Goal: Task Accomplishment & Management: Use online tool/utility

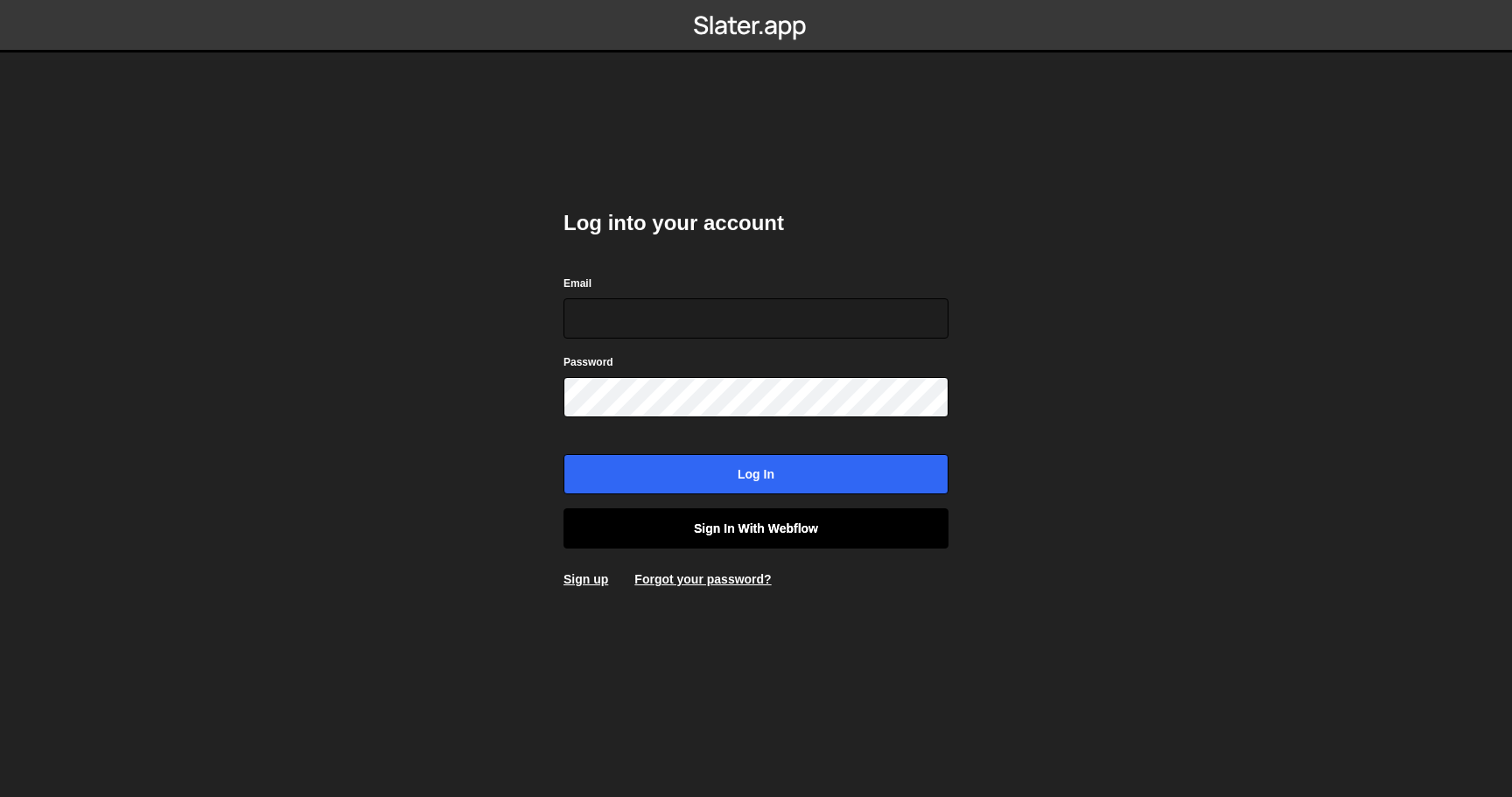
click at [714, 528] on link "Sign in with Webflow" at bounding box center [756, 528] width 385 height 40
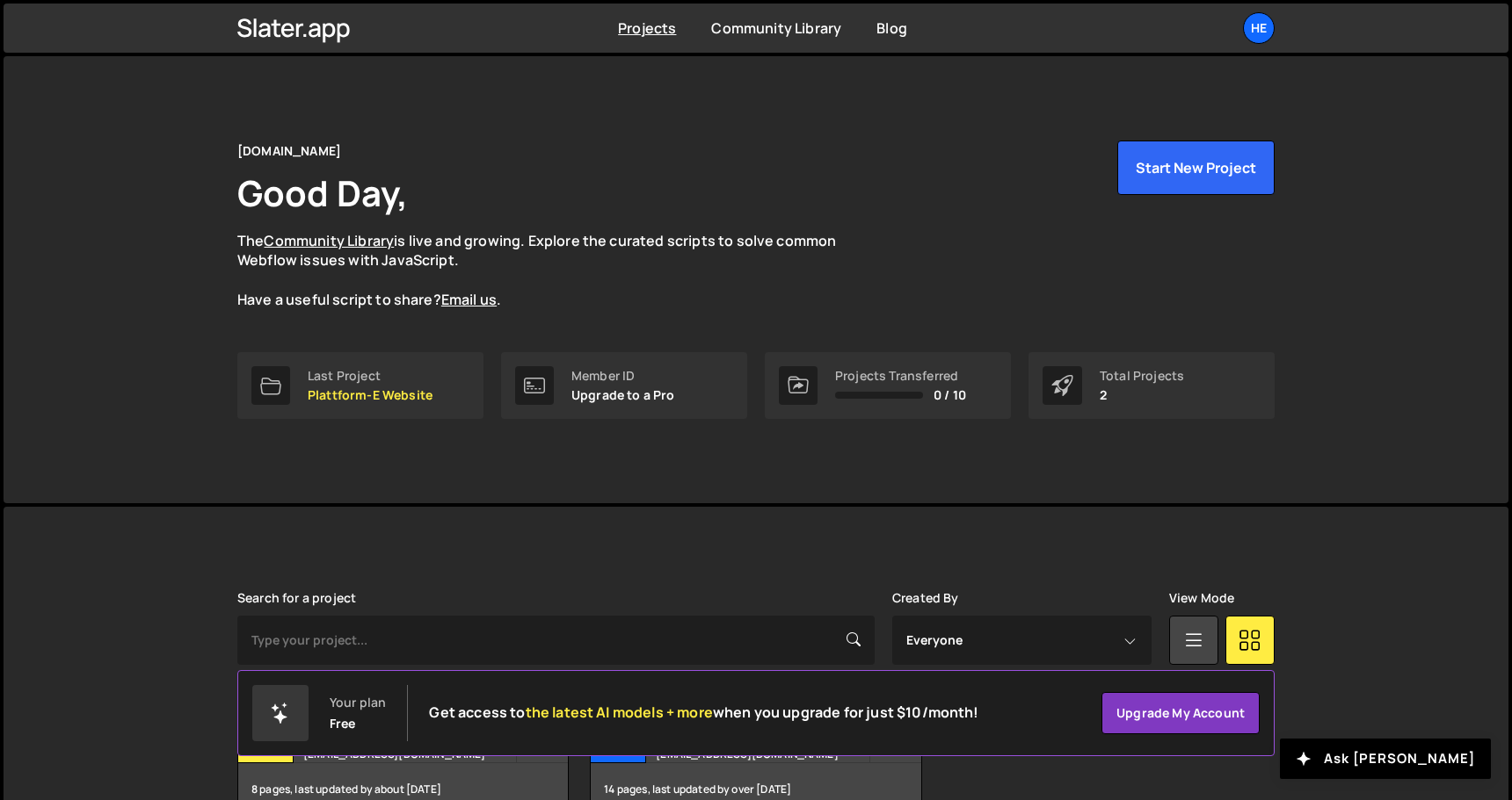
scroll to position [104, 0]
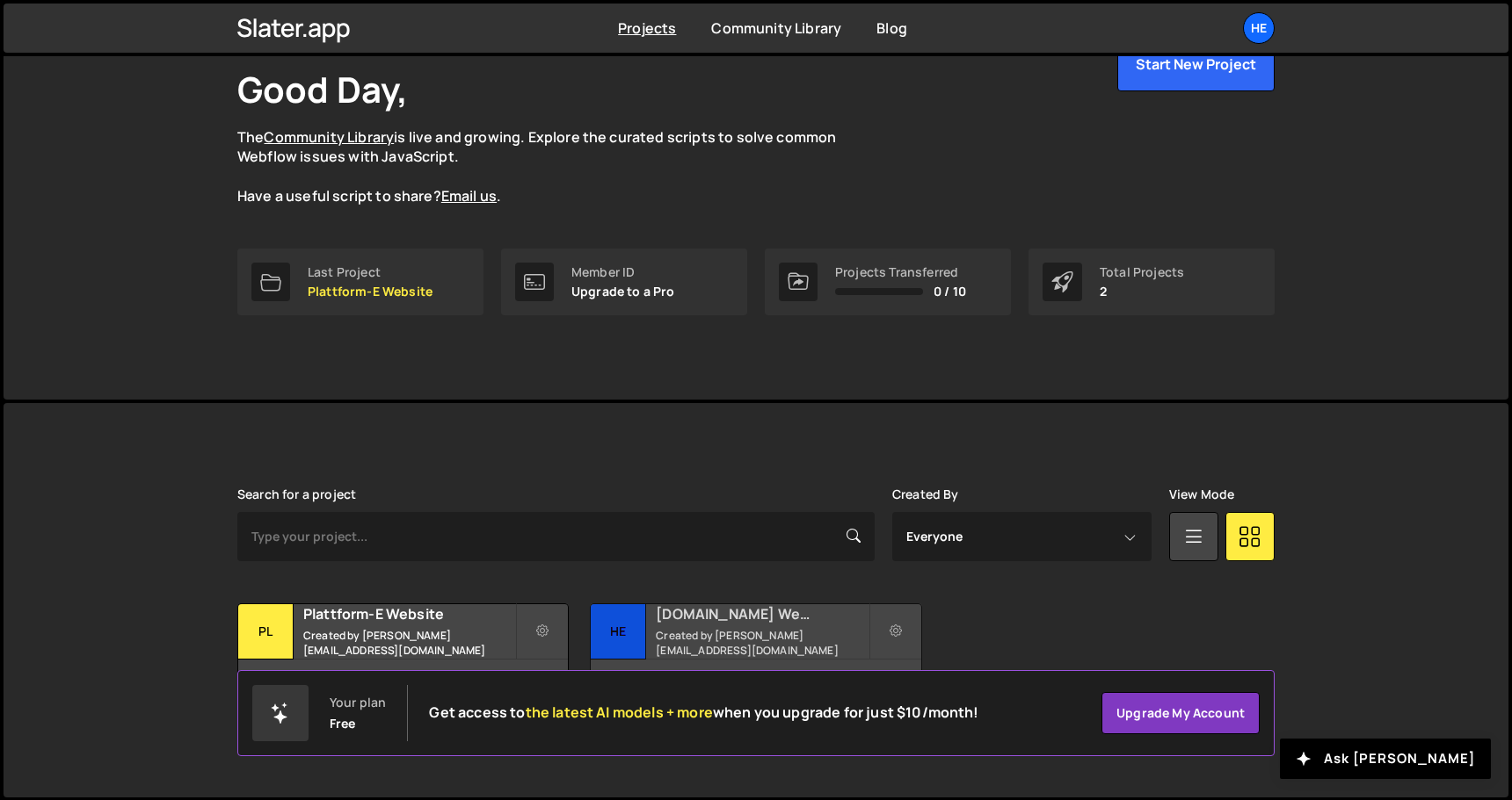
click at [749, 618] on h2 "[DOMAIN_NAME] Website" at bounding box center [761, 615] width 212 height 20
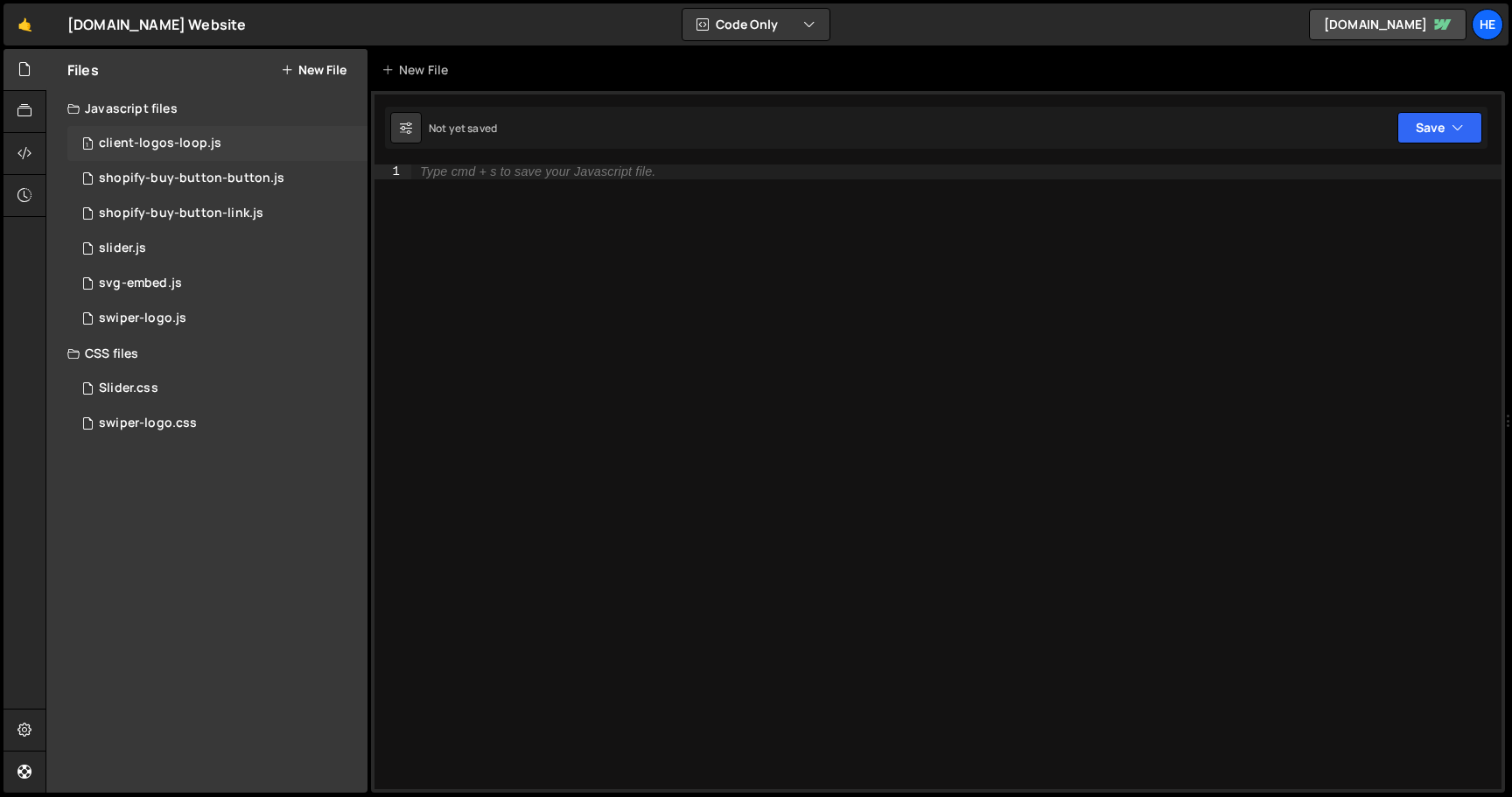
click at [175, 150] on div "client-logos-loop.js" at bounding box center [160, 143] width 123 height 16
click at [180, 176] on div "shopify-buy-button-button.js" at bounding box center [192, 179] width 186 height 16
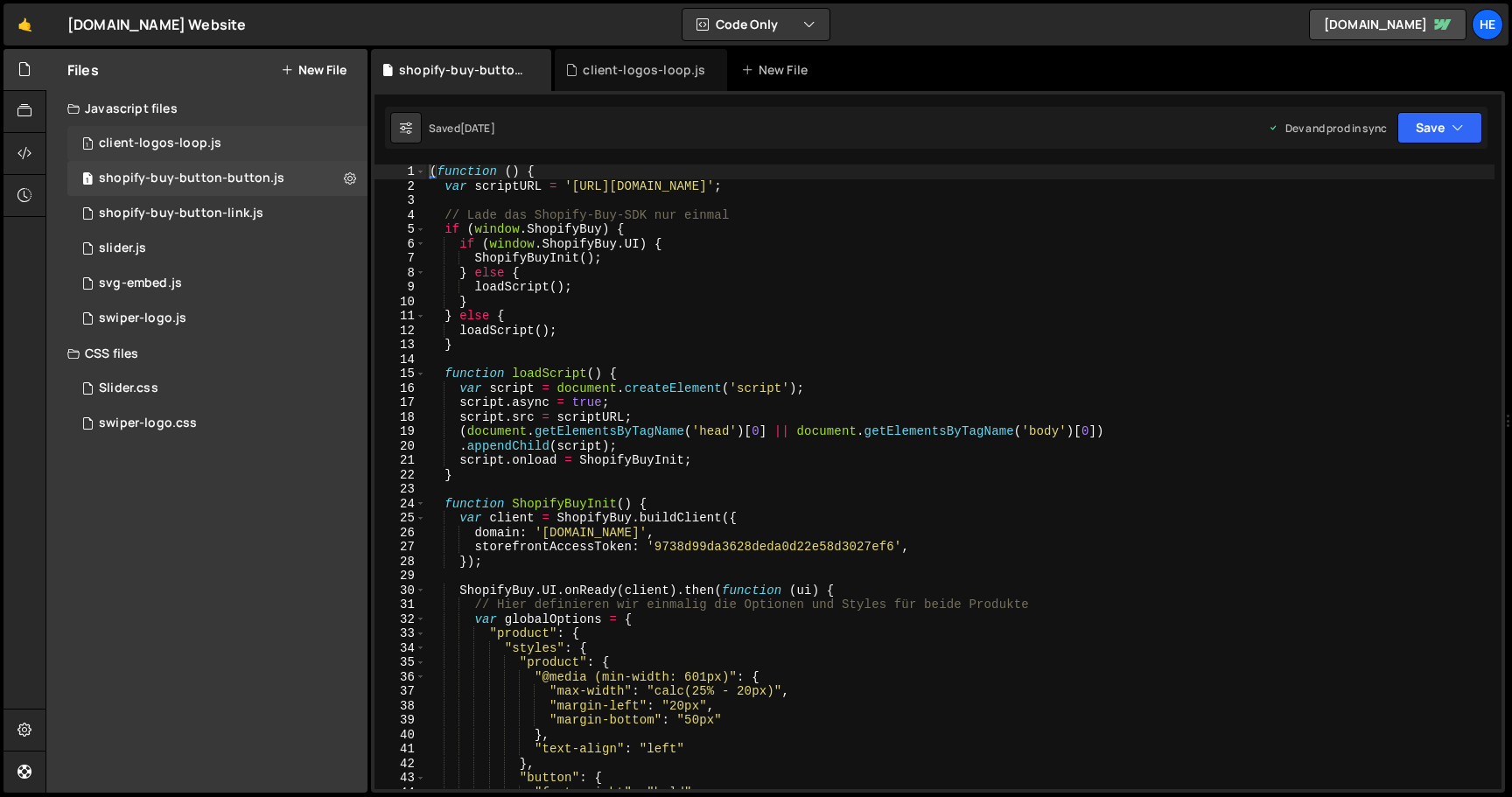
click at [180, 144] on div "client-logos-loop.js" at bounding box center [160, 143] width 123 height 16
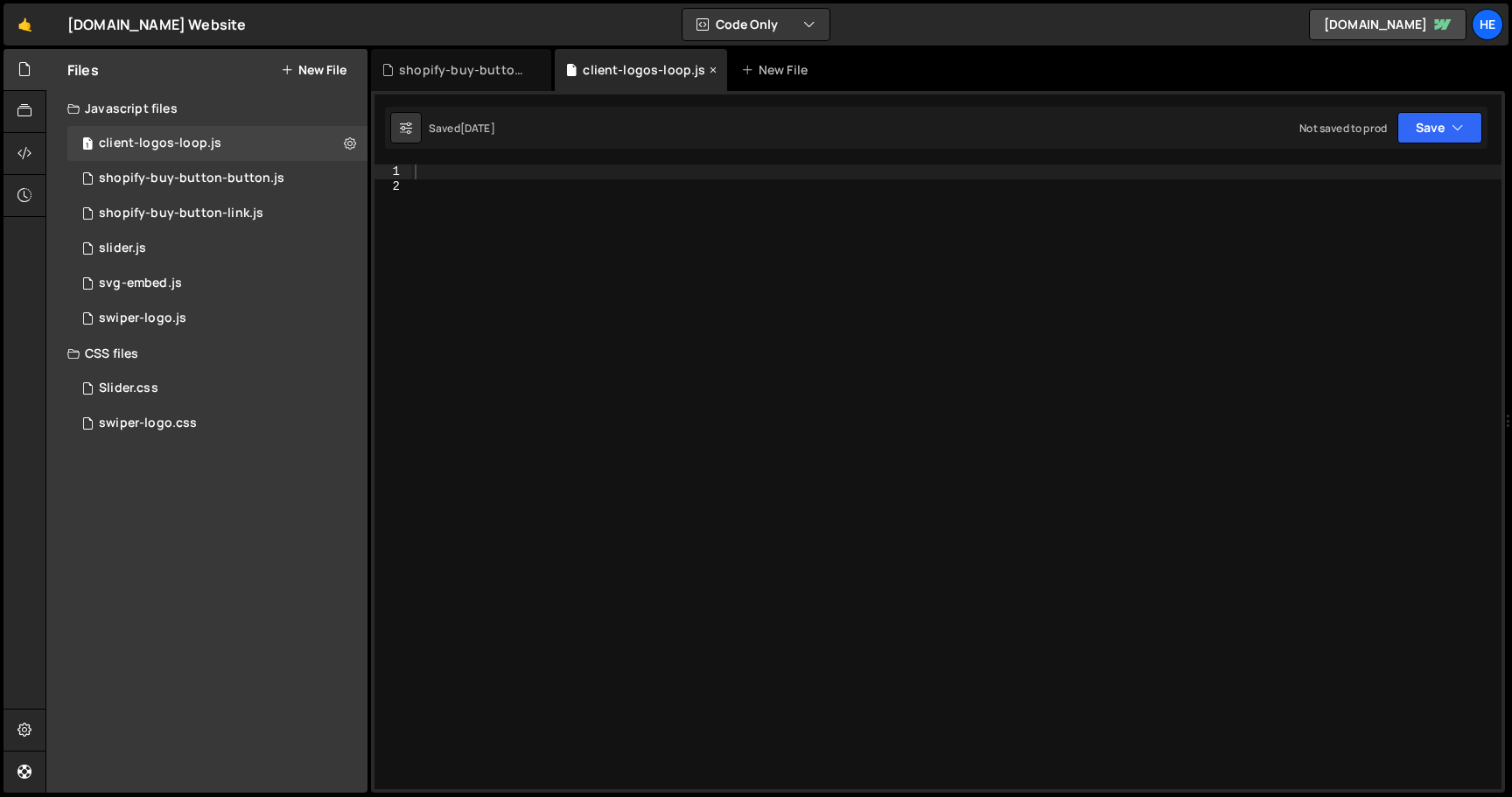
click at [707, 68] on icon at bounding box center [713, 70] width 12 height 18
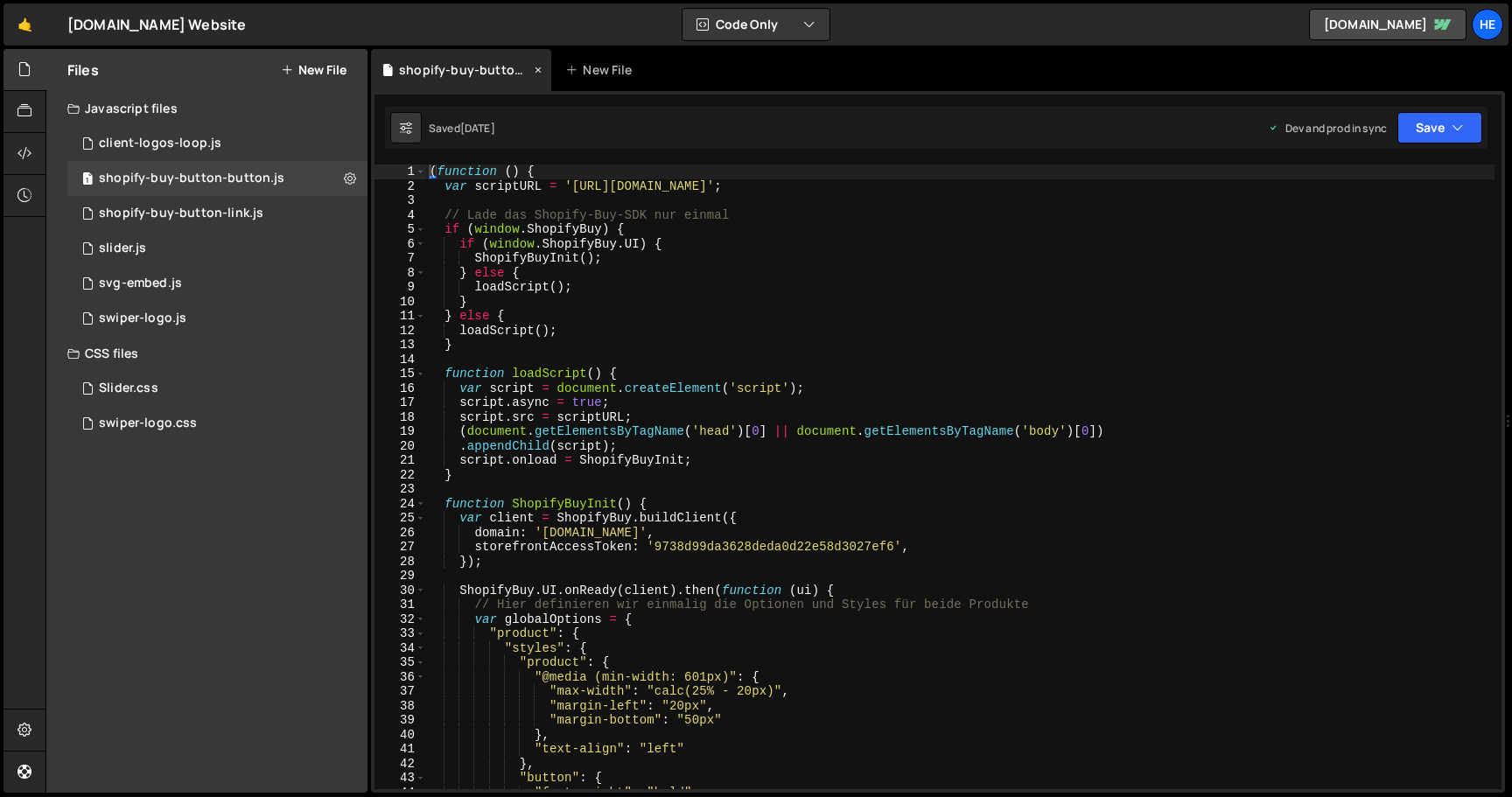
click at [533, 67] on icon at bounding box center [537, 70] width 12 height 18
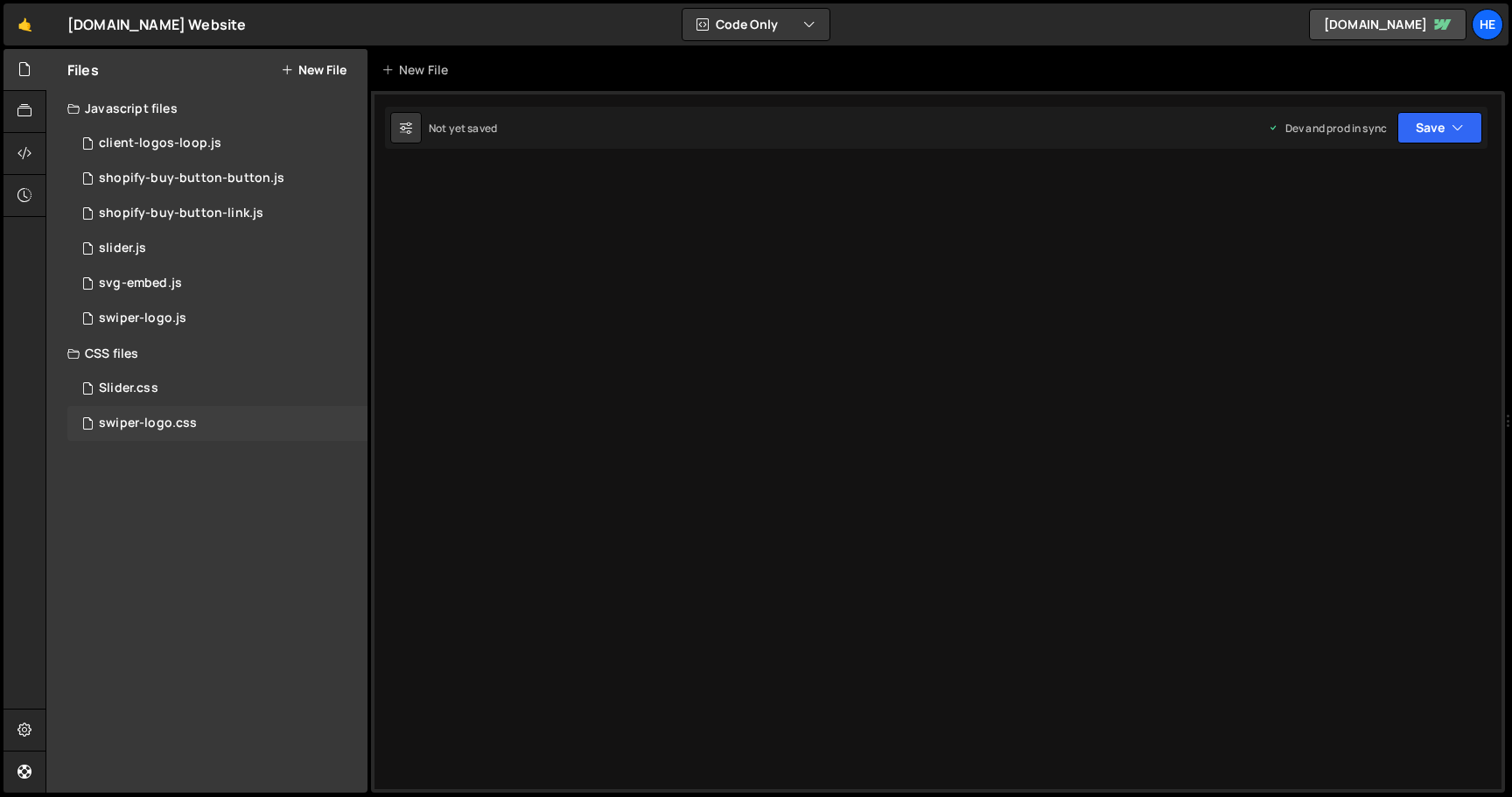
click at [165, 427] on div "swiper-logo.css" at bounding box center [148, 424] width 98 height 16
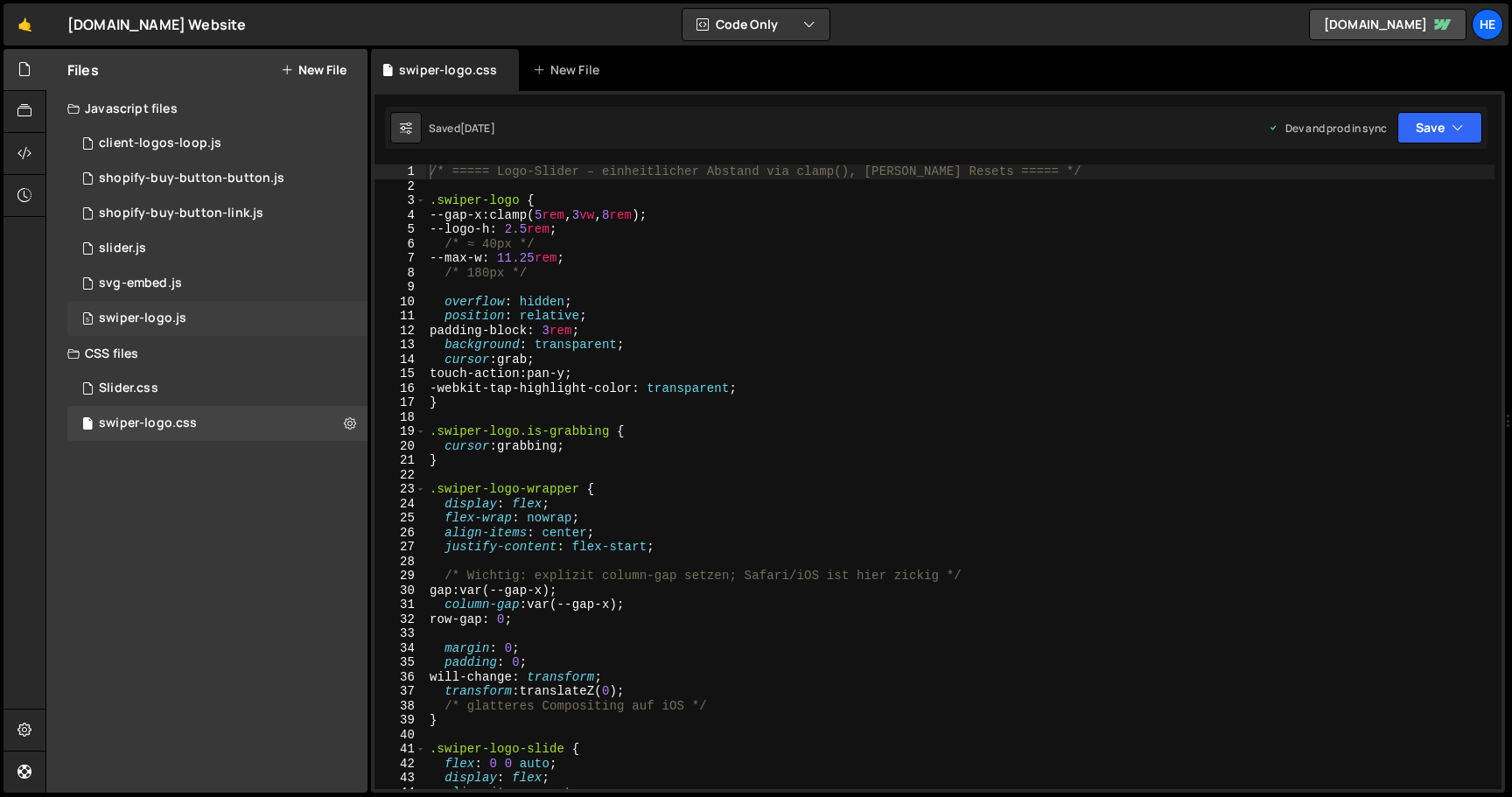
click at [154, 315] on div "swiper-logo.js" at bounding box center [142, 318] width 87 height 16
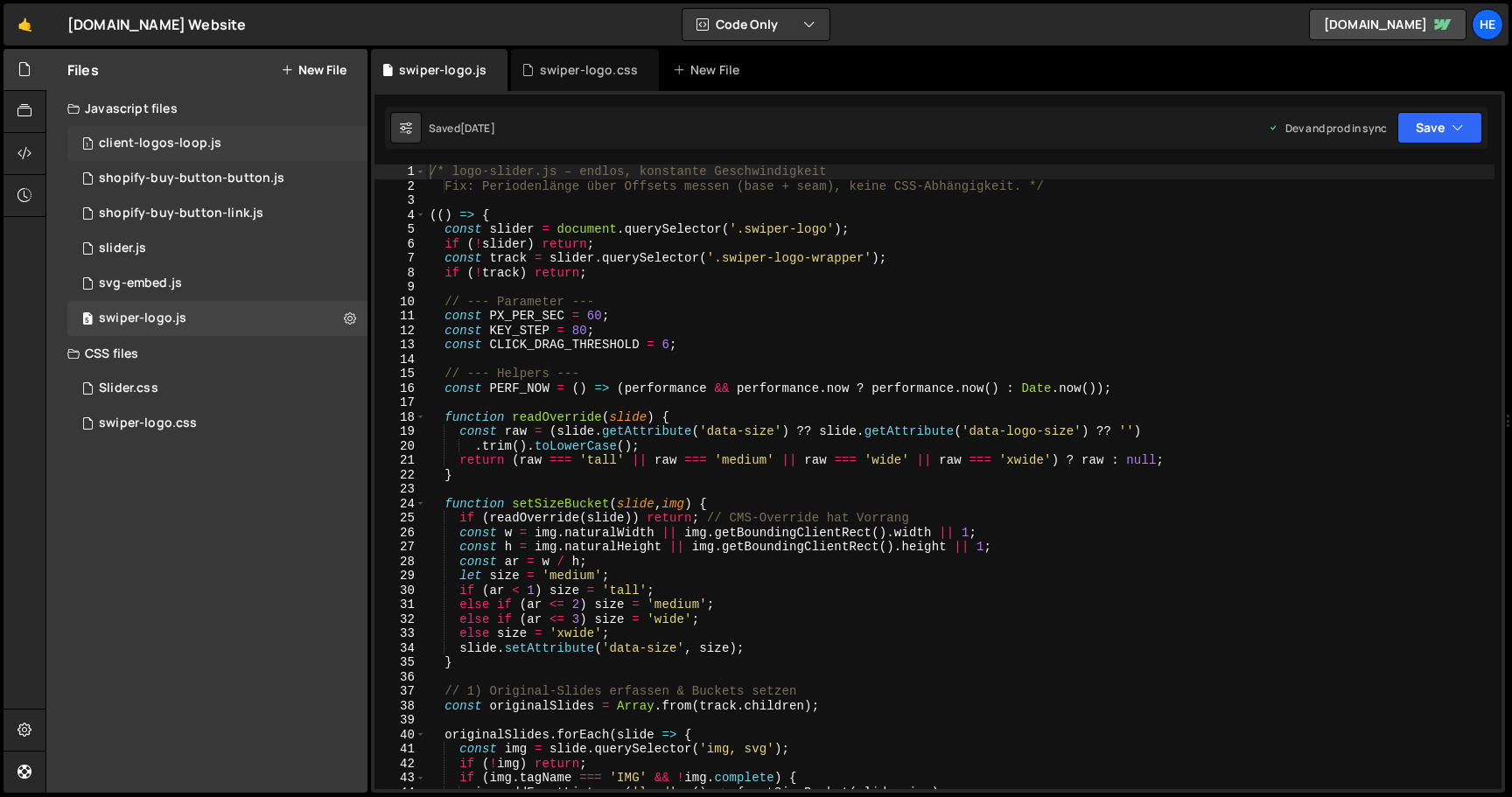
click at [190, 142] on div "client-logos-loop.js" at bounding box center [160, 143] width 123 height 16
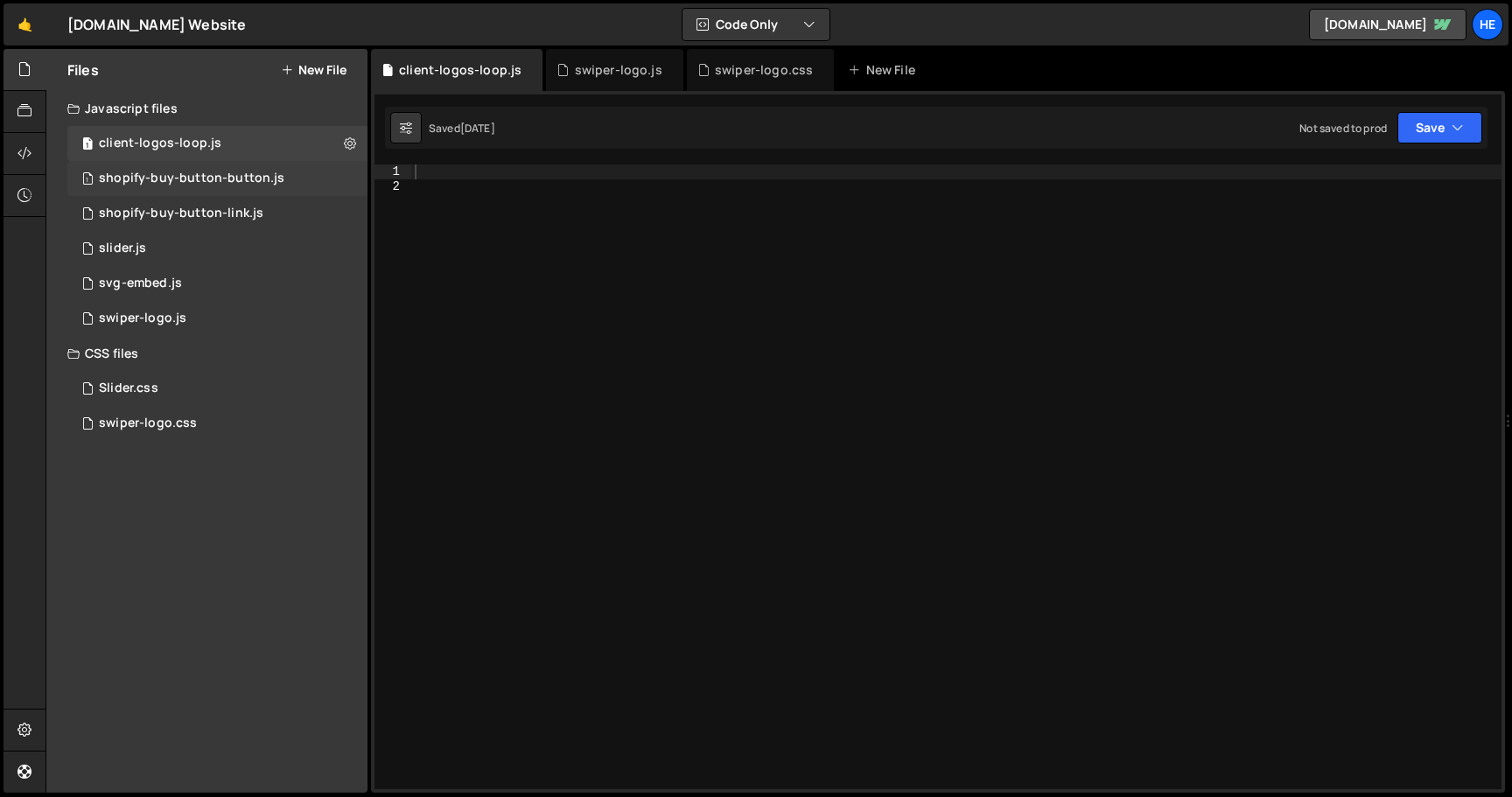
click at [195, 186] on div "shopify-buy-button-button.js" at bounding box center [192, 179] width 186 height 16
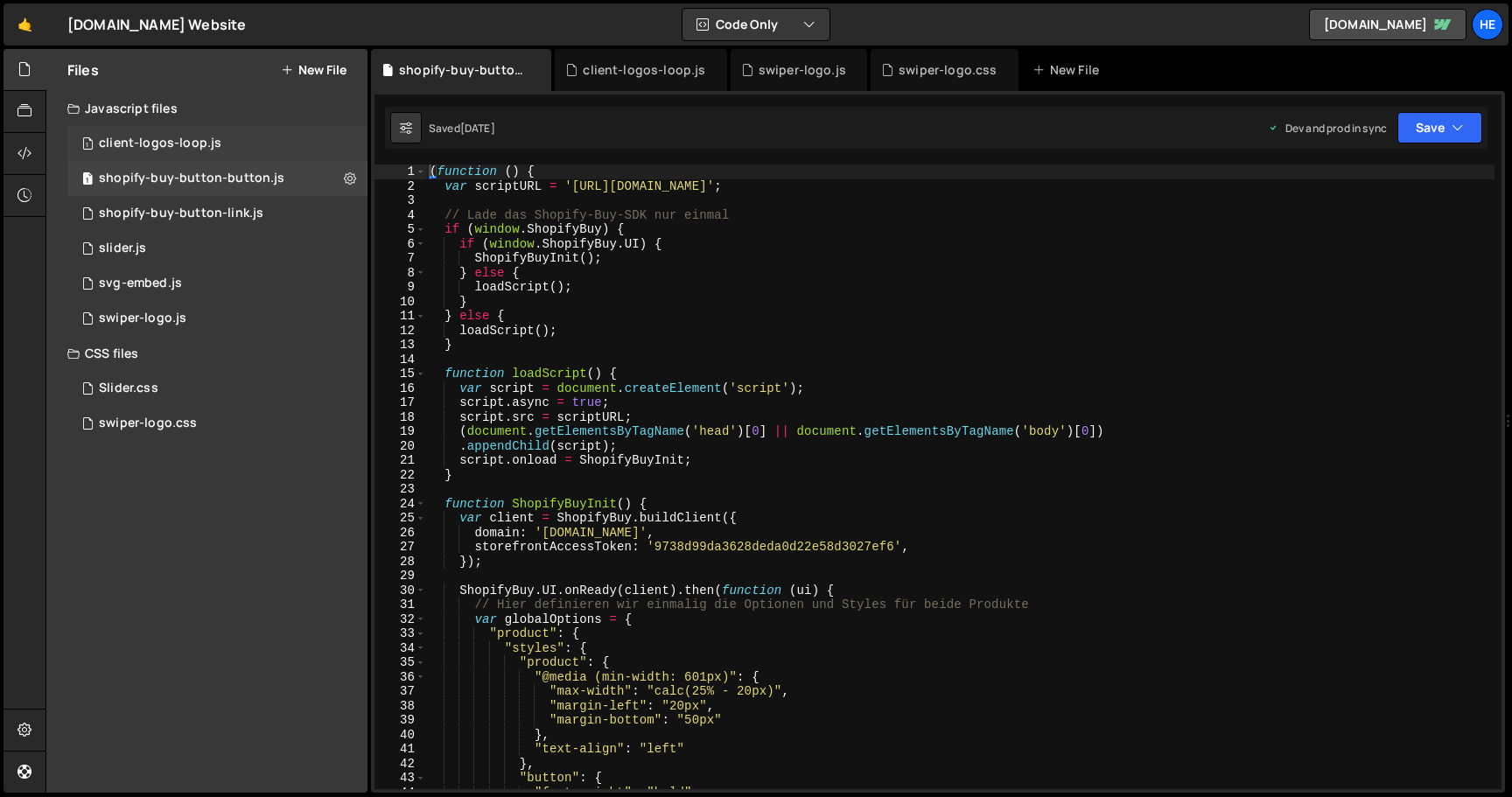
click at [196, 140] on div "client-logos-loop.js" at bounding box center [160, 143] width 123 height 16
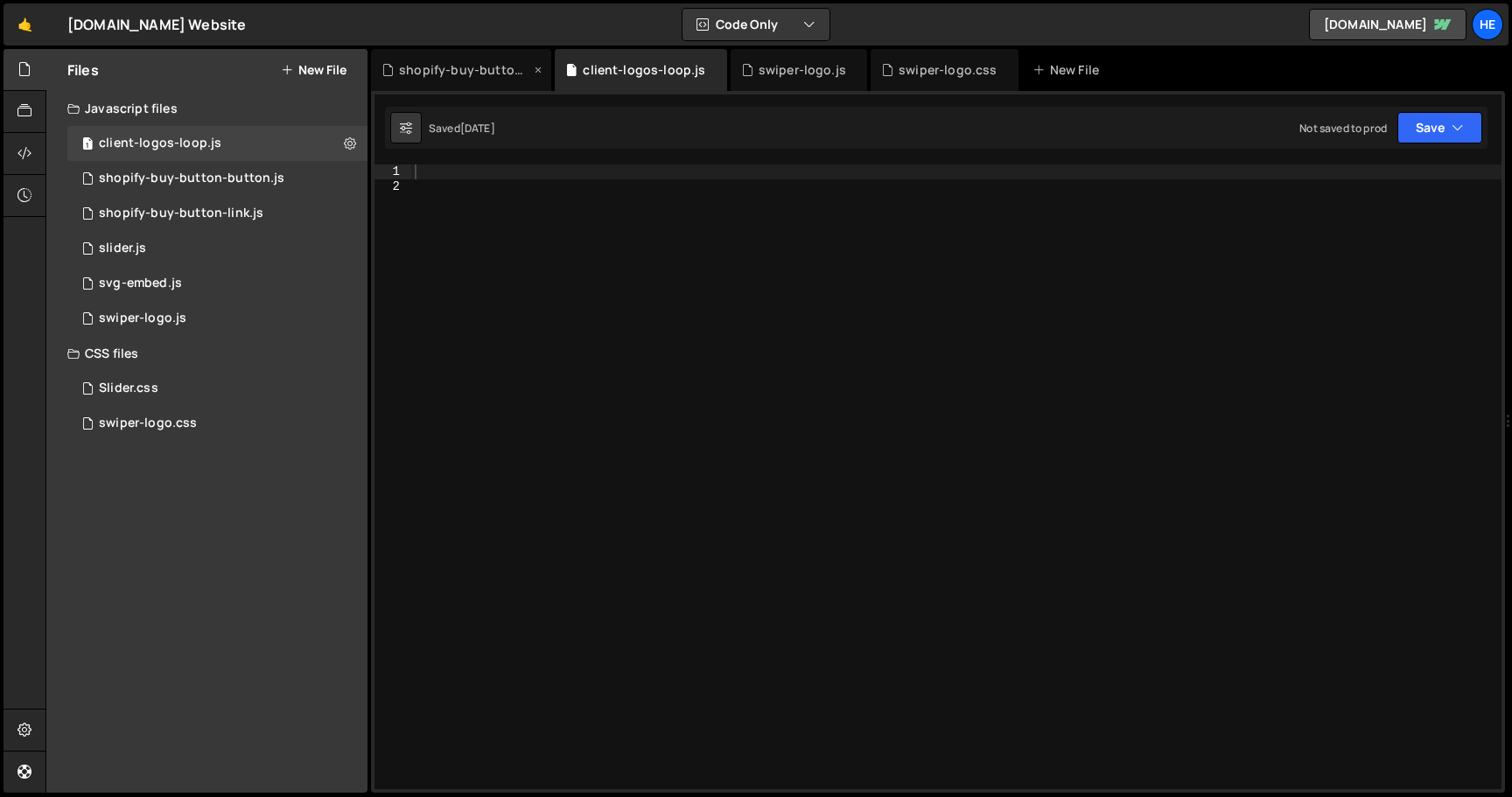
click at [498, 71] on div "shopify-buy-button-button.js" at bounding box center [465, 70] width 132 height 18
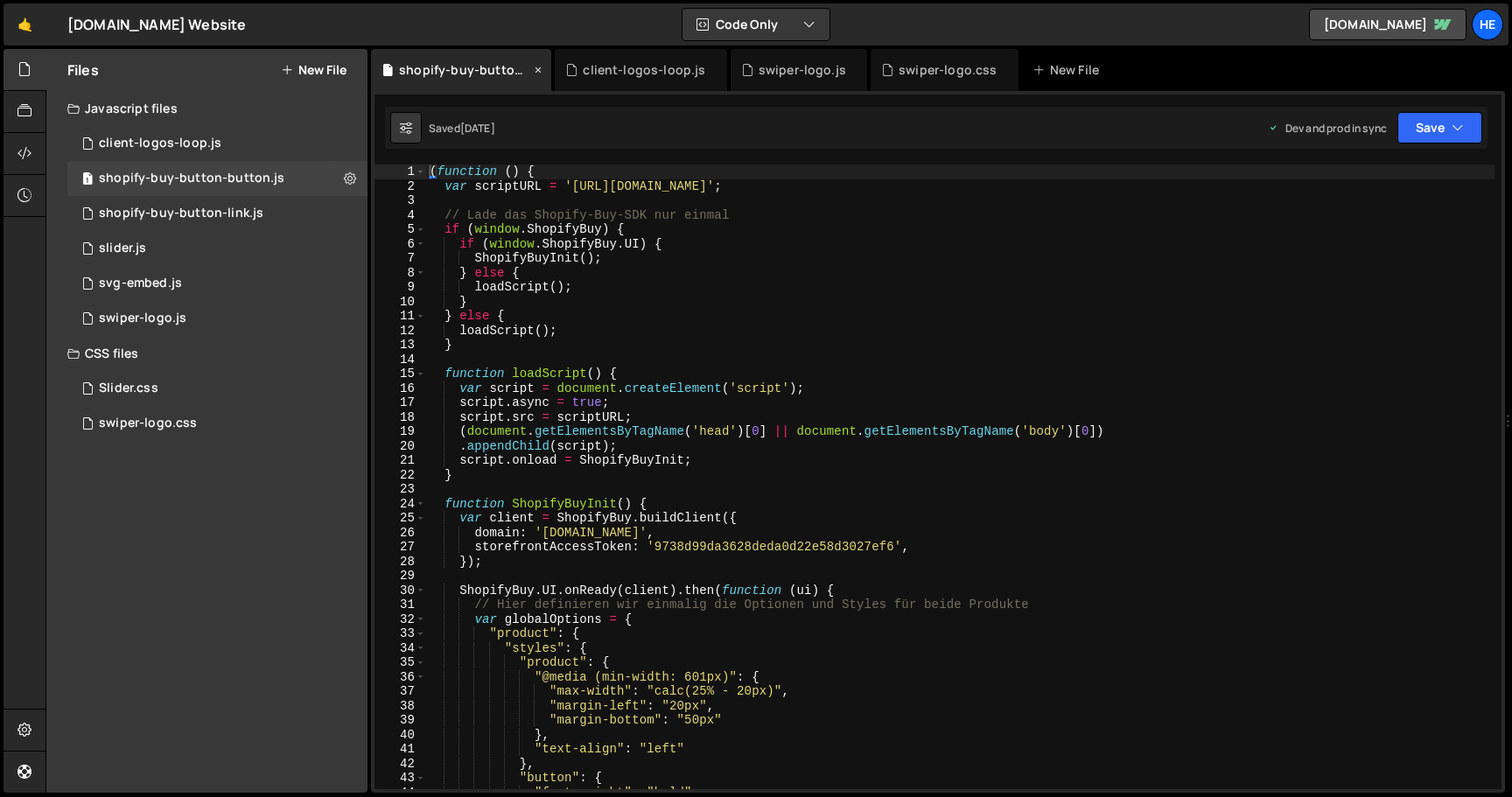
click at [534, 72] on icon at bounding box center [537, 70] width 12 height 18
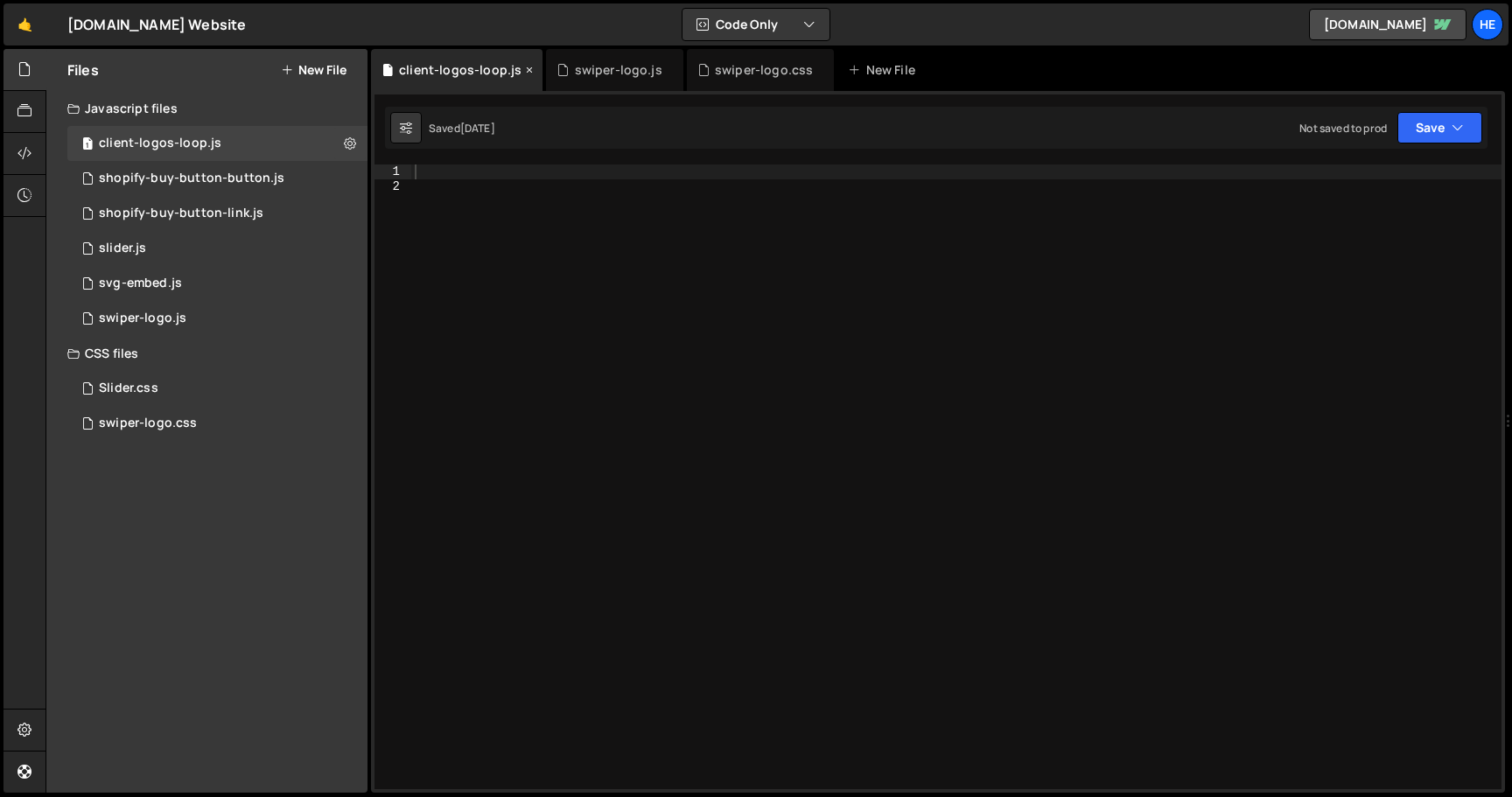
click at [524, 68] on icon at bounding box center [530, 70] width 12 height 18
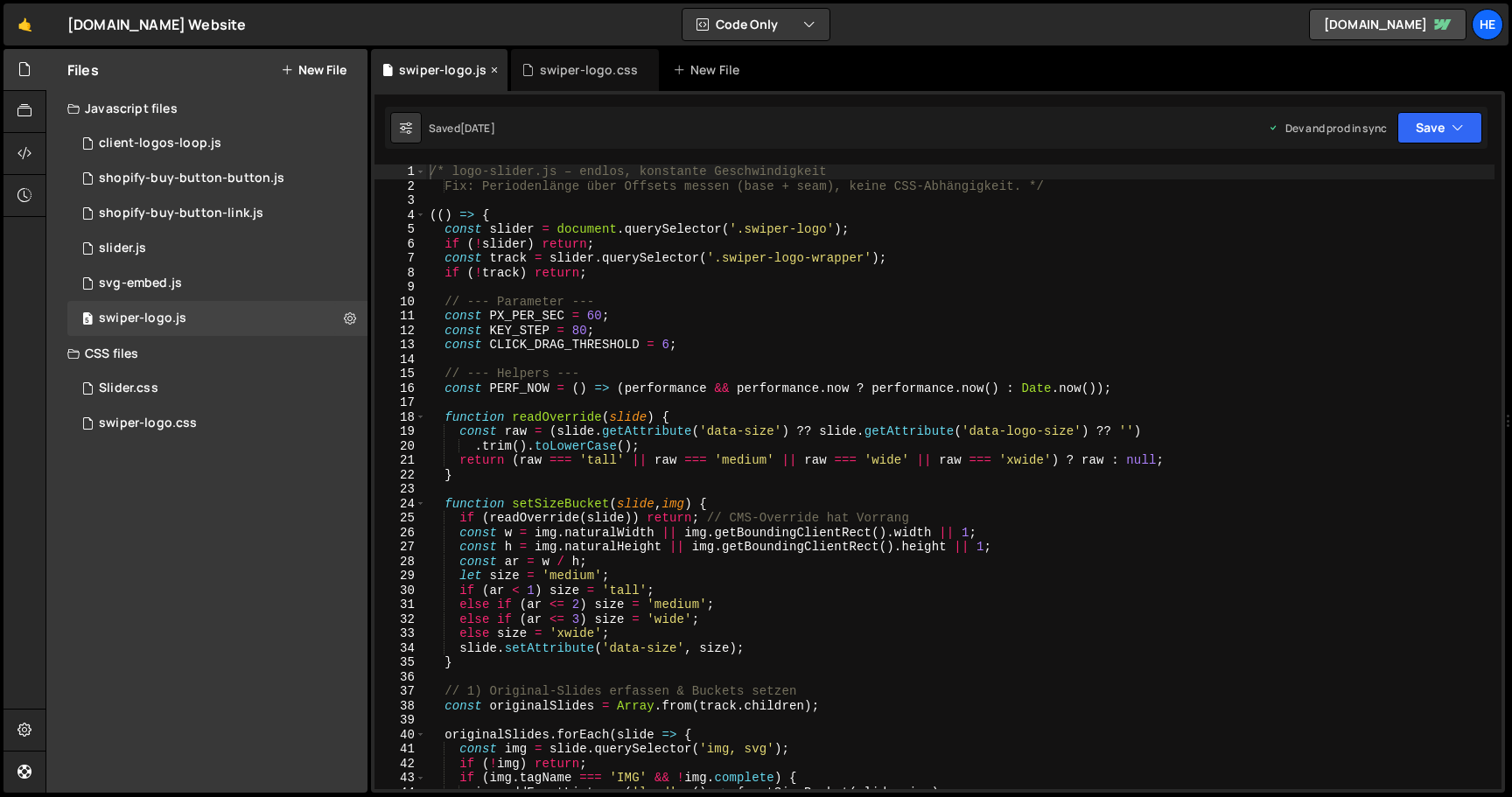
click at [488, 68] on icon at bounding box center [494, 70] width 12 height 18
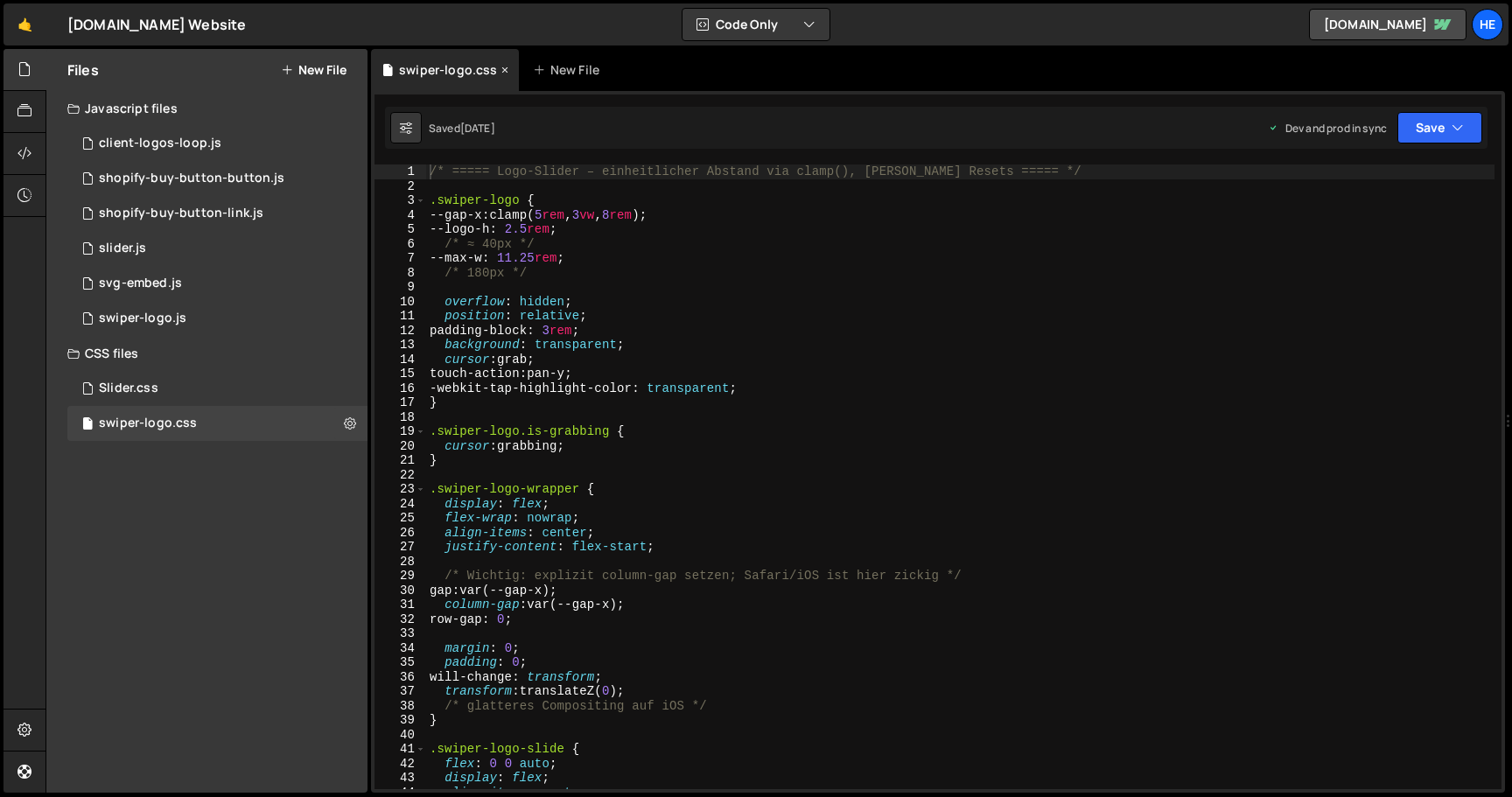
click at [499, 69] on icon at bounding box center [505, 70] width 12 height 18
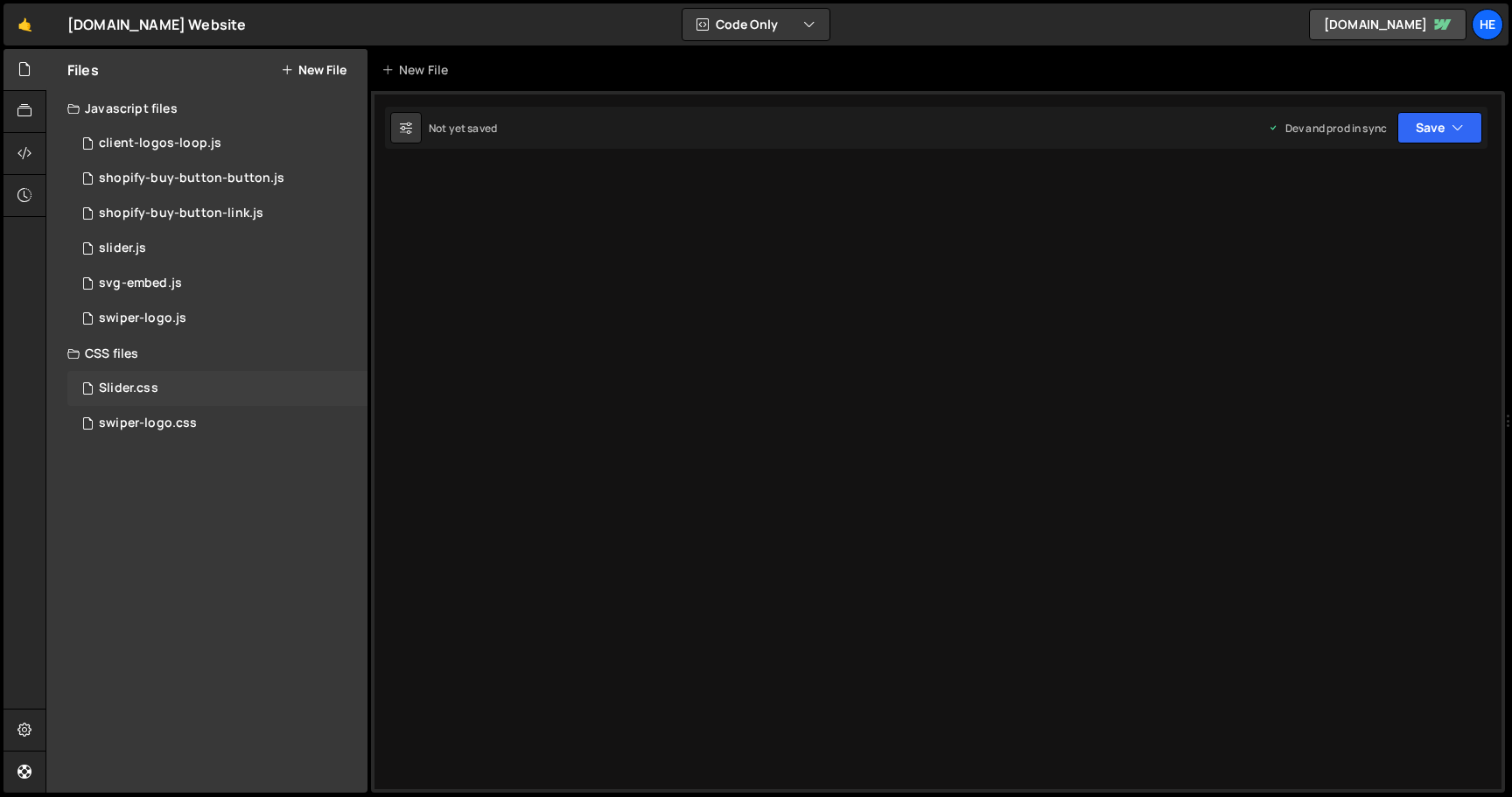
click at [130, 385] on div "Slider.css" at bounding box center [129, 388] width 60 height 16
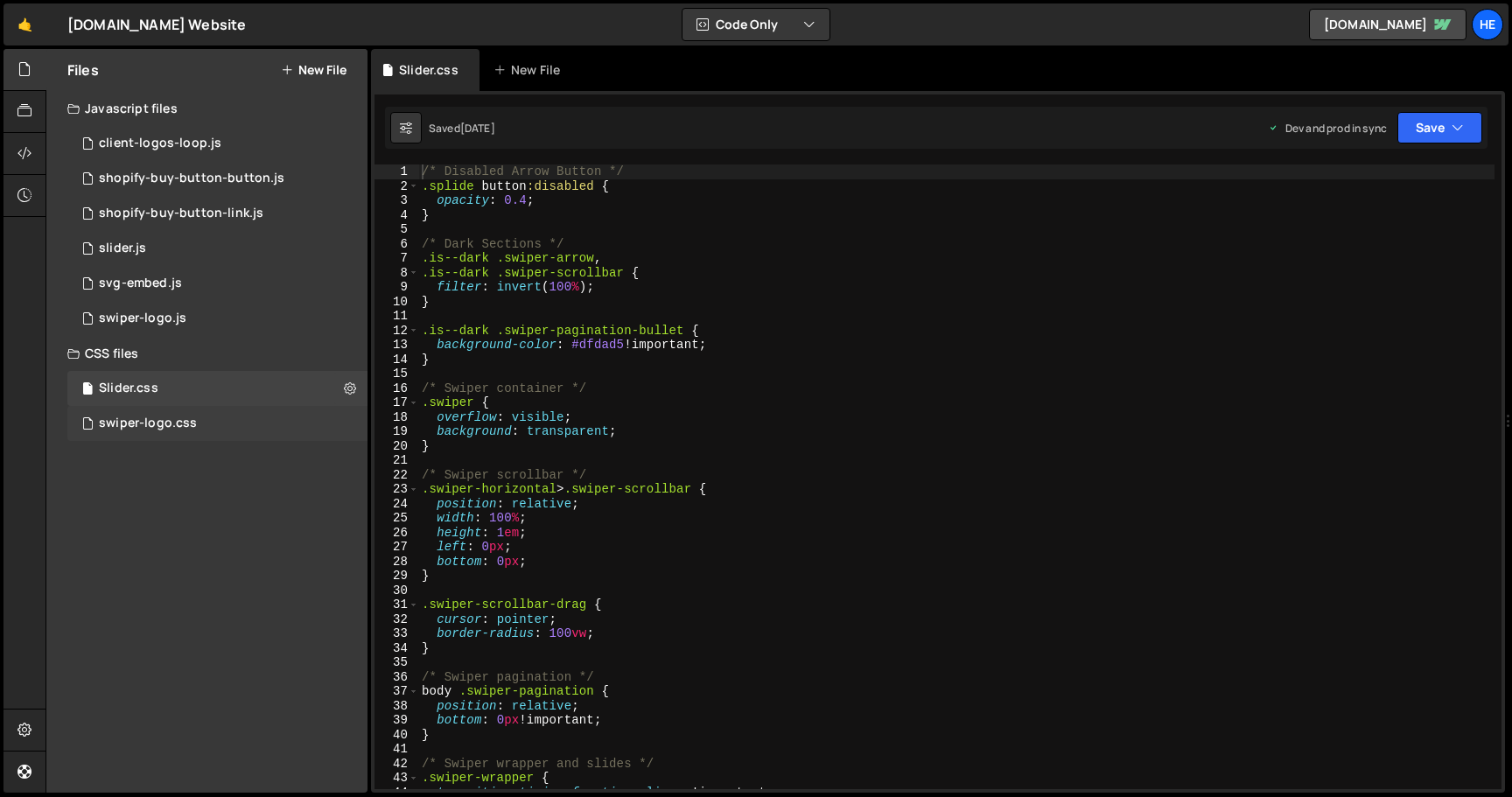
click at [196, 422] on div "swiper-logo.css 0" at bounding box center [217, 424] width 300 height 35
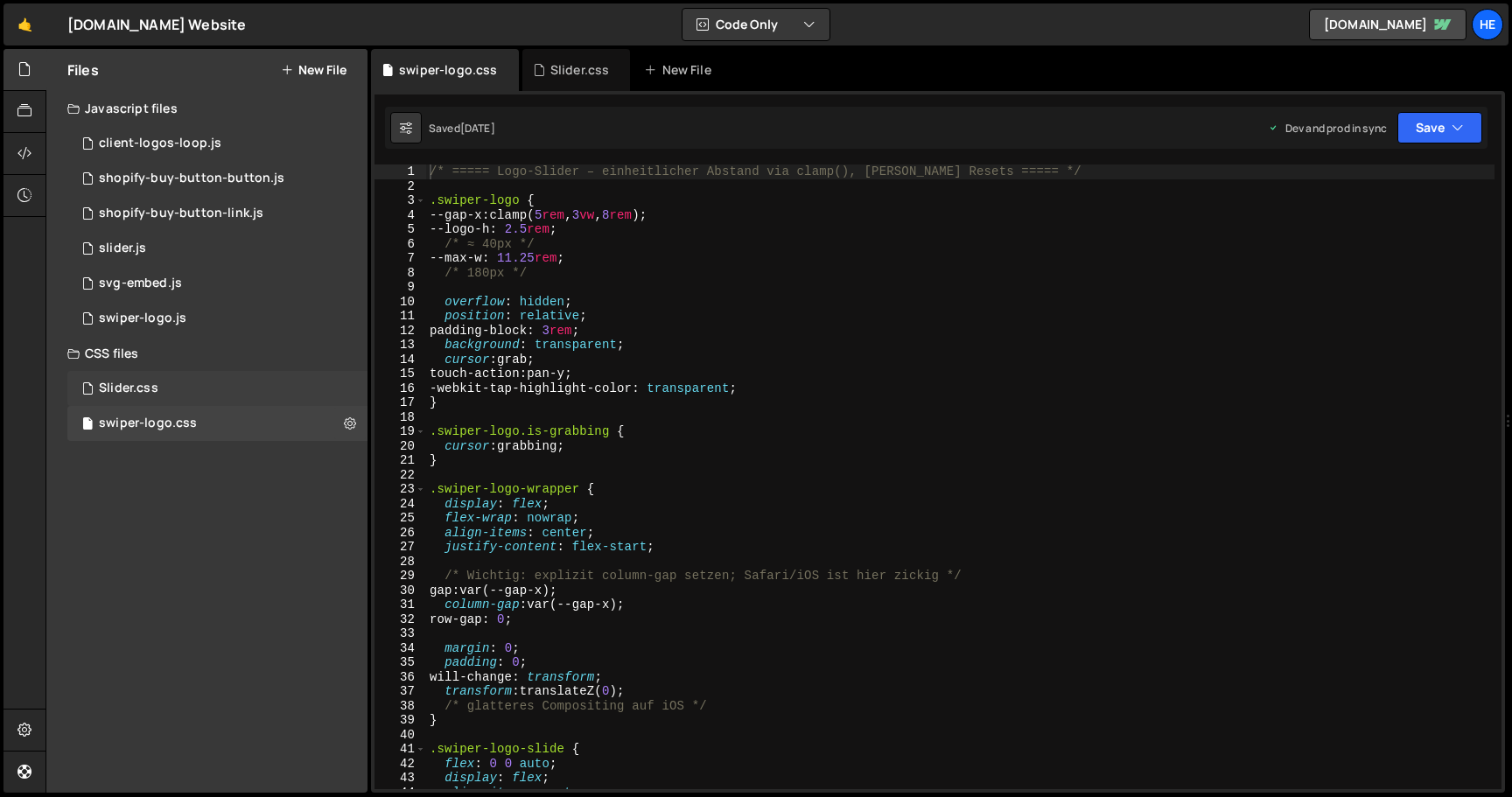
click at [174, 385] on div "Slider.css 0" at bounding box center [217, 389] width 300 height 35
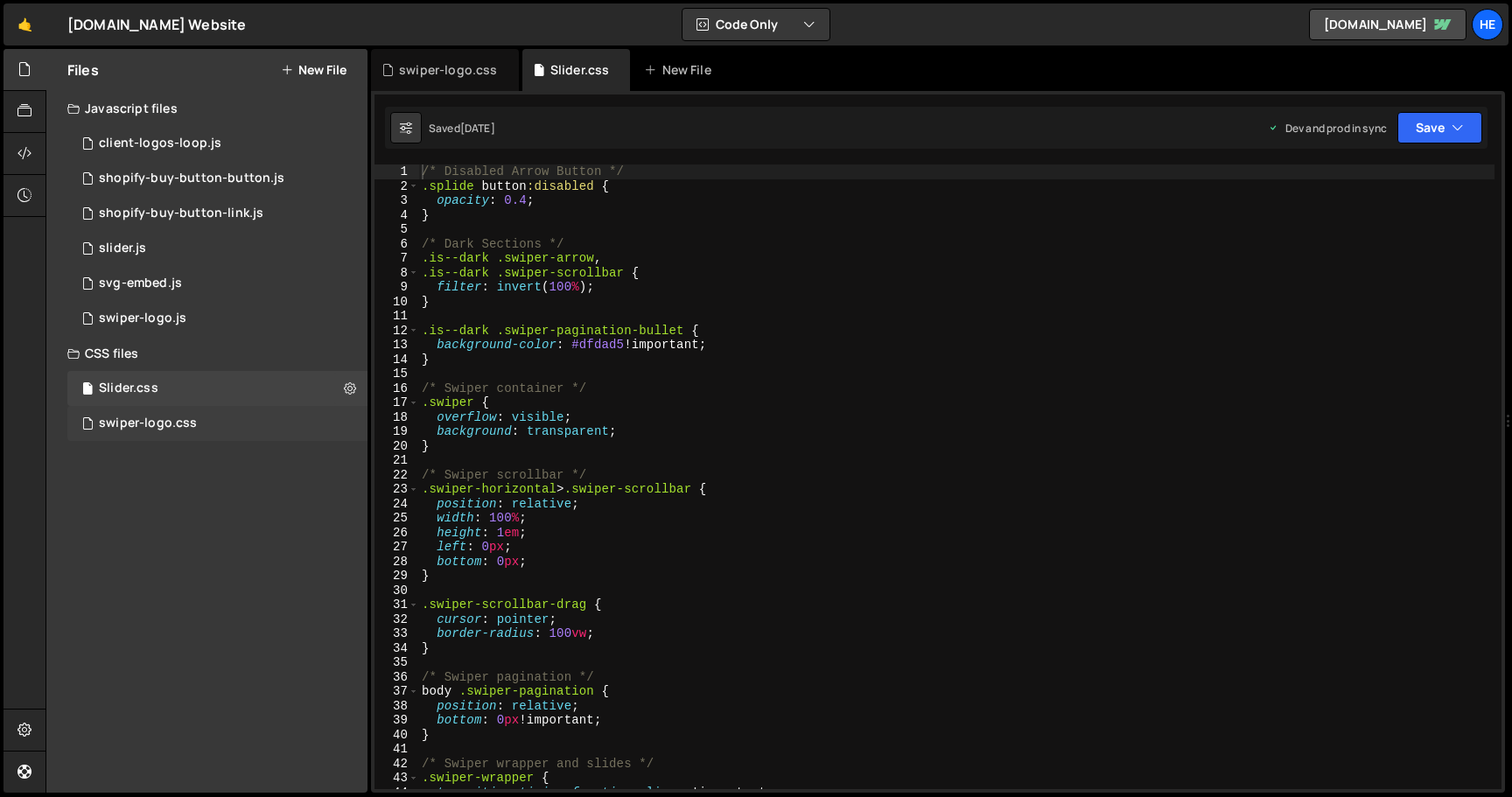
click at [188, 424] on div "swiper-logo.css" at bounding box center [148, 424] width 98 height 16
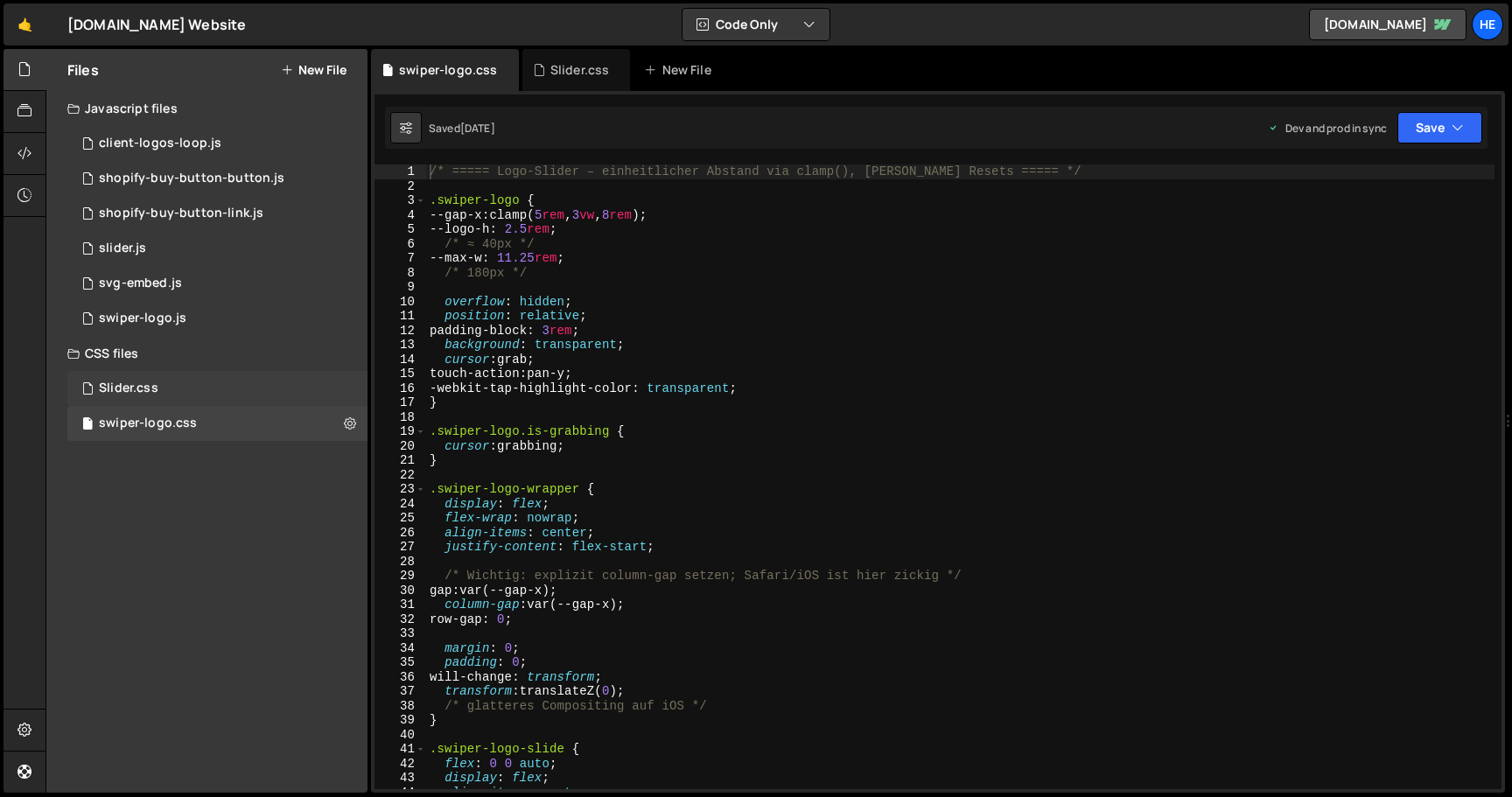
click at [123, 382] on div "Slider.css" at bounding box center [129, 388] width 60 height 16
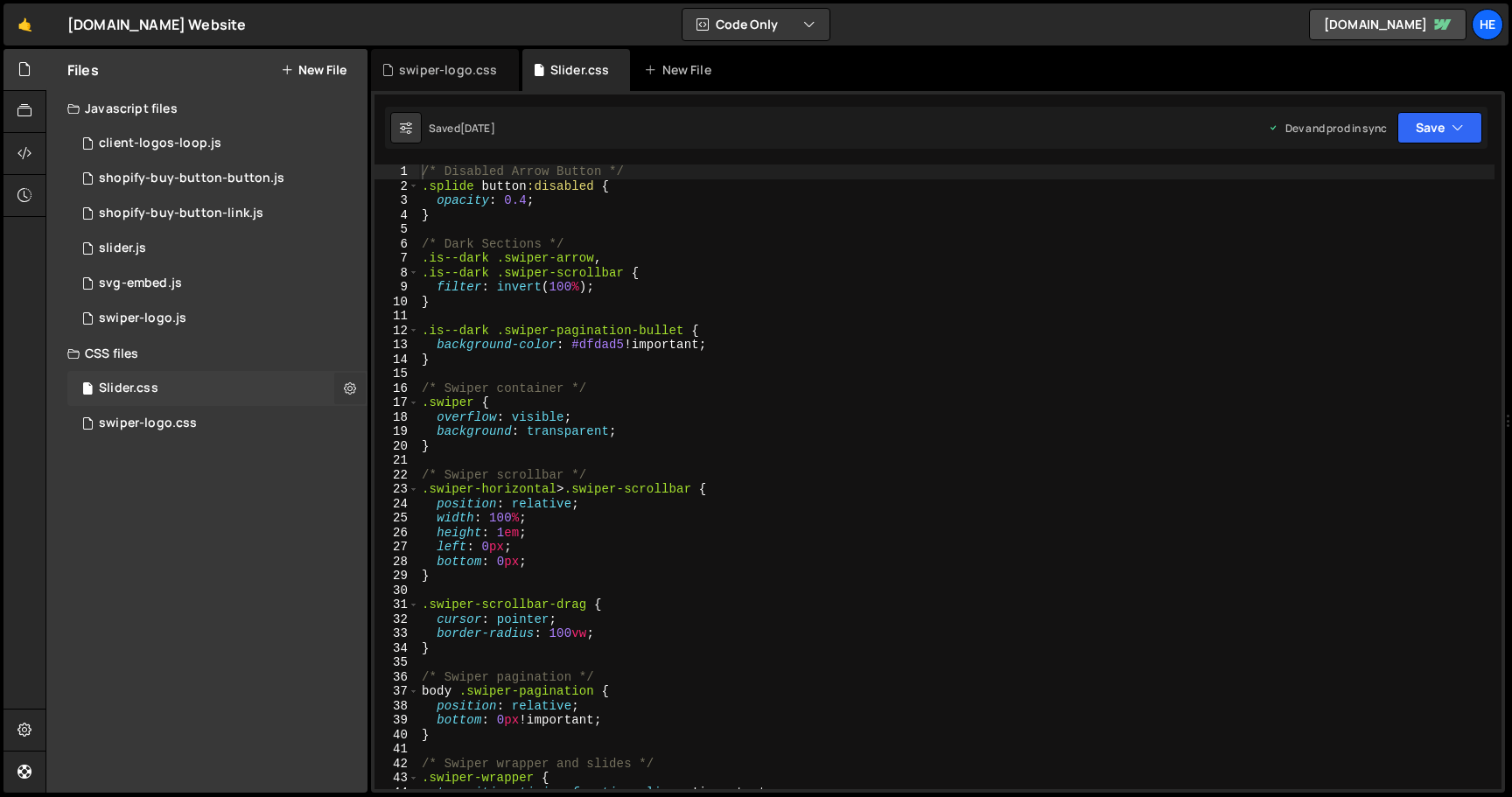
click at [349, 388] on icon at bounding box center [350, 388] width 12 height 17
type input "Slider"
radio input "false"
radio input "true"
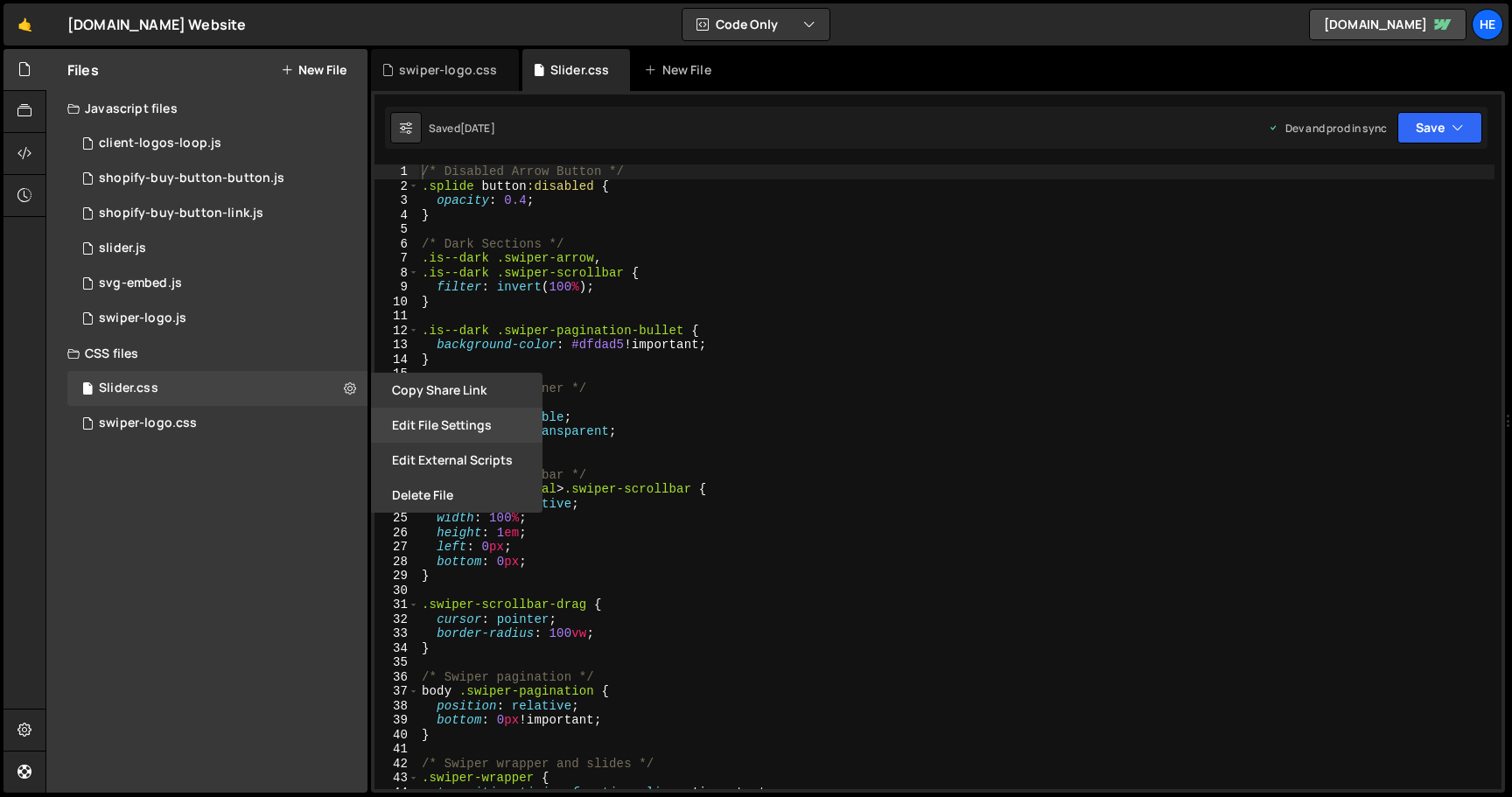
click at [414, 420] on button "Edit File Settings" at bounding box center [457, 426] width 172 height 35
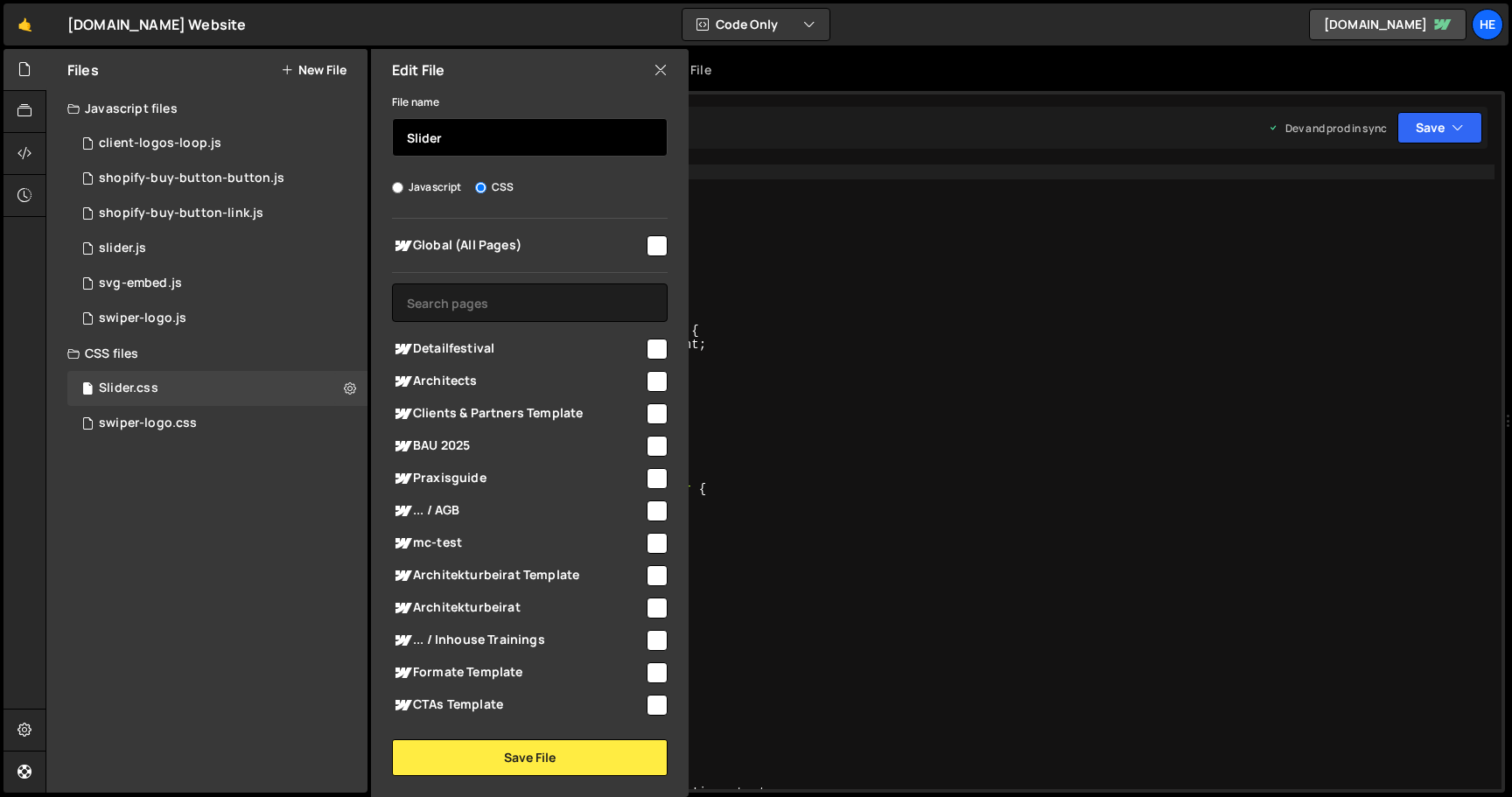
click at [411, 131] on input "Slider" at bounding box center [530, 137] width 276 height 38
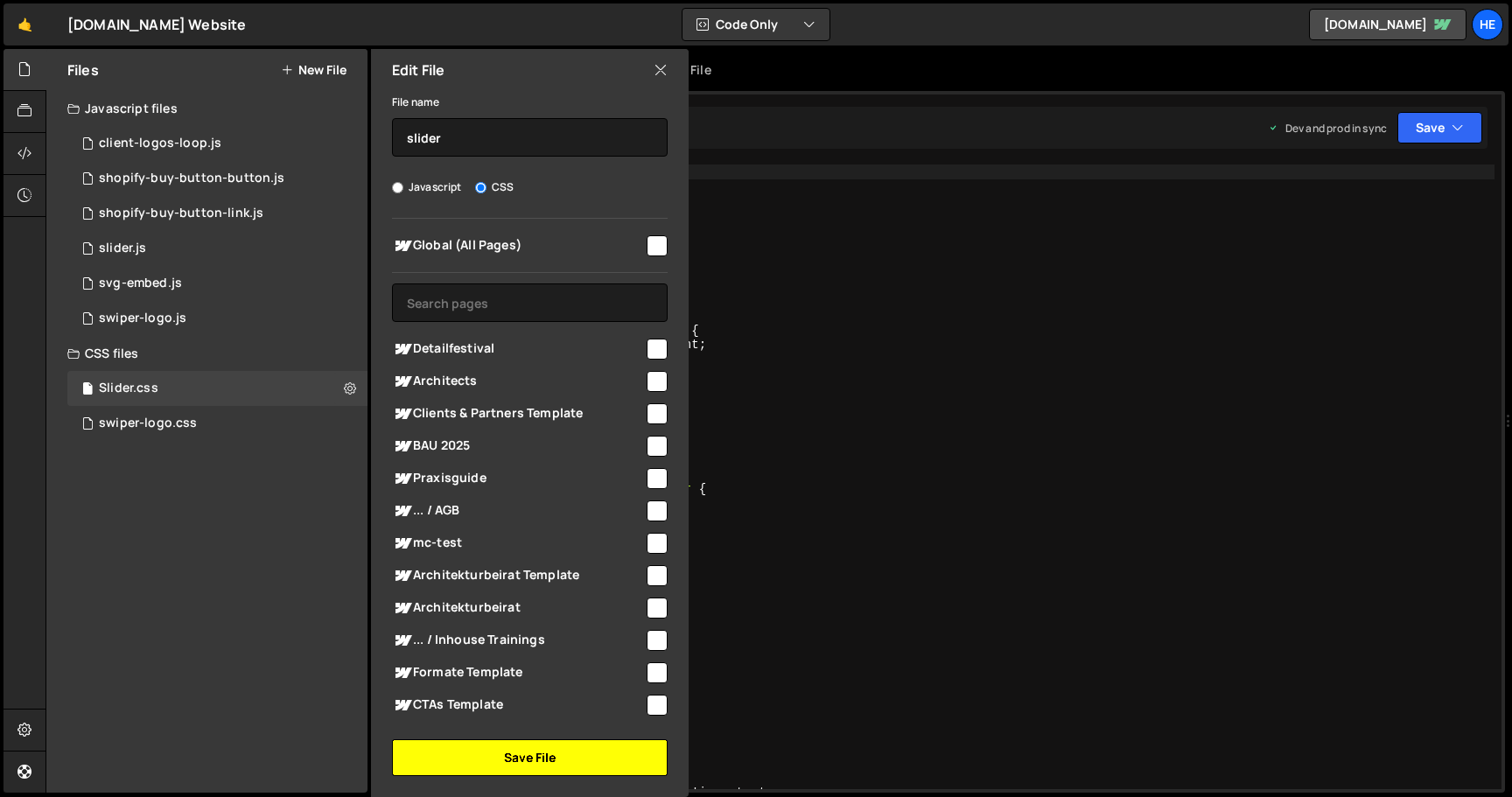
click at [509, 759] on button "Save File" at bounding box center [530, 758] width 276 height 36
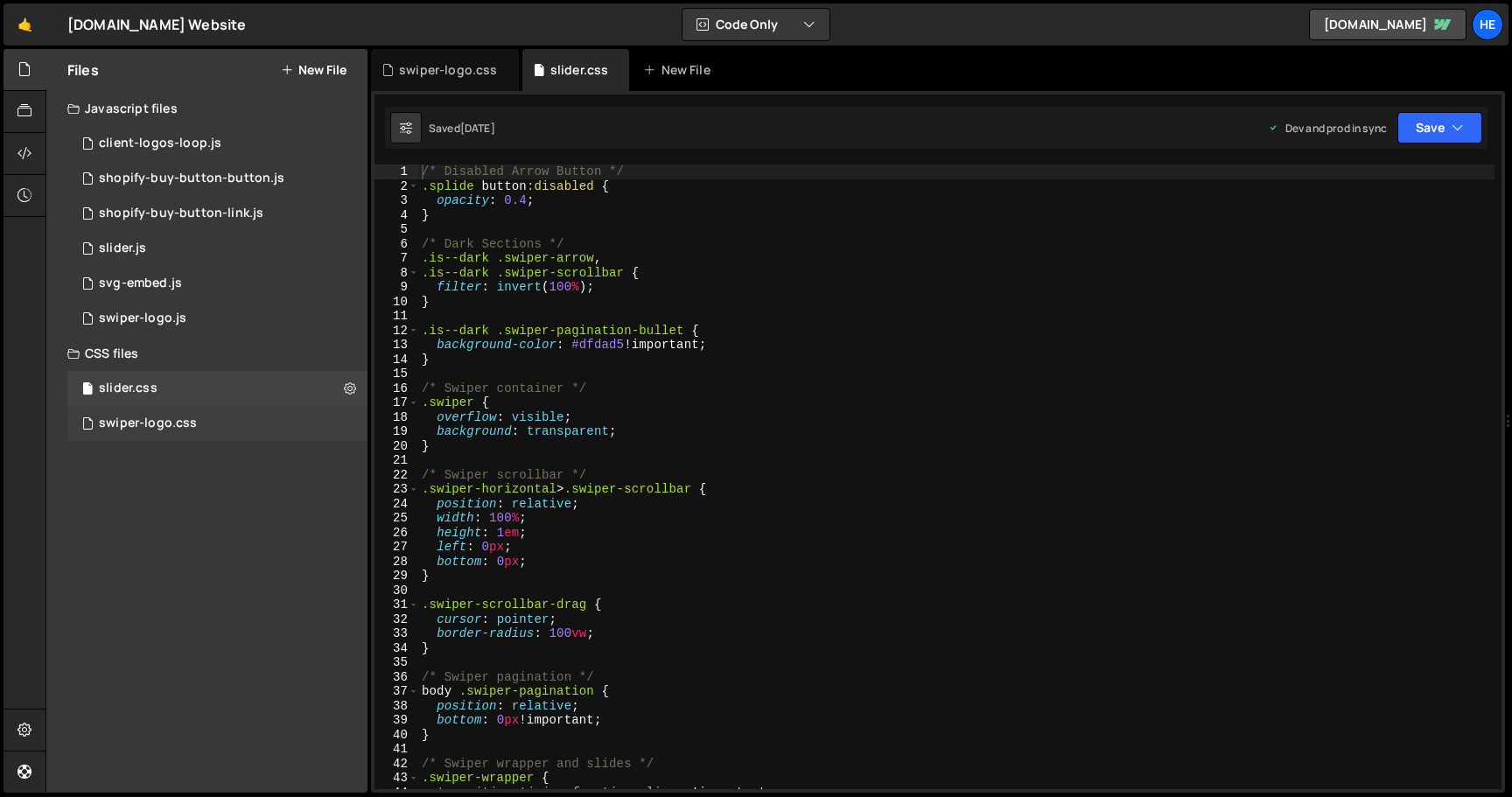
click at [171, 423] on div "swiper-logo.css" at bounding box center [148, 424] width 98 height 16
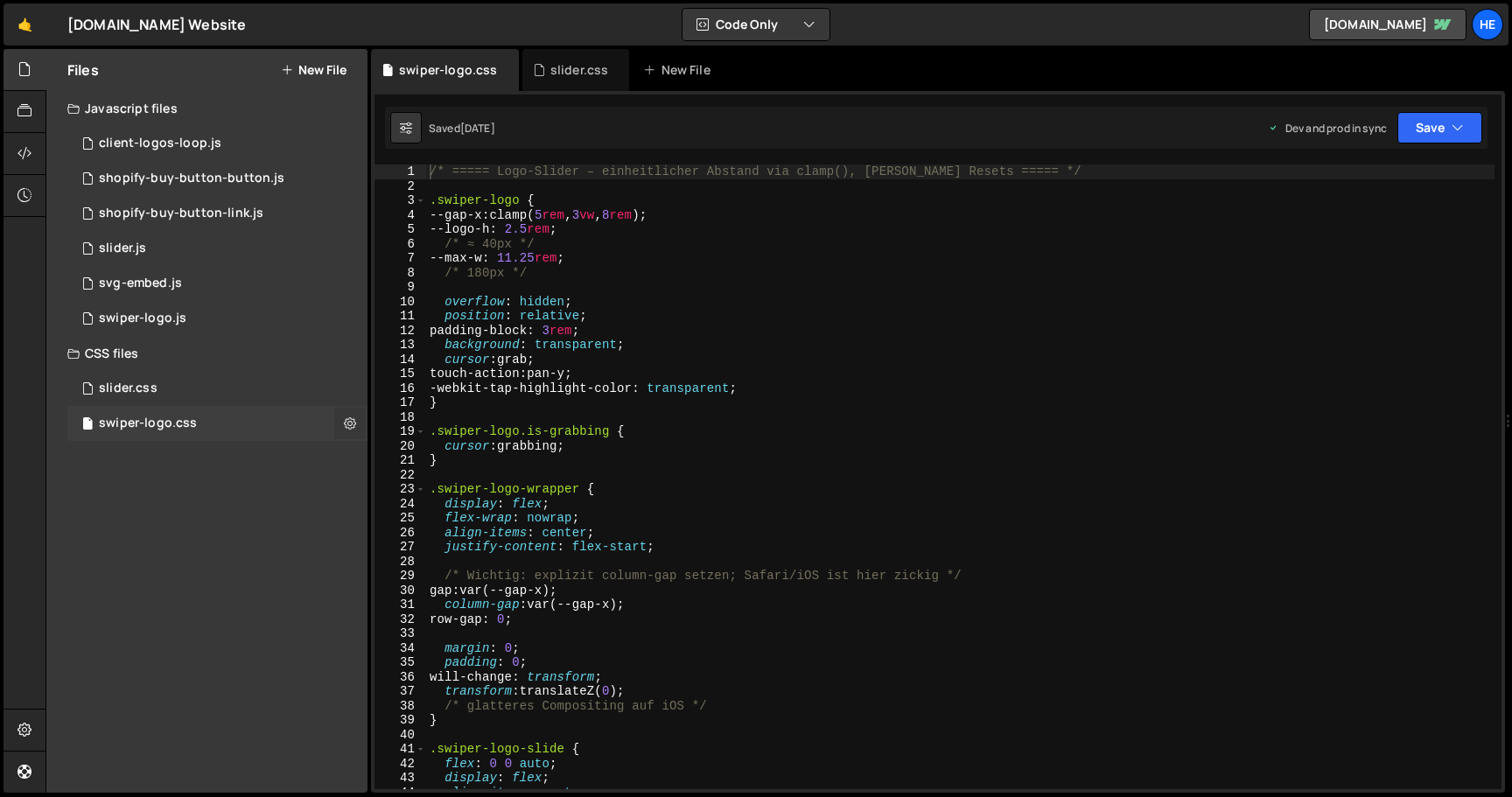
click at [348, 417] on icon at bounding box center [350, 423] width 12 height 17
type input "swiper-logo"
radio input "false"
radio input "true"
checkbox input "true"
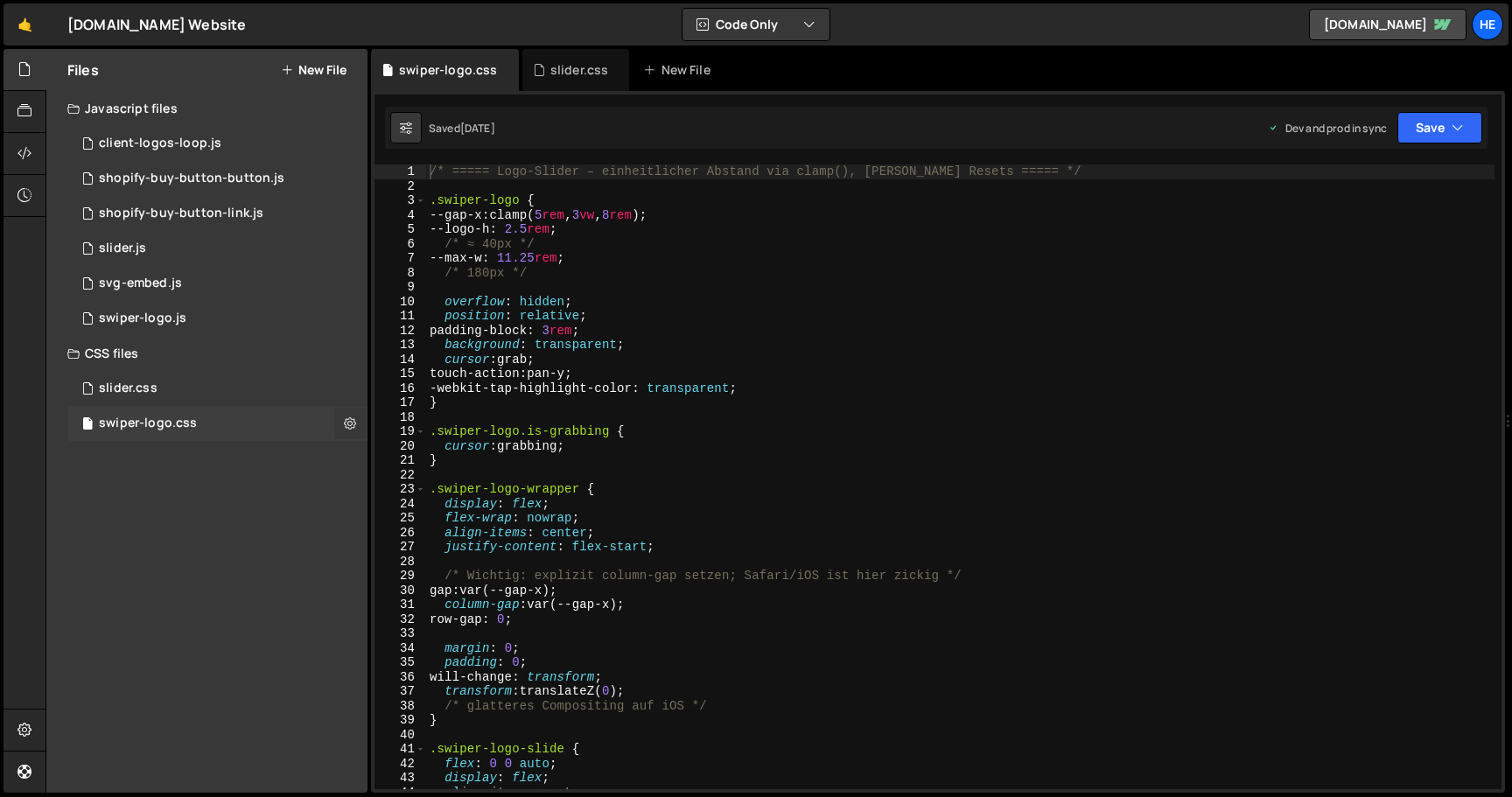
checkbox input "true"
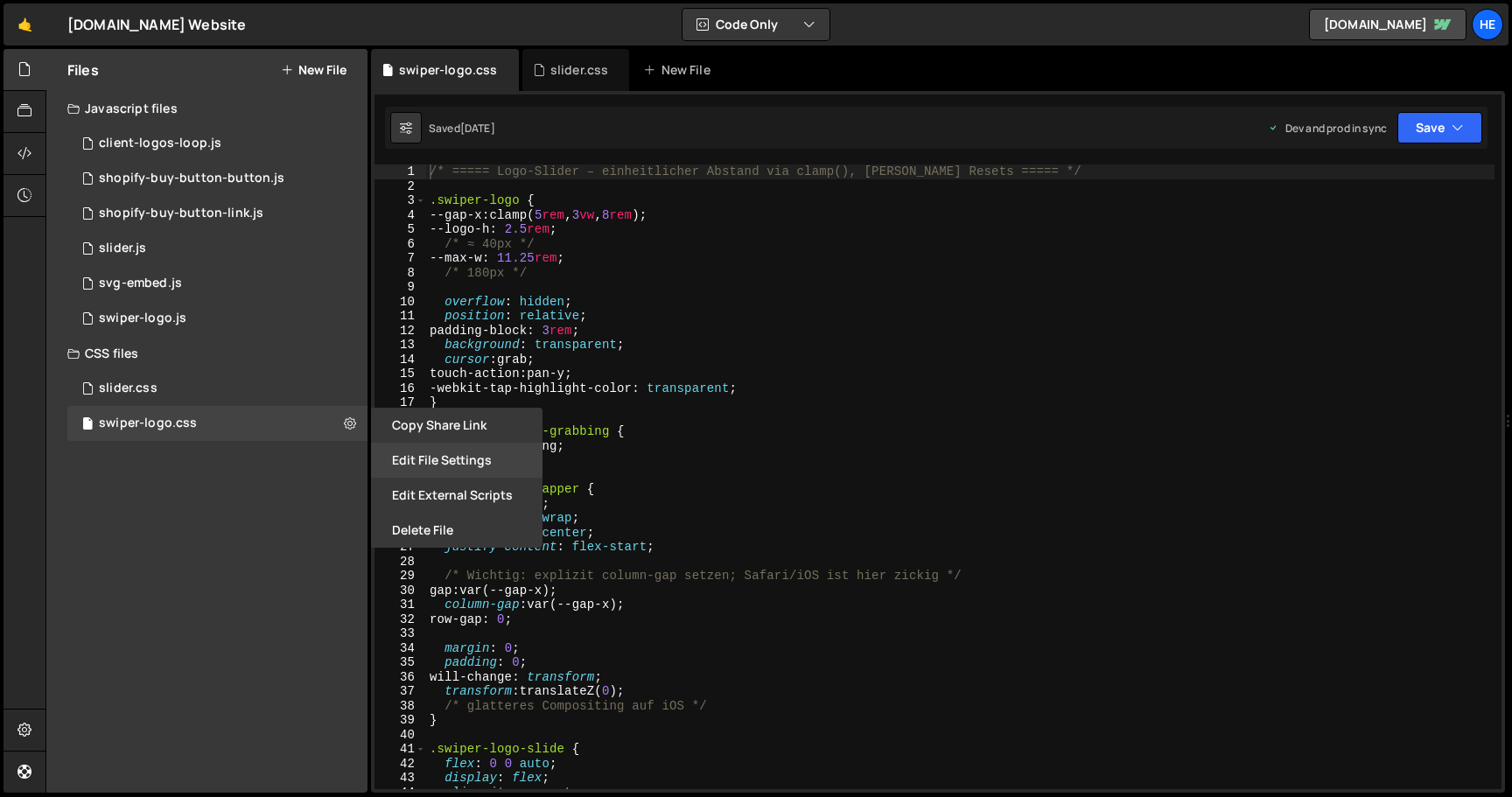
click at [437, 455] on button "Edit File Settings" at bounding box center [457, 461] width 172 height 35
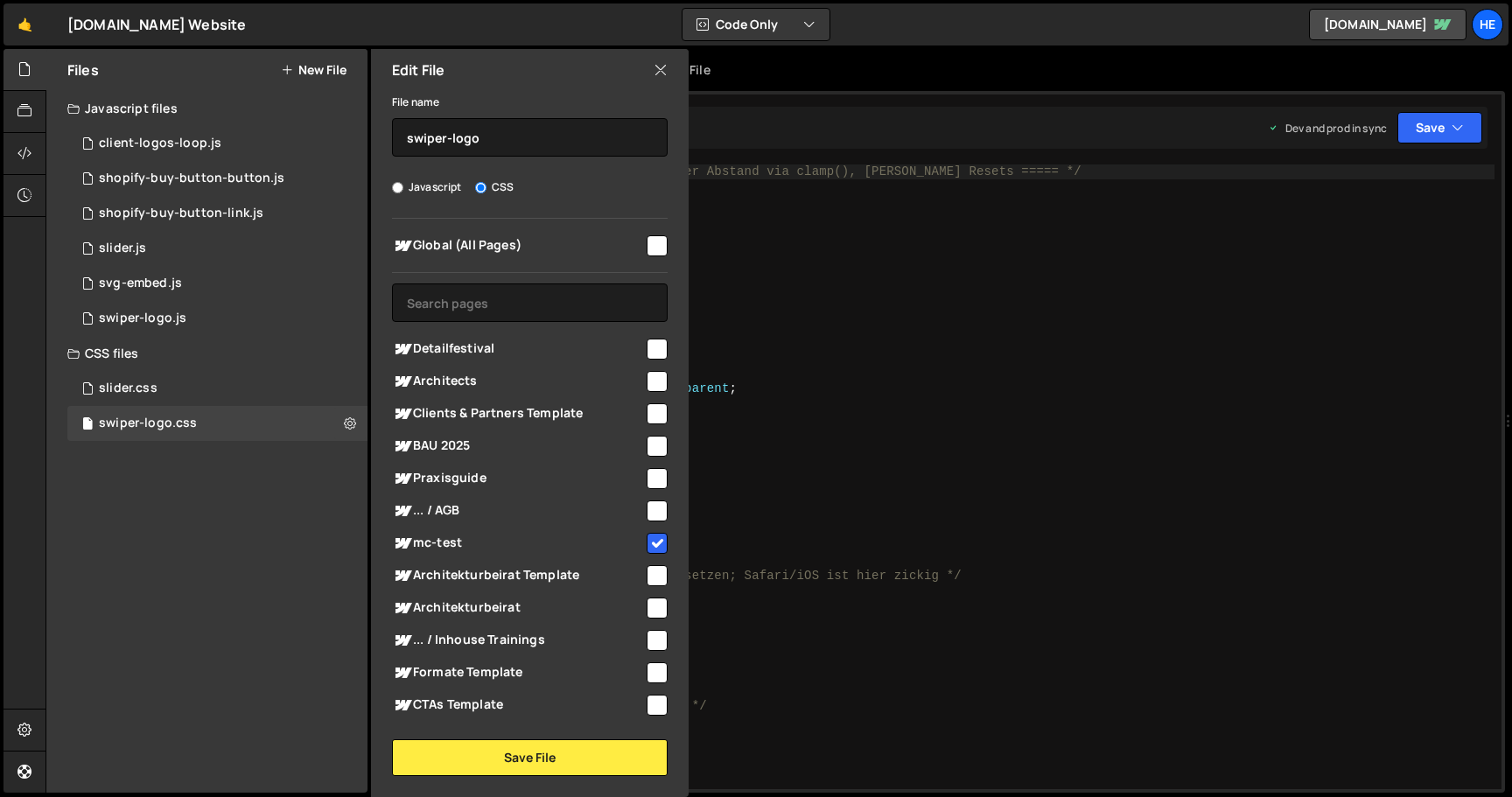
click at [662, 72] on icon at bounding box center [660, 70] width 14 height 20
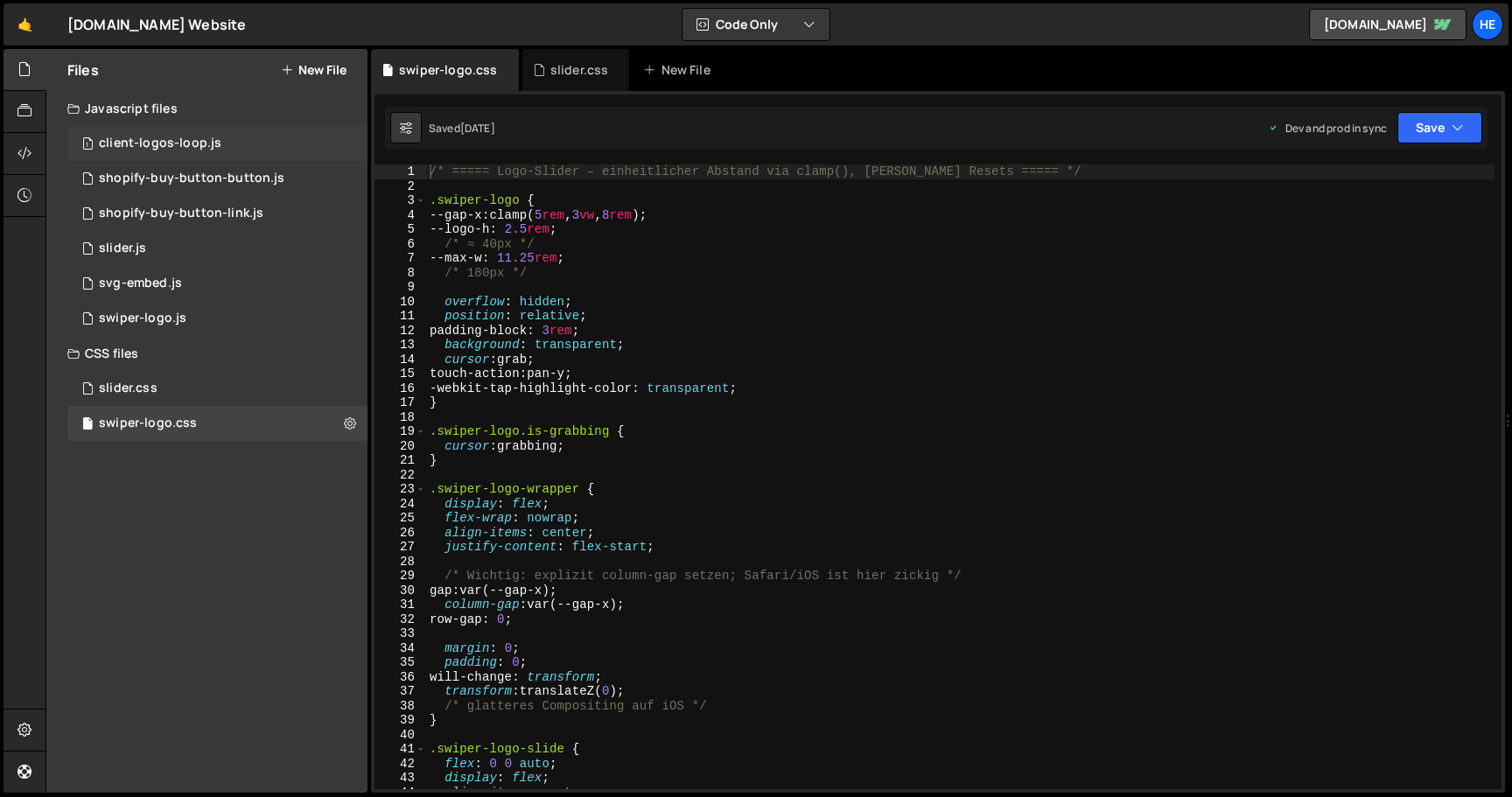
click at [228, 142] on div "1 client-logos-loop.js 0" at bounding box center [217, 143] width 300 height 35
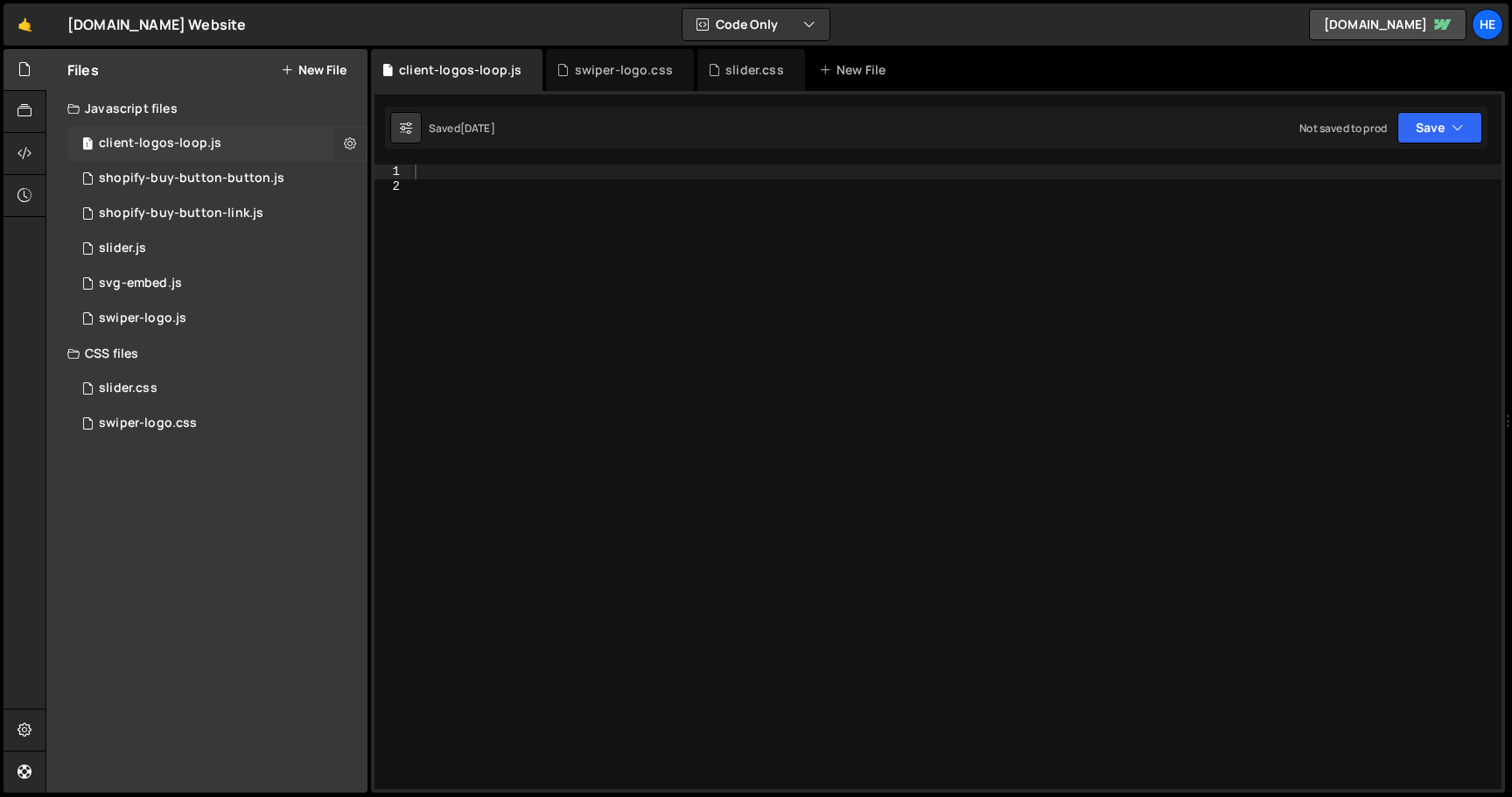
click at [348, 139] on icon at bounding box center [350, 142] width 12 height 17
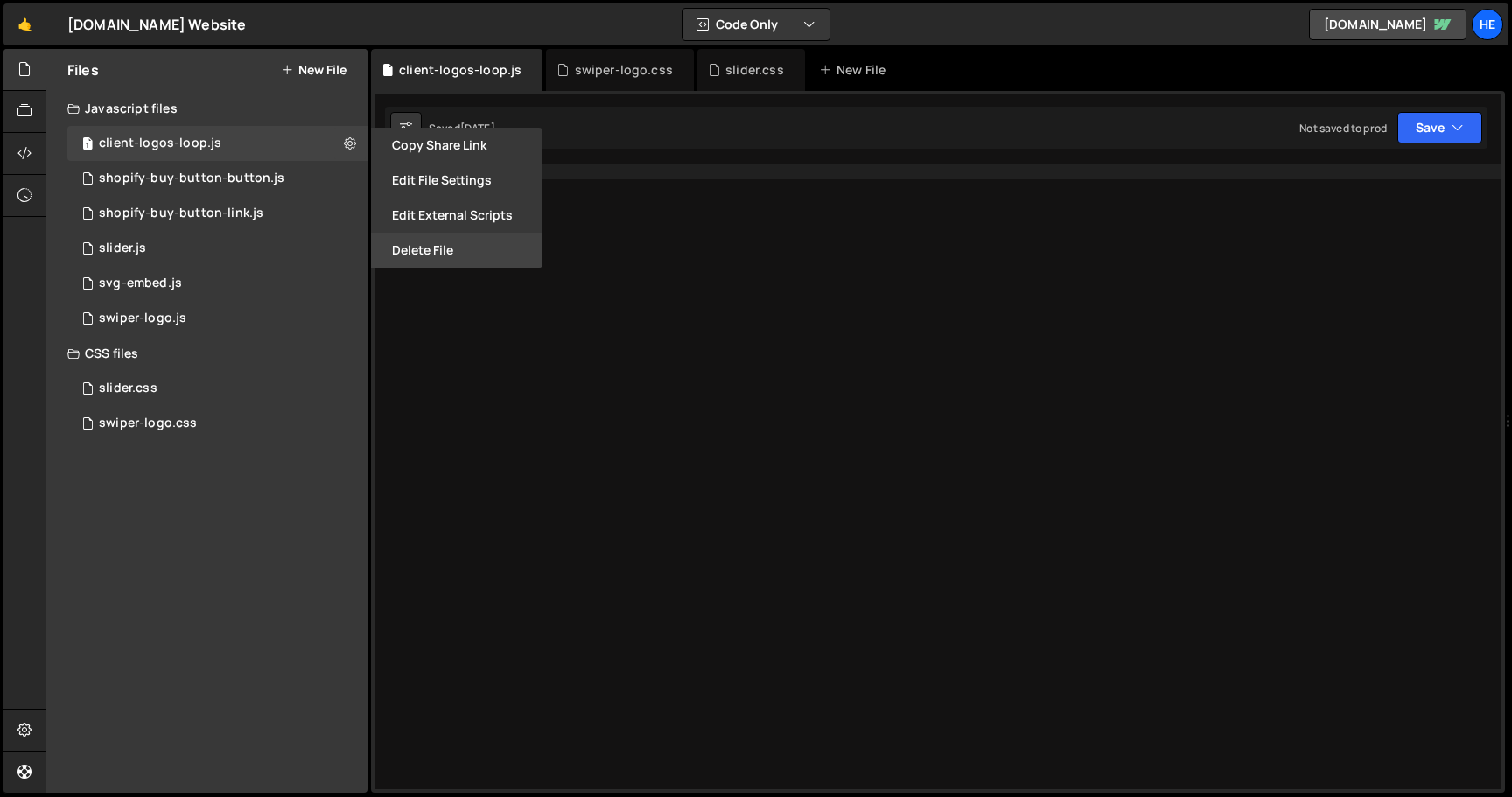
click at [426, 255] on button "Delete File" at bounding box center [457, 251] width 172 height 35
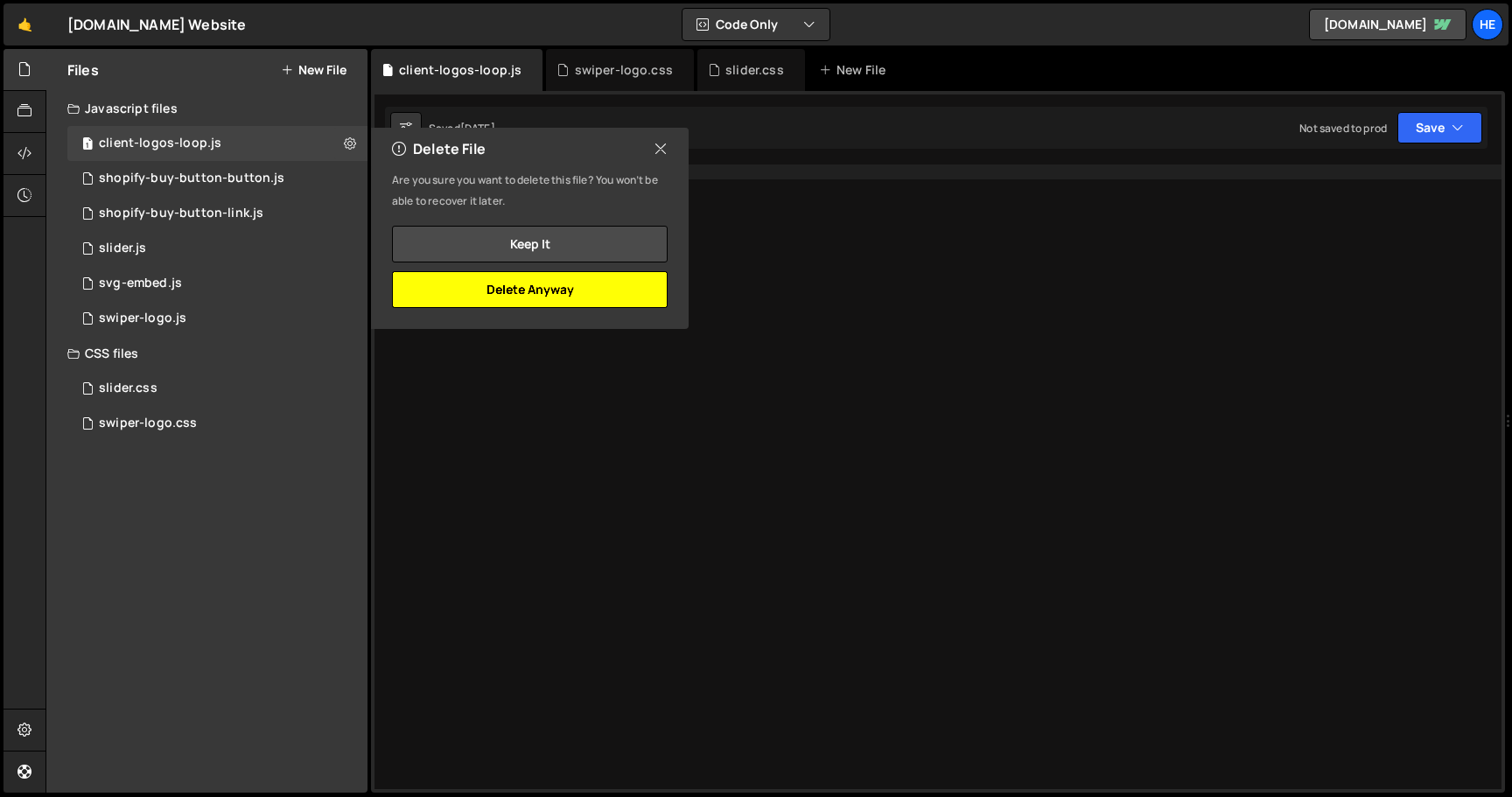
click at [547, 286] on button "Delete Anyway" at bounding box center [530, 289] width 276 height 36
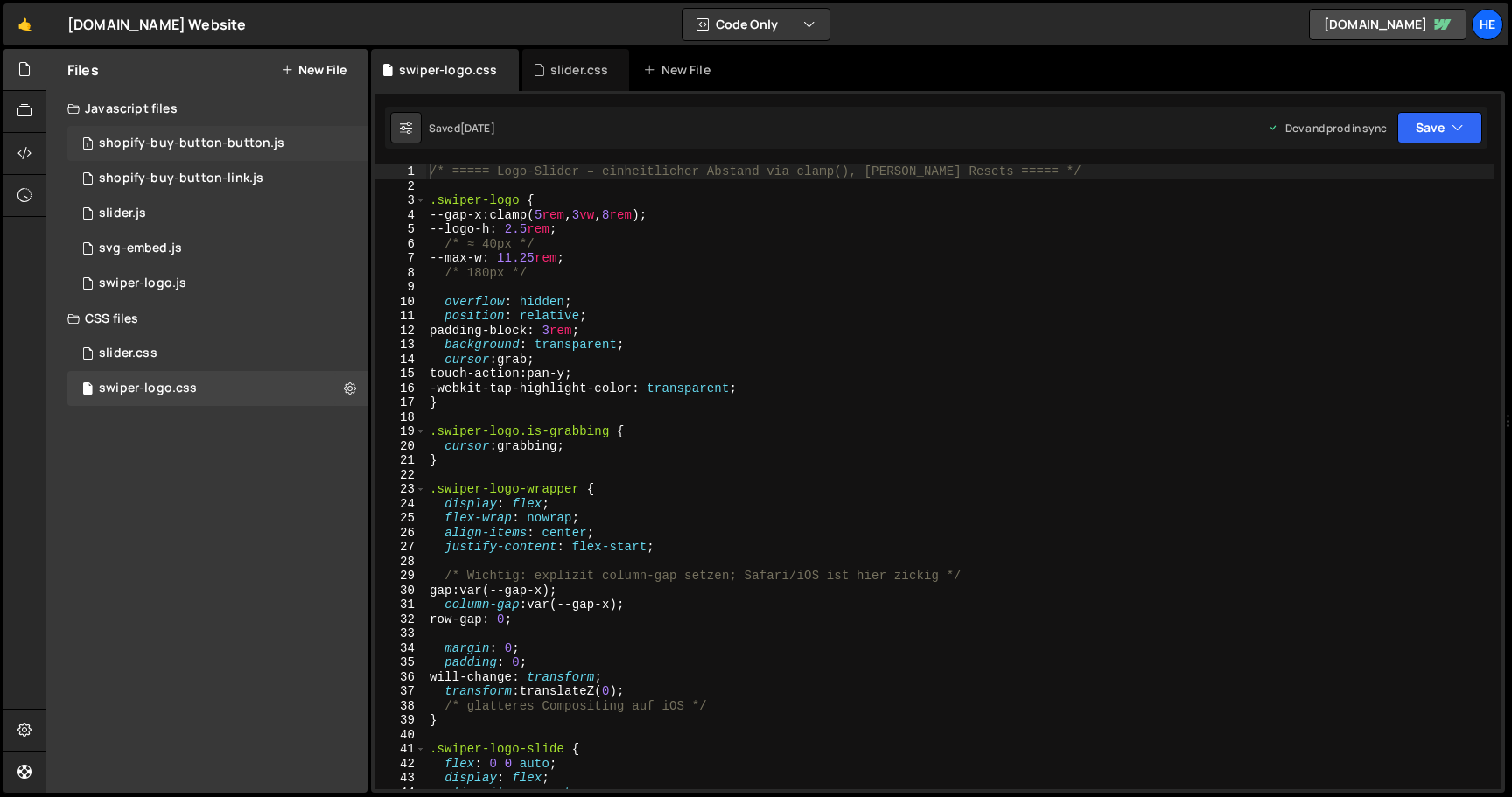
click at [211, 133] on div "1 shopify-buy-button-button.js 0" at bounding box center [217, 143] width 300 height 35
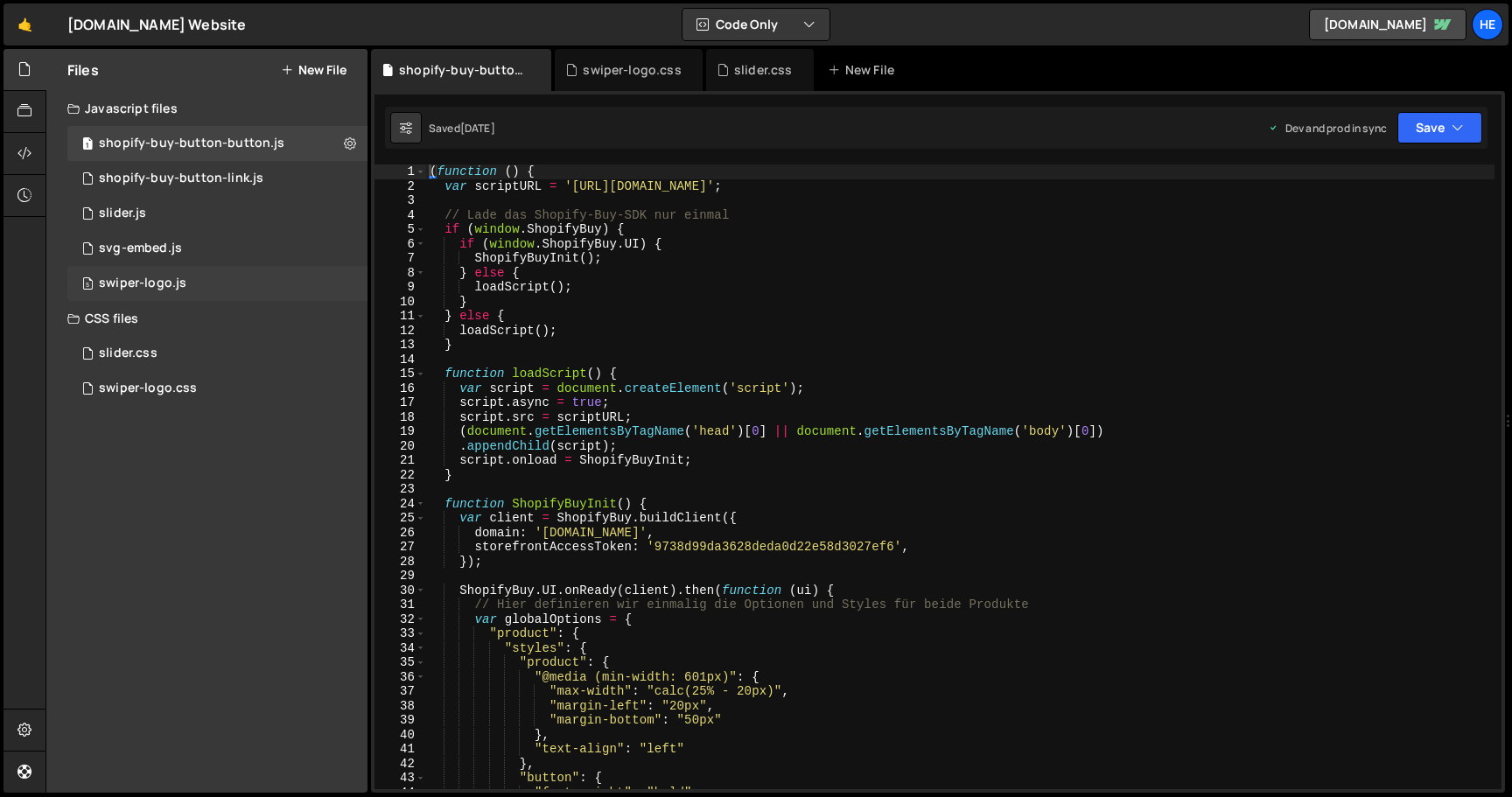
click at [172, 285] on div "swiper-logo.js" at bounding box center [142, 284] width 87 height 16
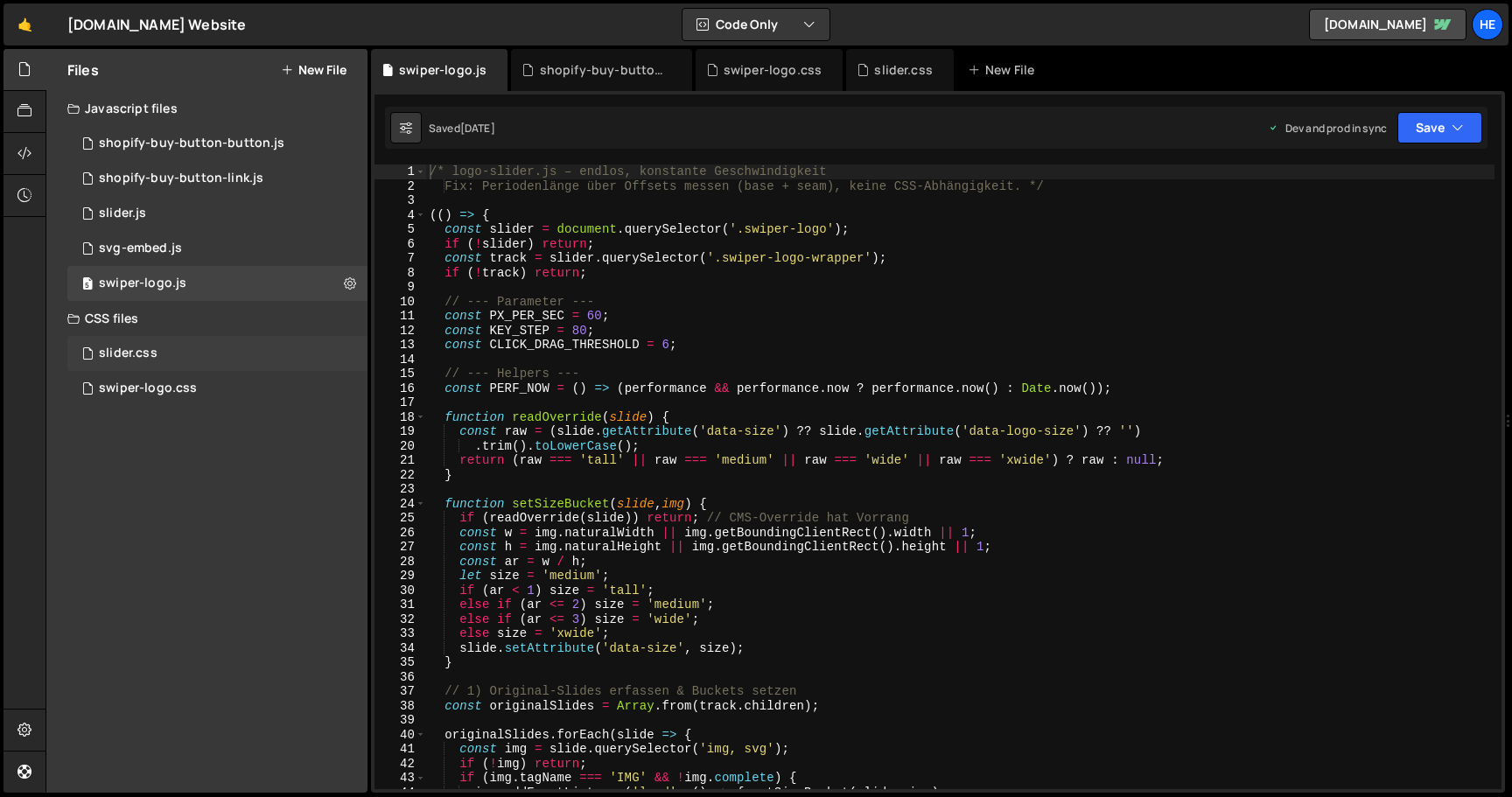
click at [173, 356] on div "slider.css 0" at bounding box center [217, 354] width 300 height 35
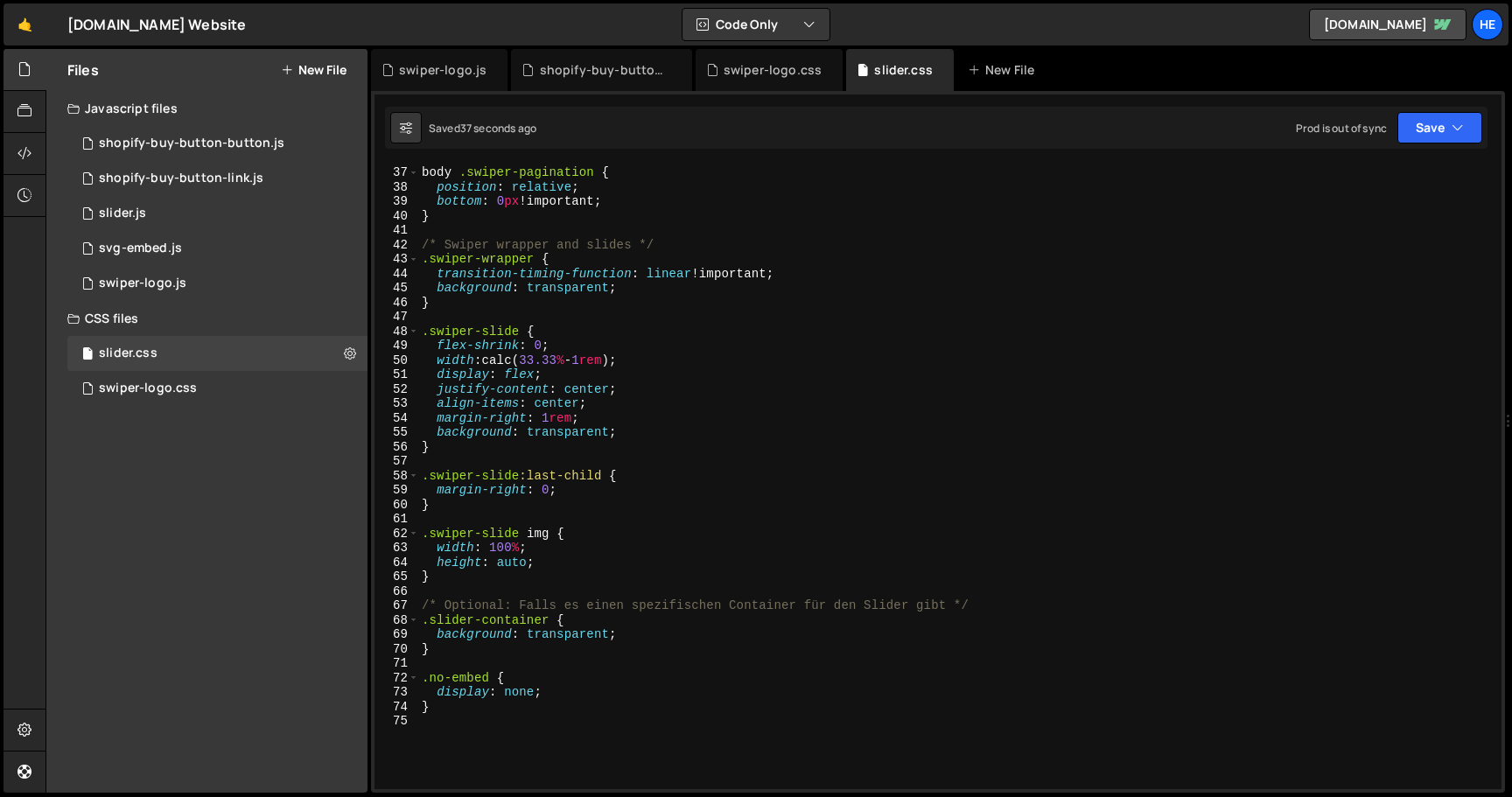
scroll to position [764, 0]
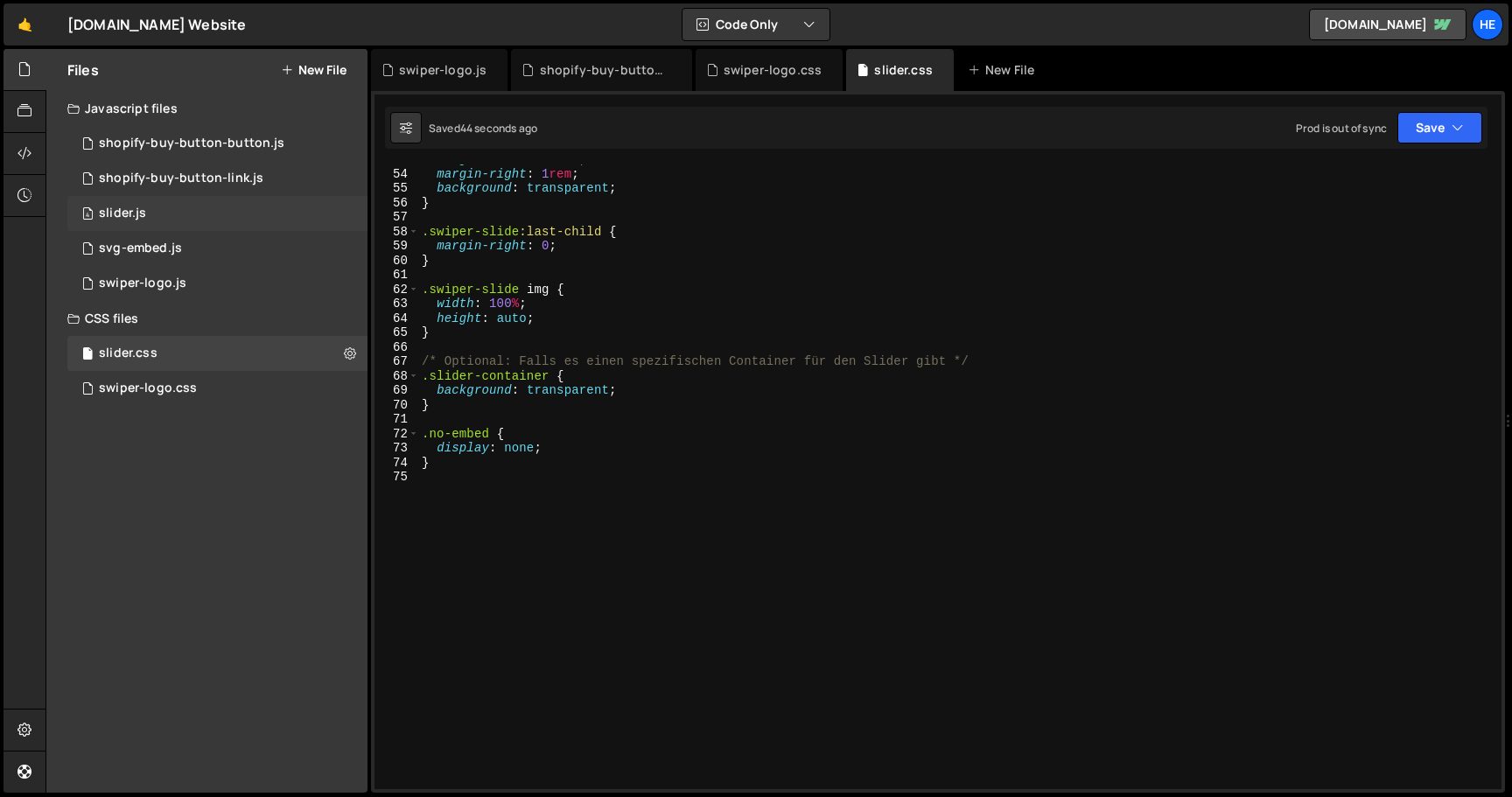
click at [268, 222] on div "4 slider.js 0" at bounding box center [217, 213] width 300 height 35
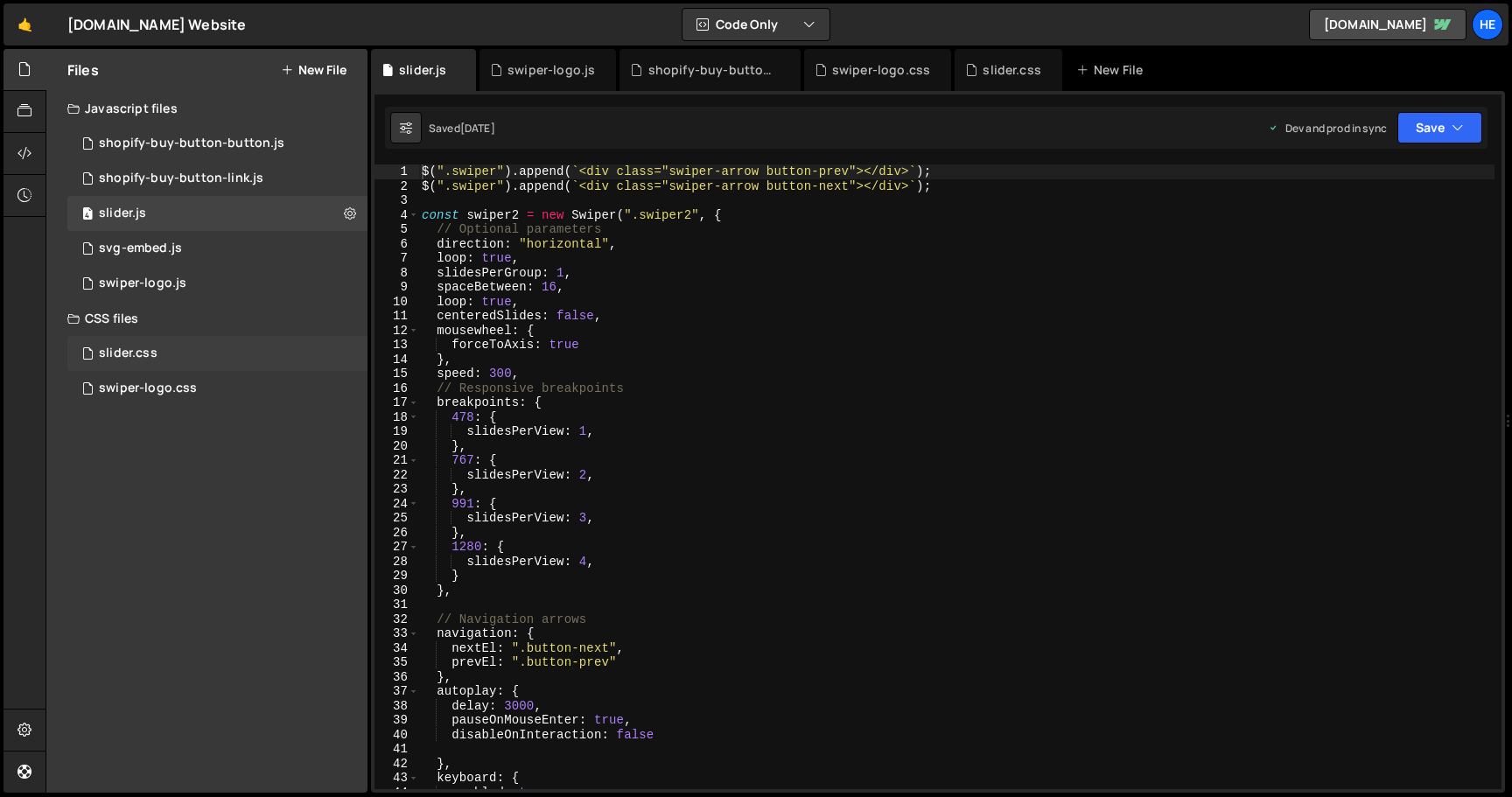
click at [164, 349] on div "slider.css 0" at bounding box center [217, 354] width 300 height 35
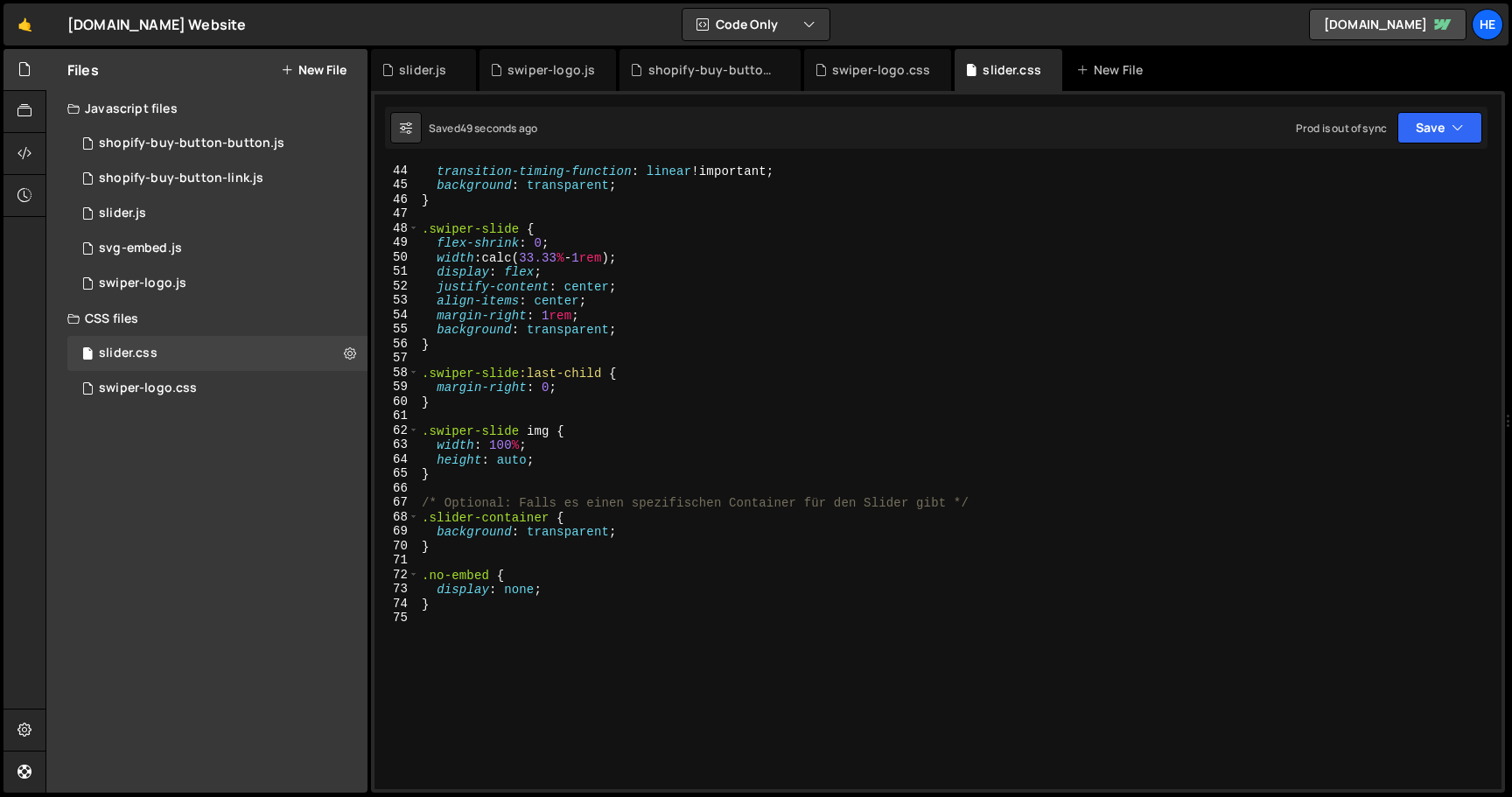
scroll to position [0, 0]
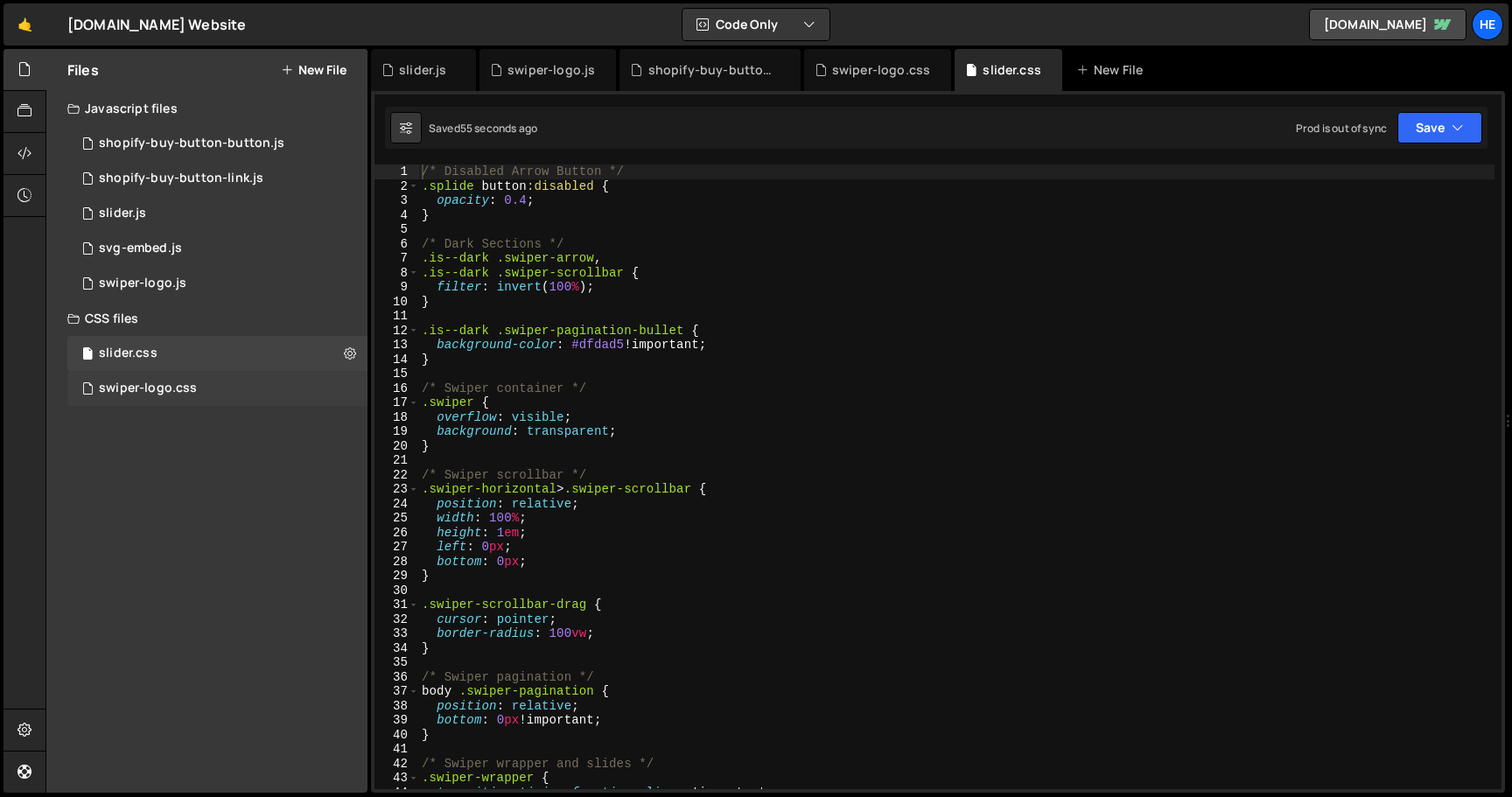
click at [193, 379] on div "swiper-logo.css 0" at bounding box center [217, 389] width 300 height 35
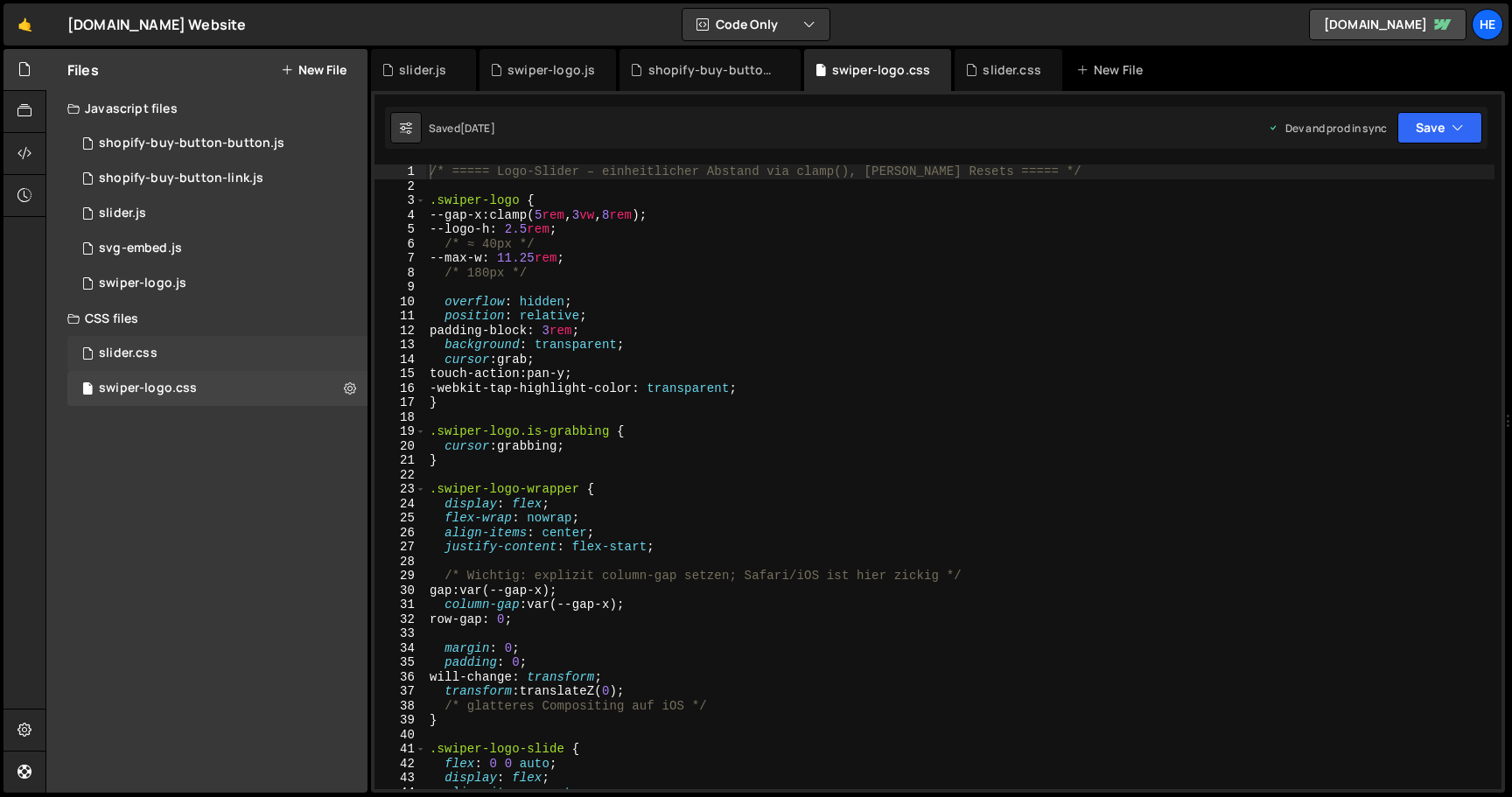
click at [198, 354] on div "slider.css 0" at bounding box center [217, 354] width 300 height 35
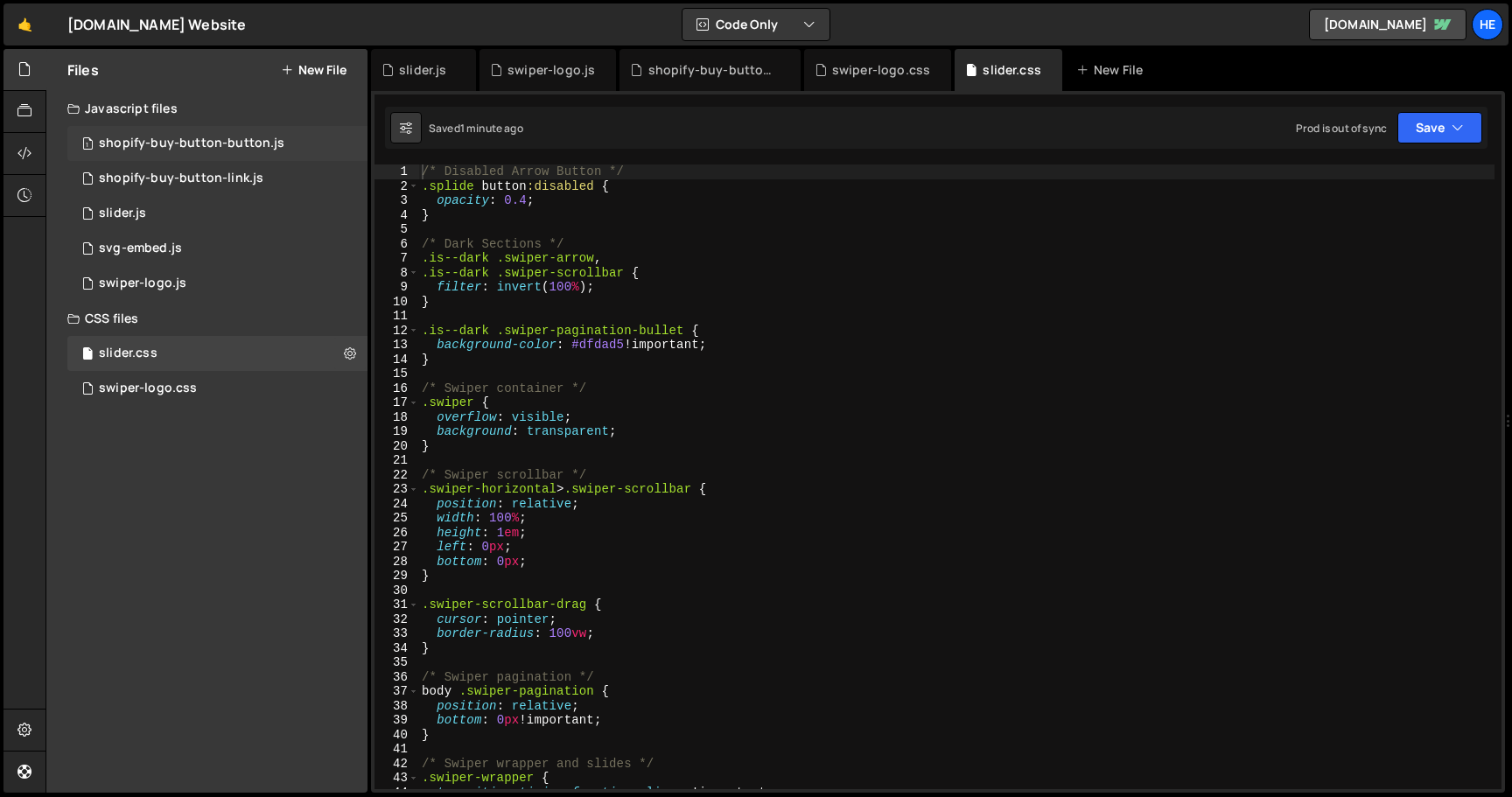
click at [211, 136] on div "shopify-buy-button-button.js" at bounding box center [192, 143] width 186 height 16
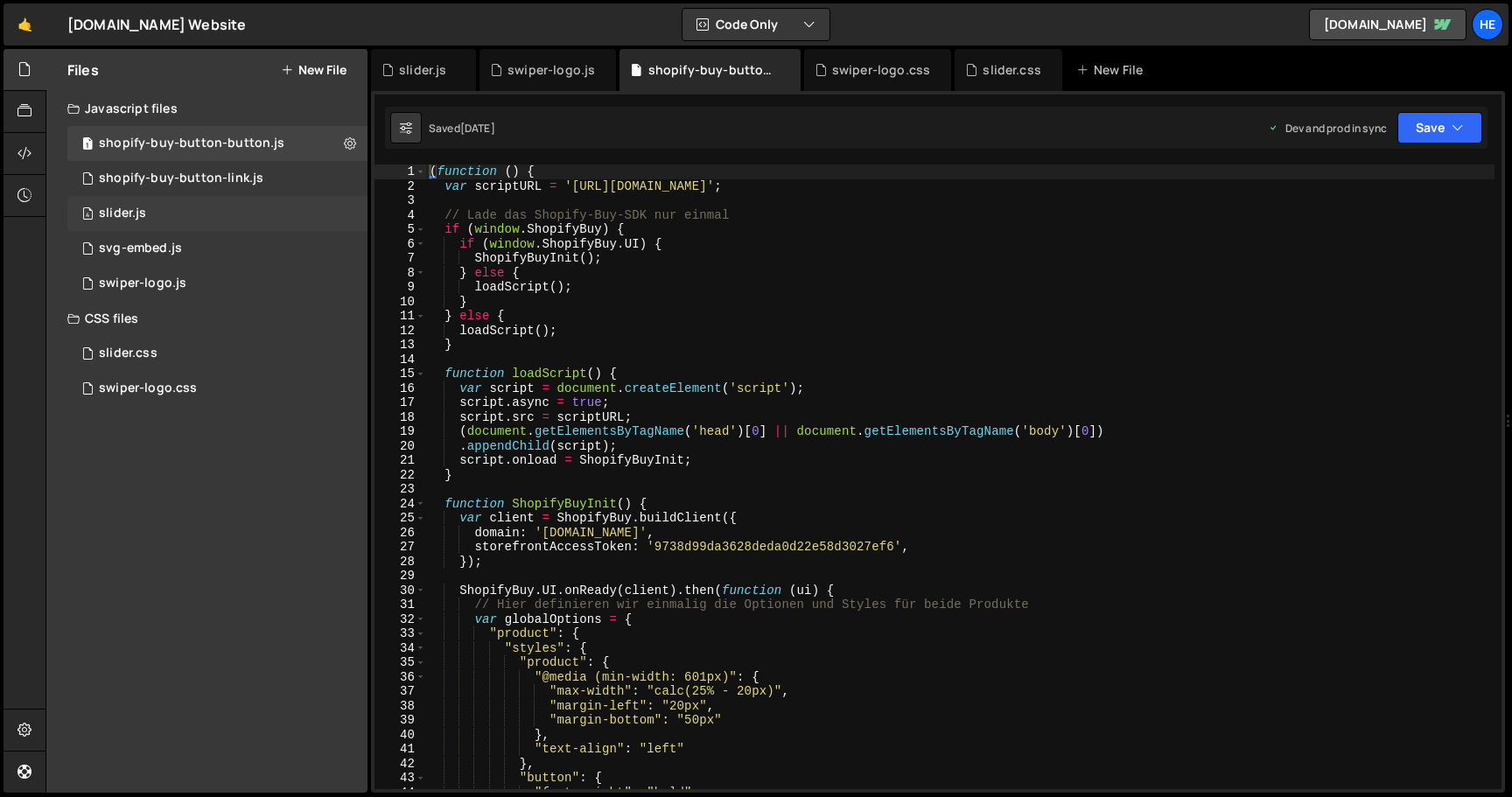
click at [157, 214] on div "4 slider.js 0" at bounding box center [217, 213] width 300 height 35
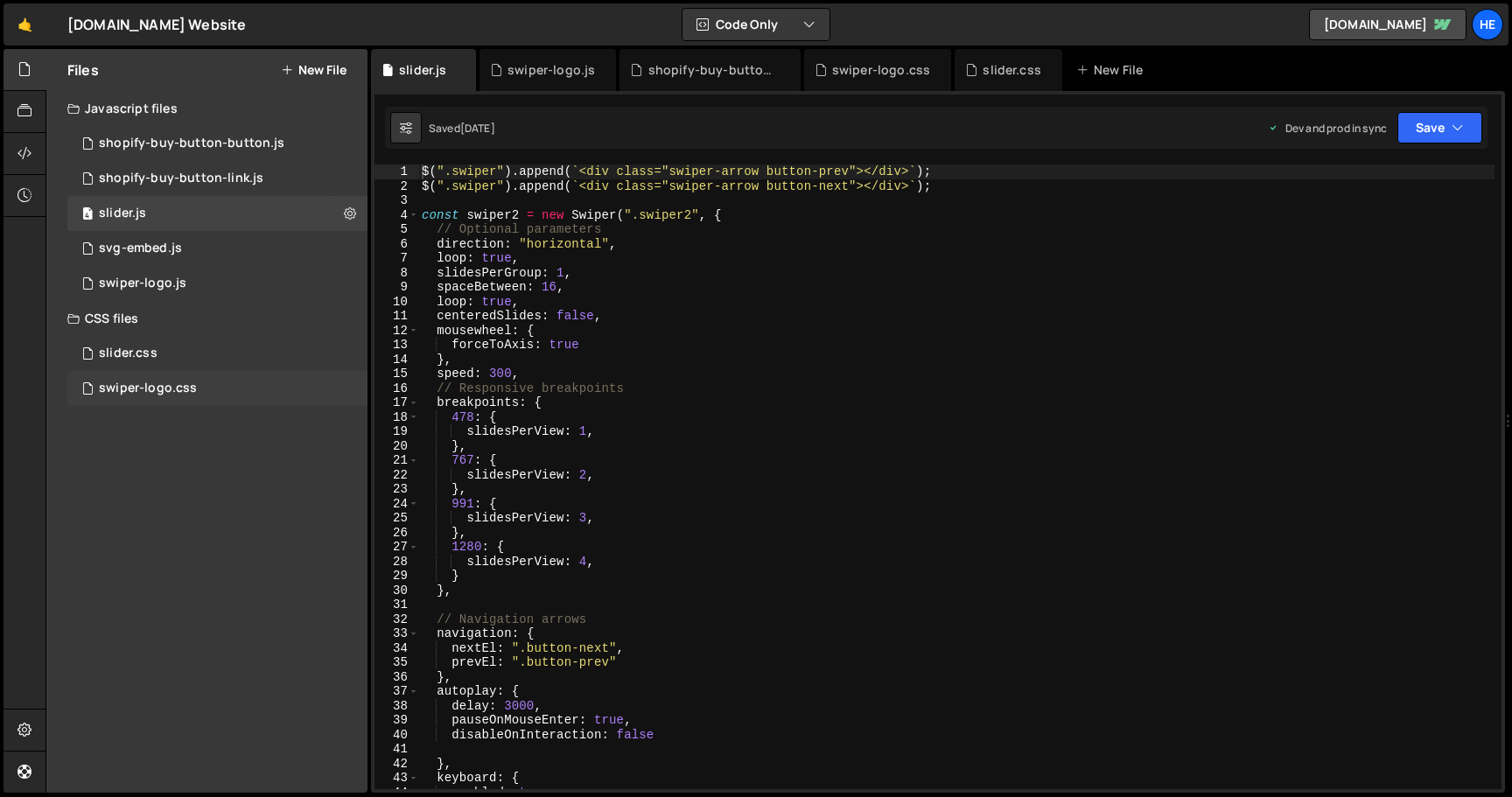
click at [159, 397] on div "swiper-logo.css 0" at bounding box center [217, 389] width 300 height 35
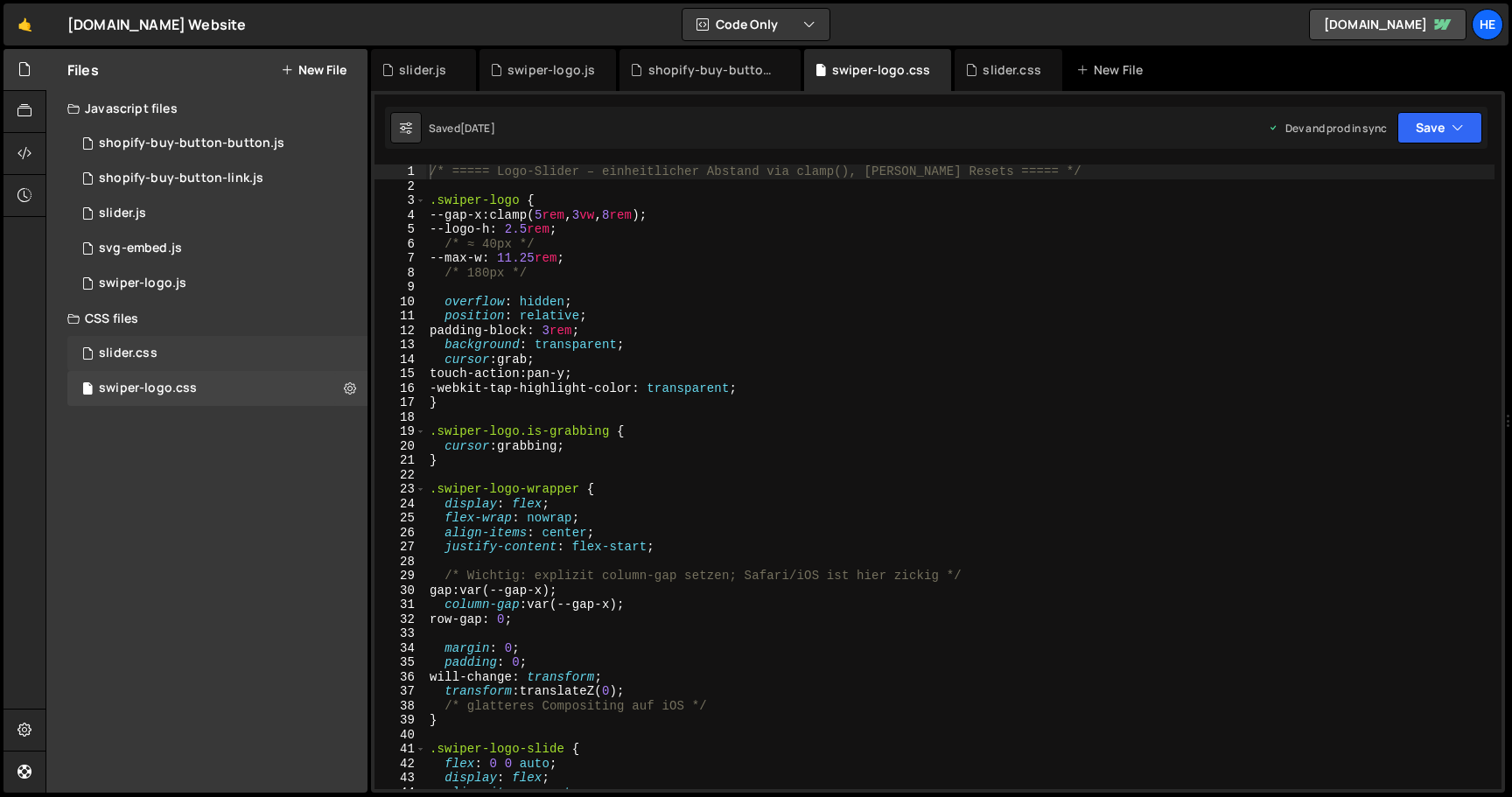
click at [164, 355] on div "slider.css 0" at bounding box center [217, 354] width 300 height 35
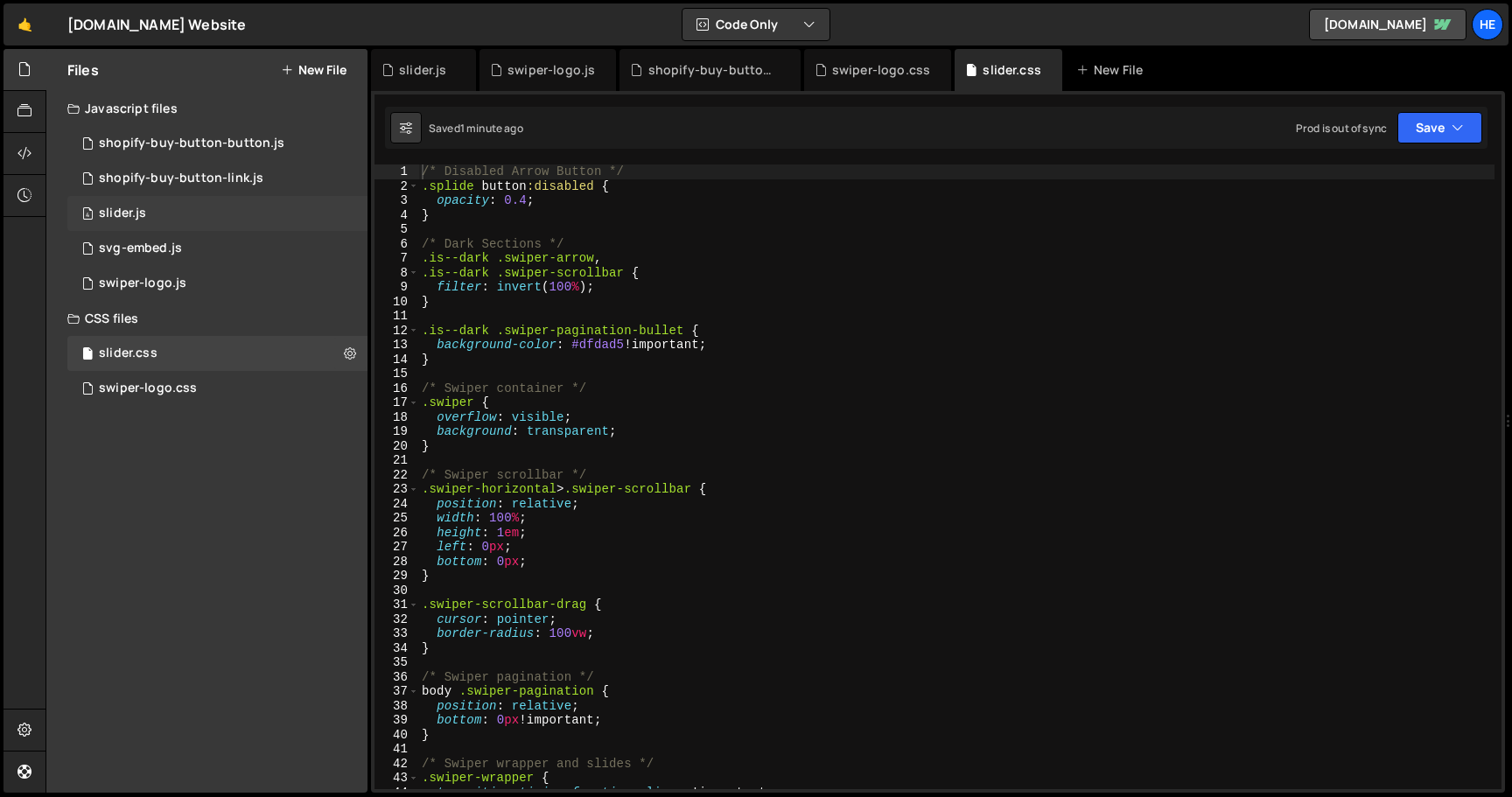
click at [176, 212] on div "4 slider.js 0" at bounding box center [217, 213] width 300 height 35
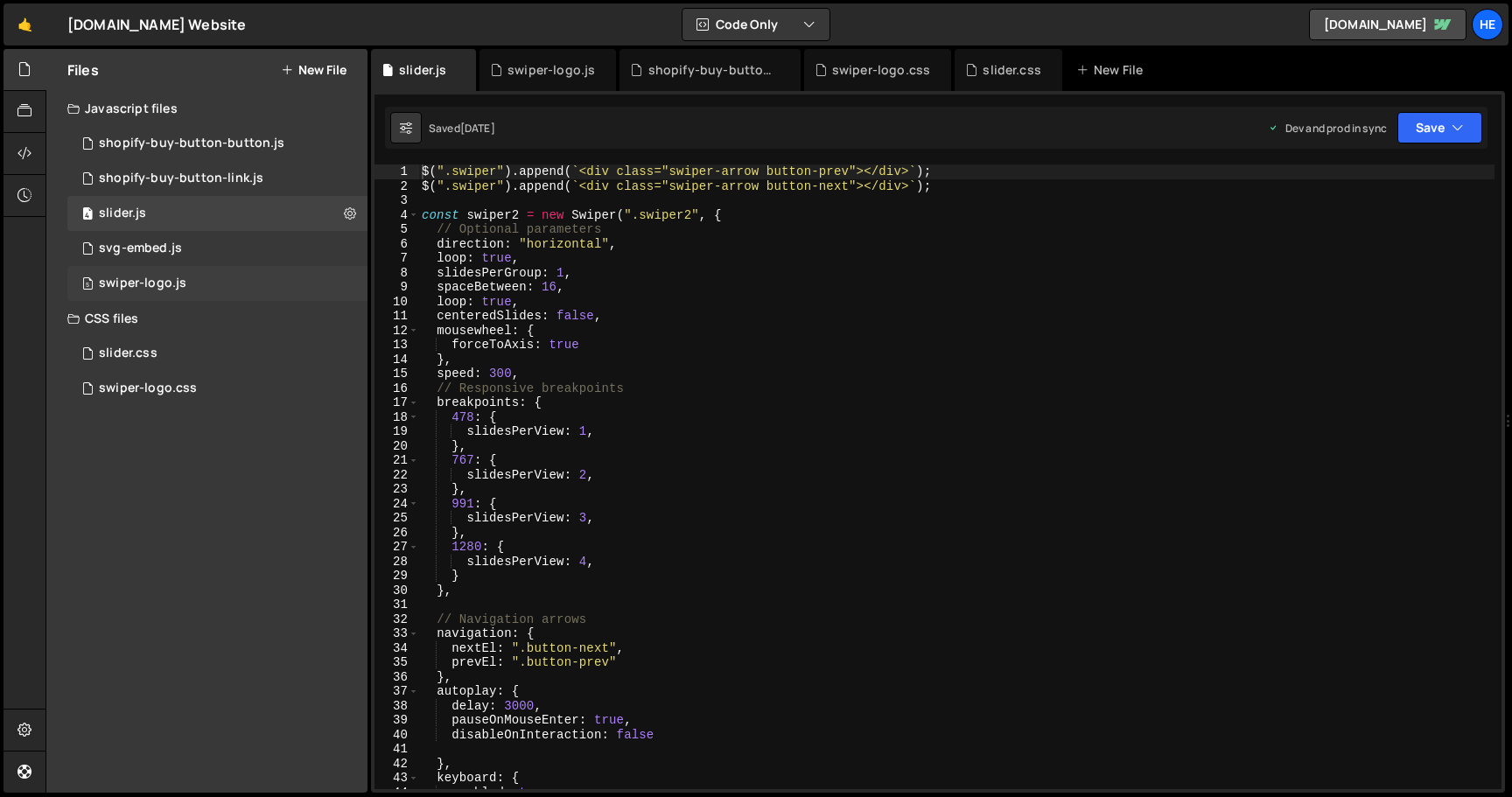
click at [147, 275] on div "5 swiper-logo.js 0" at bounding box center [217, 284] width 300 height 35
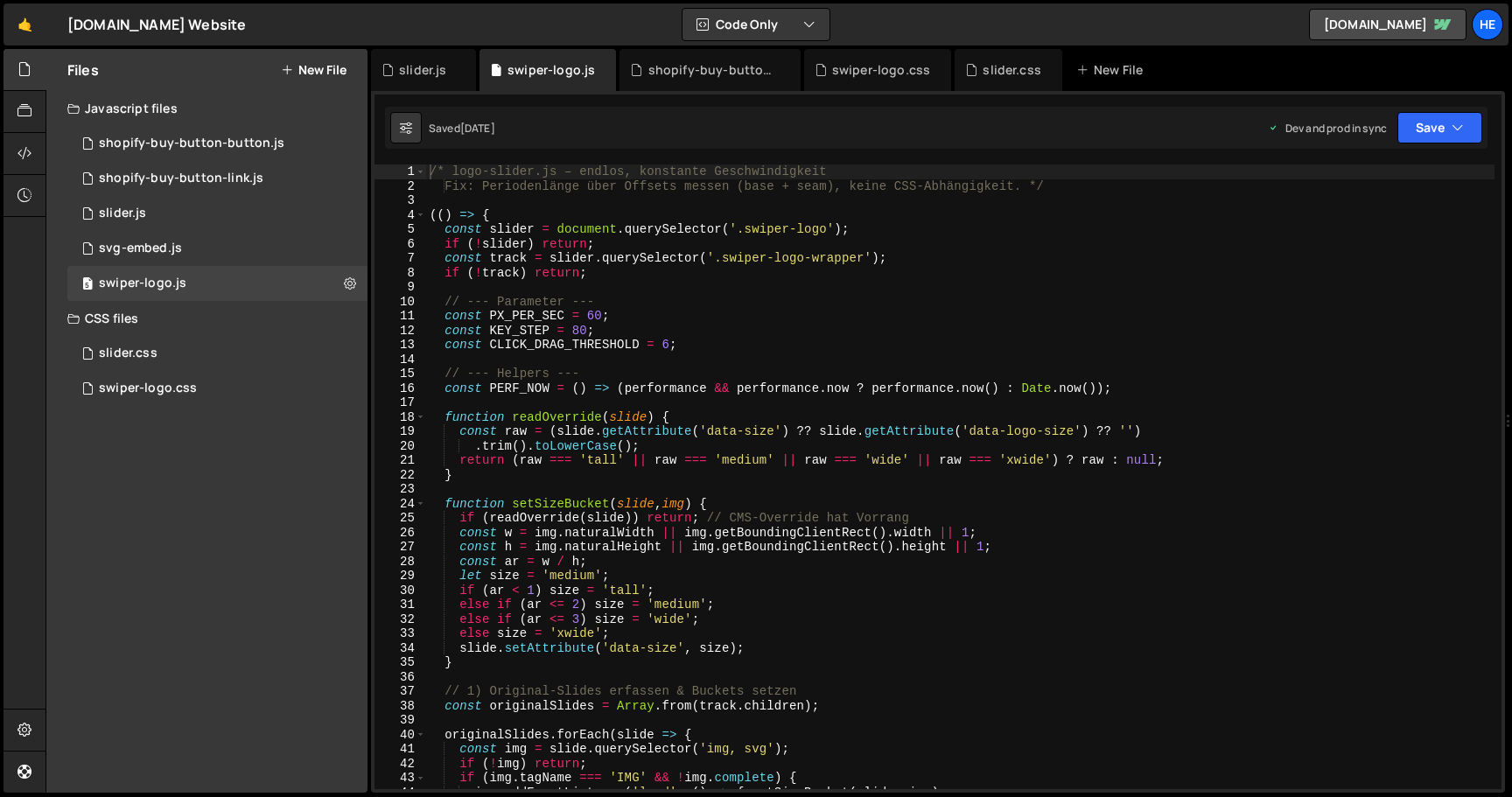
click at [129, 318] on div "CSS files" at bounding box center [206, 318] width 321 height 35
click at [116, 314] on div "CSS files" at bounding box center [206, 318] width 321 height 35
click at [116, 319] on div "CSS files" at bounding box center [206, 318] width 321 height 35
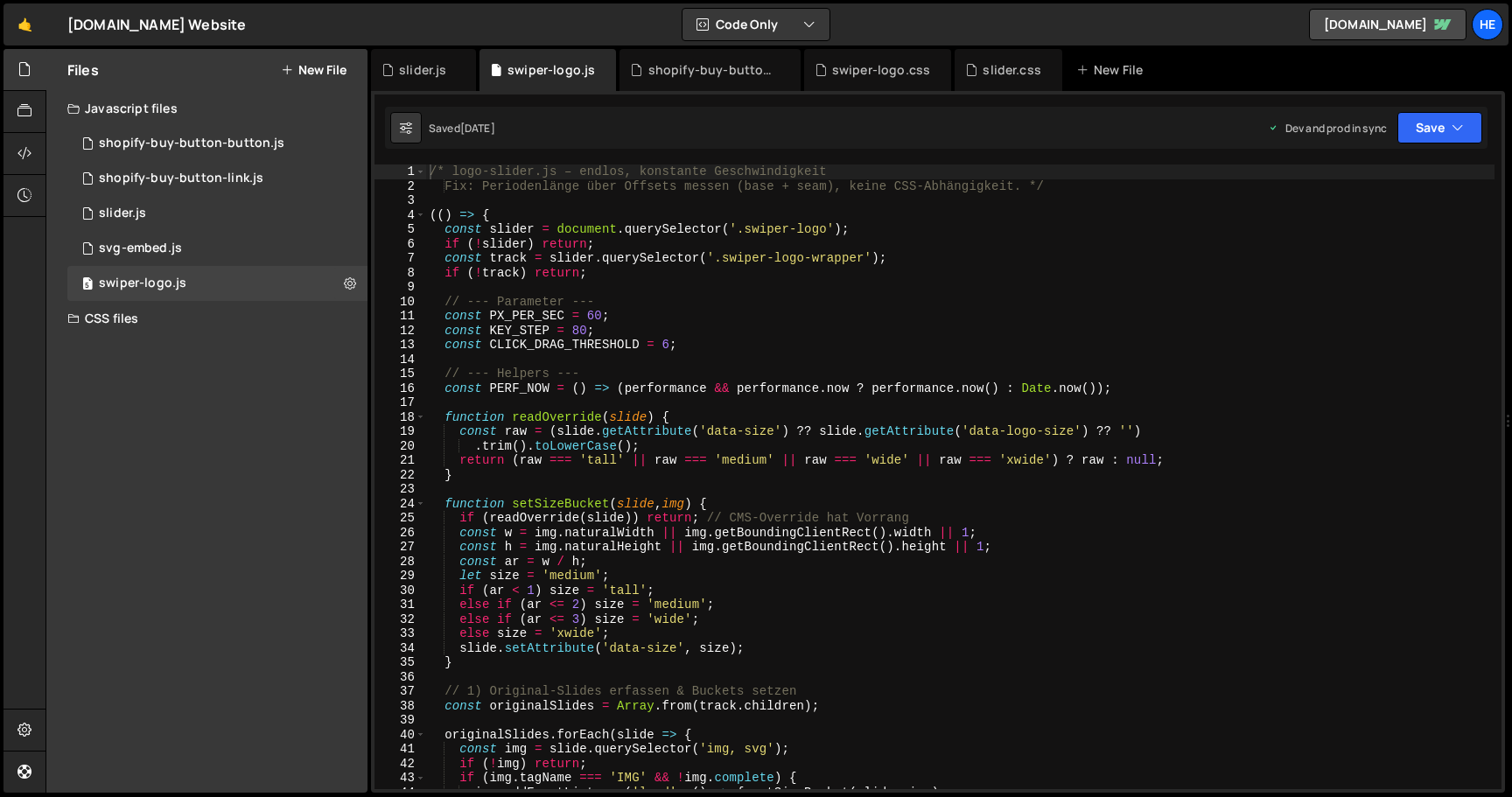
click at [116, 319] on div "CSS files" at bounding box center [206, 318] width 321 height 35
click at [312, 72] on button "New File" at bounding box center [313, 70] width 66 height 14
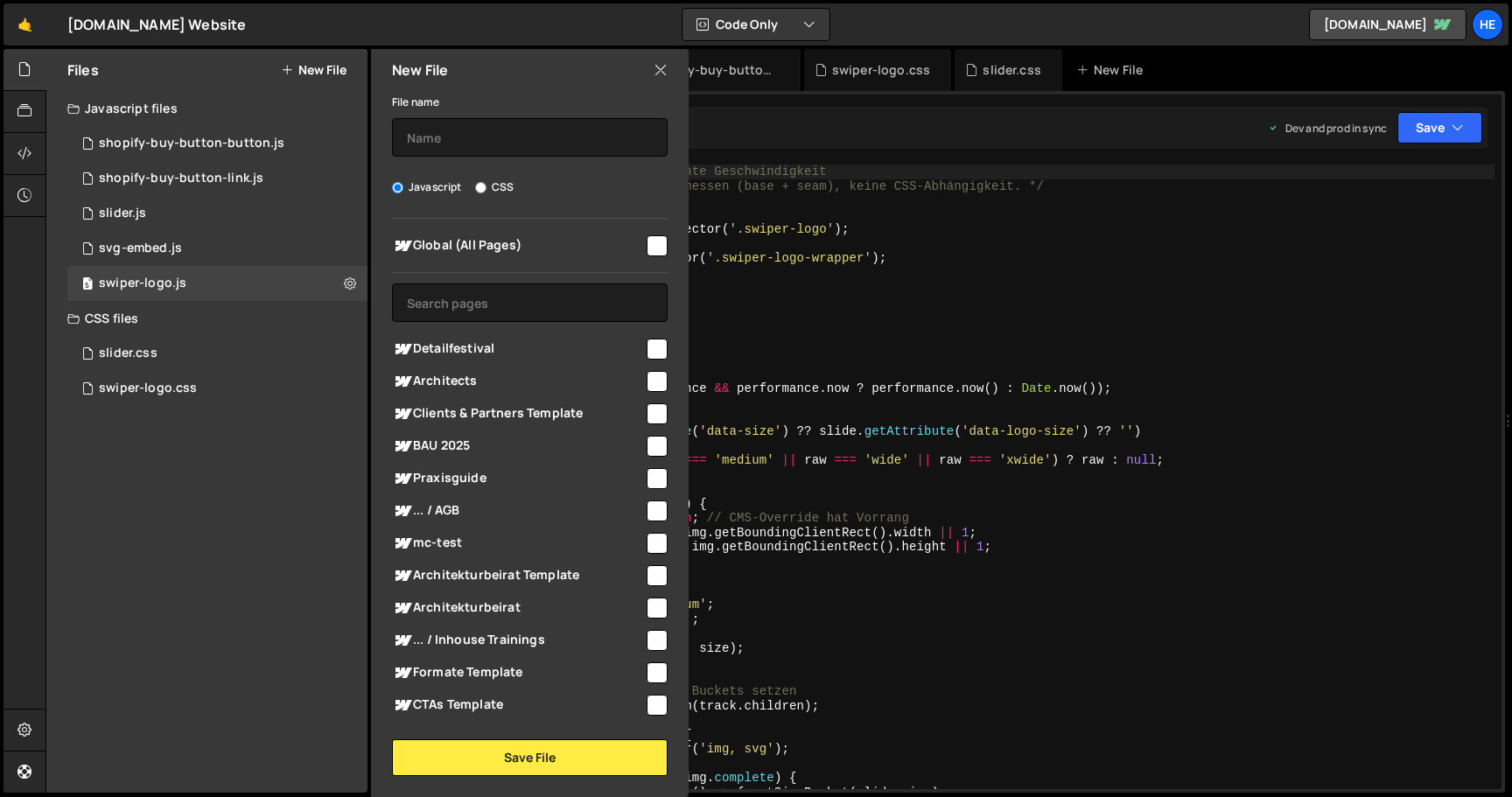
click at [489, 185] on label "CSS" at bounding box center [494, 188] width 38 height 18
click at [486, 185] on input "CSS" at bounding box center [481, 188] width 12 height 12
radio input "true"
click at [511, 152] on input "text" at bounding box center [530, 137] width 276 height 38
type input "global"
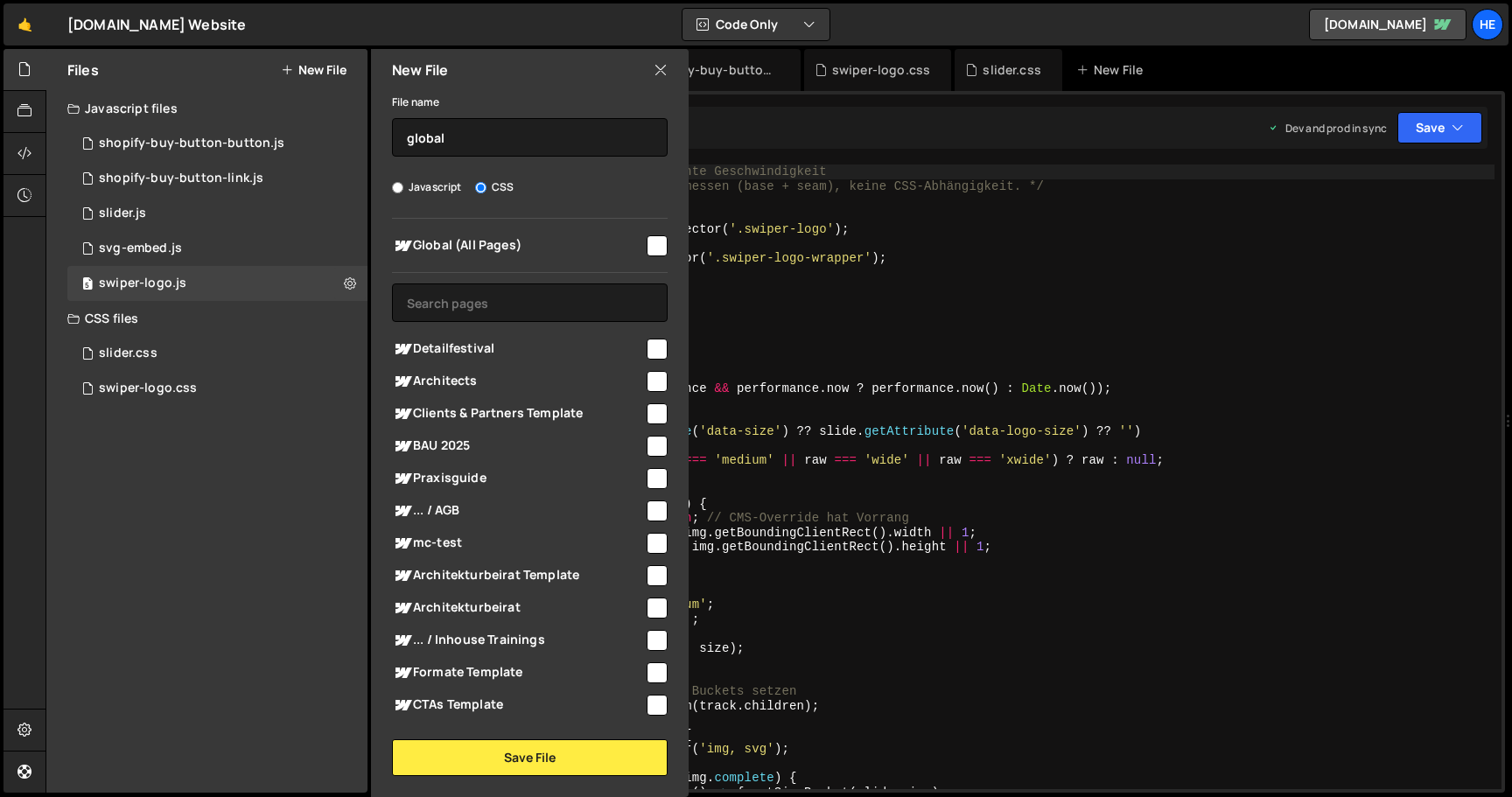
click at [646, 241] on input "checkbox" at bounding box center [656, 246] width 21 height 21
checkbox input "true"
click at [569, 759] on button "Save File" at bounding box center [530, 758] width 276 height 36
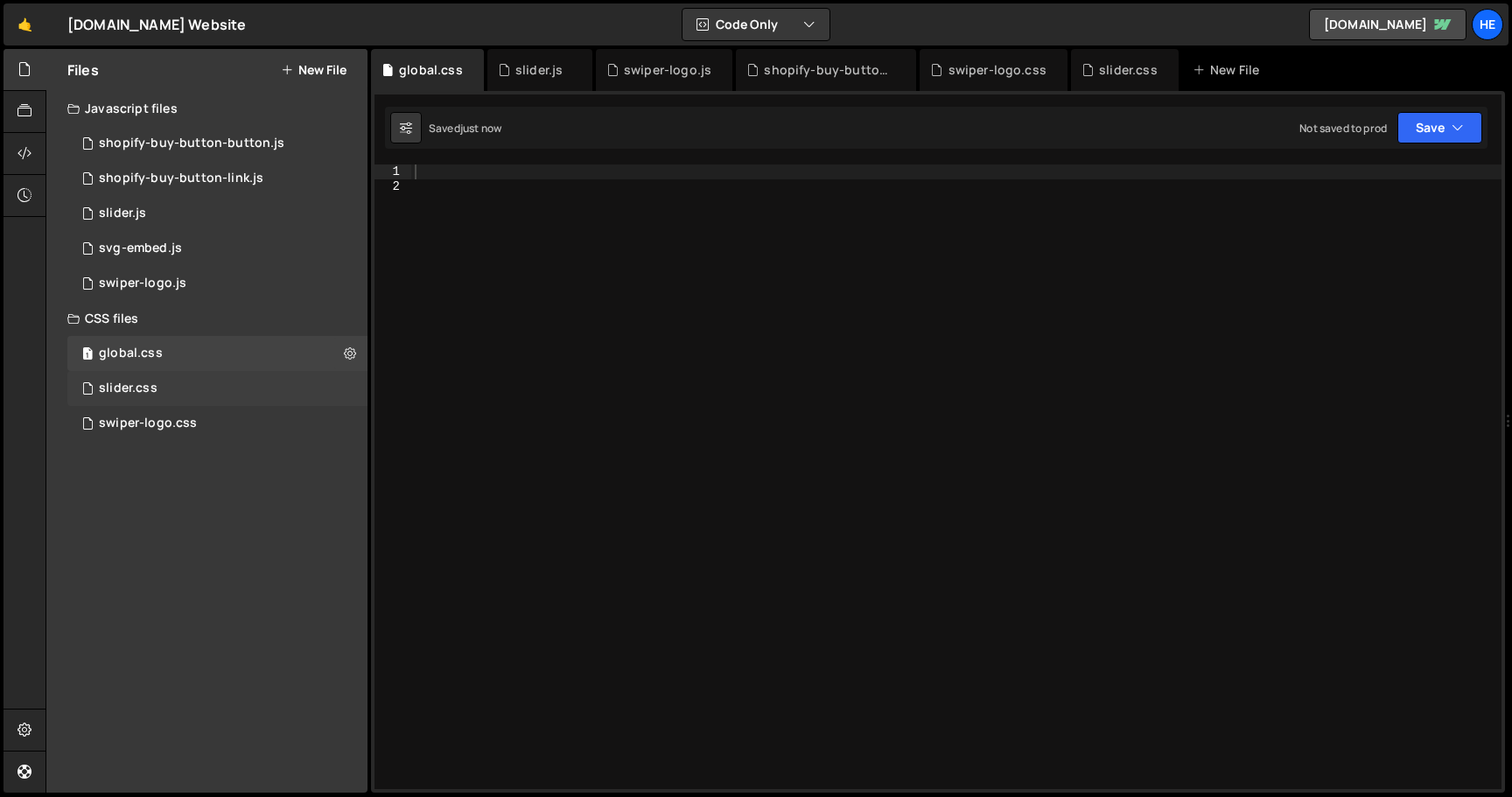
click at [137, 390] on div "slider.css" at bounding box center [129, 388] width 59 height 16
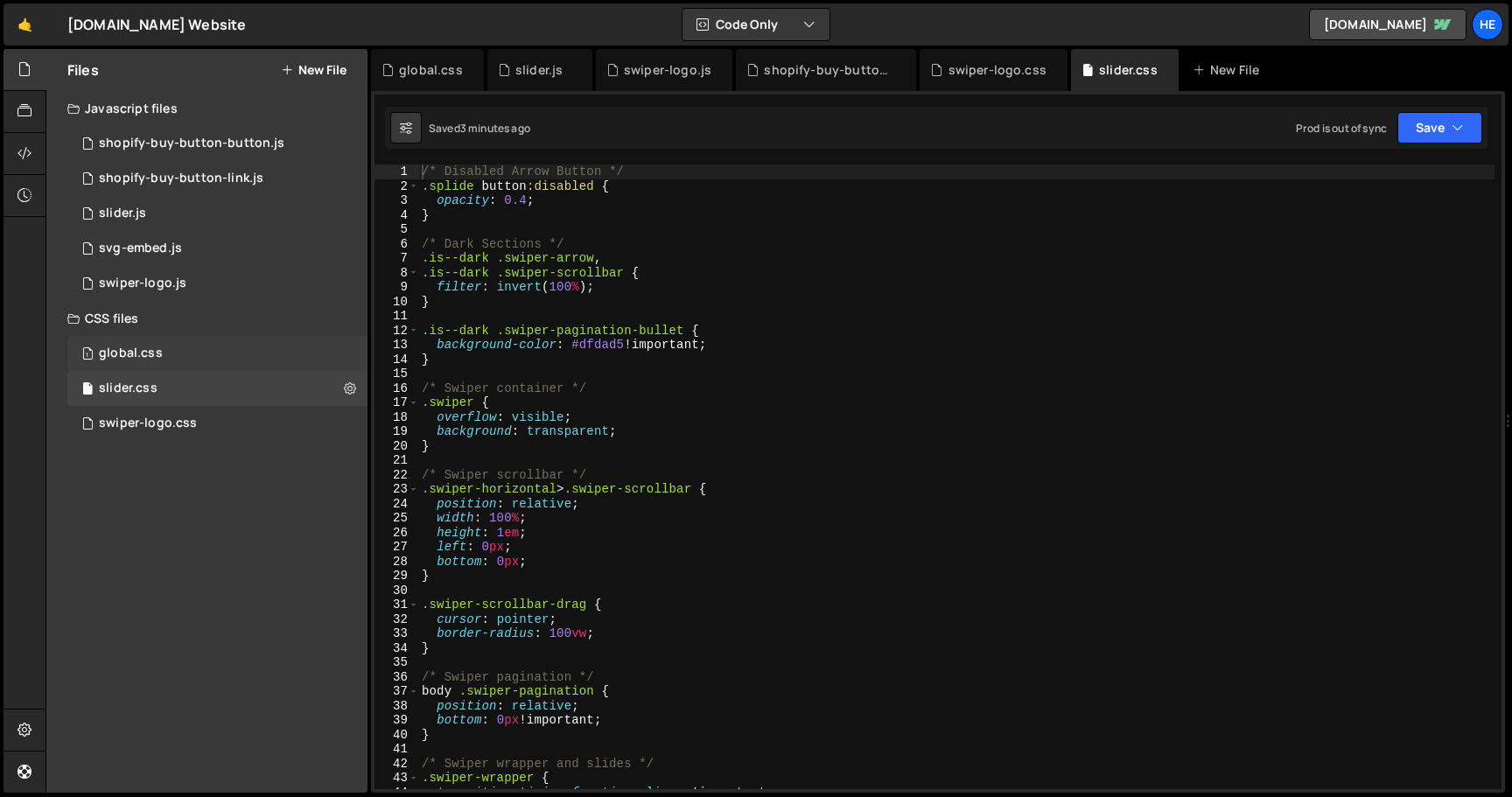
click at [128, 350] on div "global.css" at bounding box center [131, 354] width 64 height 16
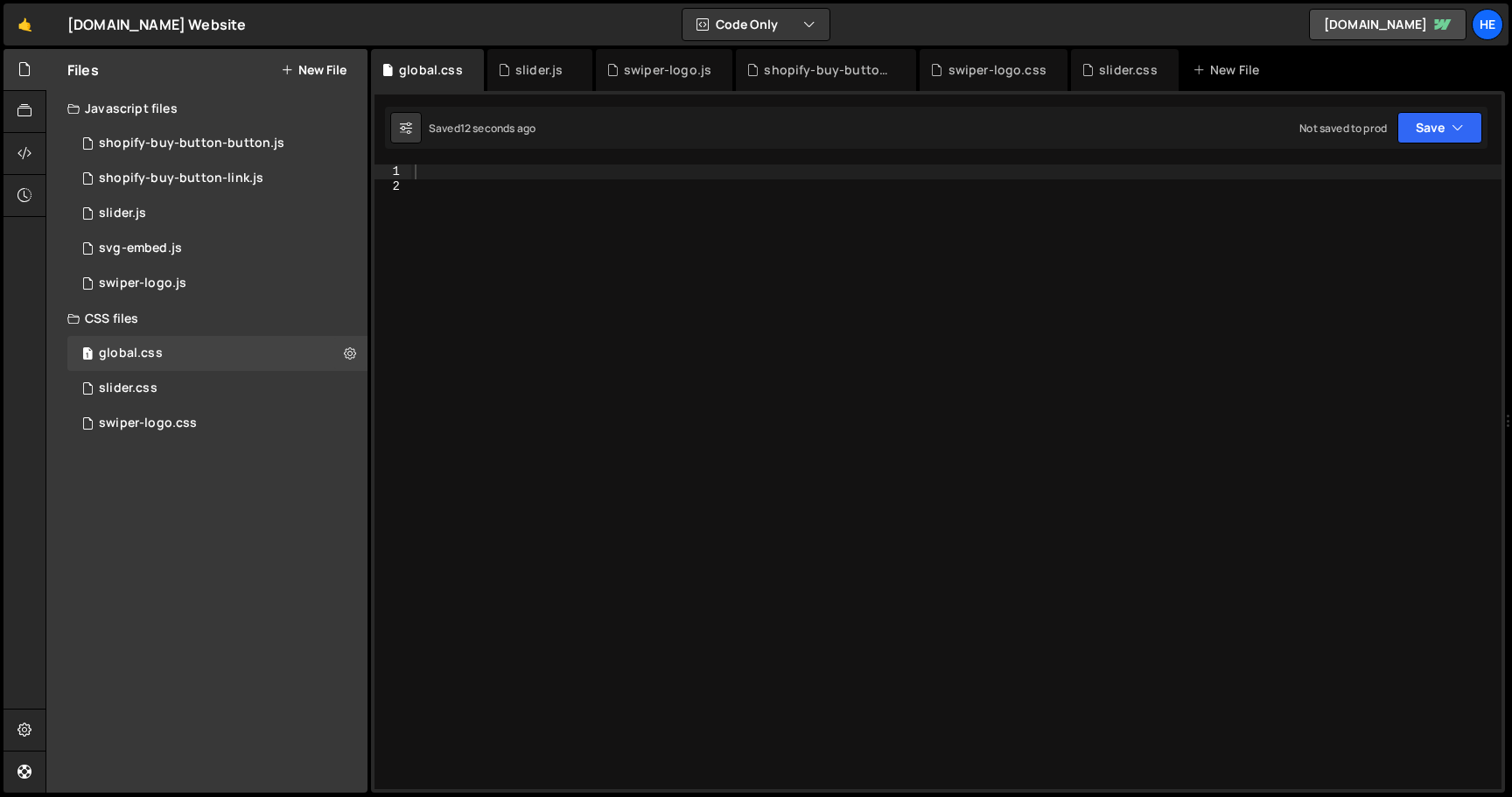
click at [637, 181] on div at bounding box center [957, 490] width 1091 height 654
click at [638, 167] on div at bounding box center [957, 490] width 1091 height 654
paste textarea "}"
type textarea "}"
click at [1430, 133] on button "Save" at bounding box center [1439, 128] width 84 height 31
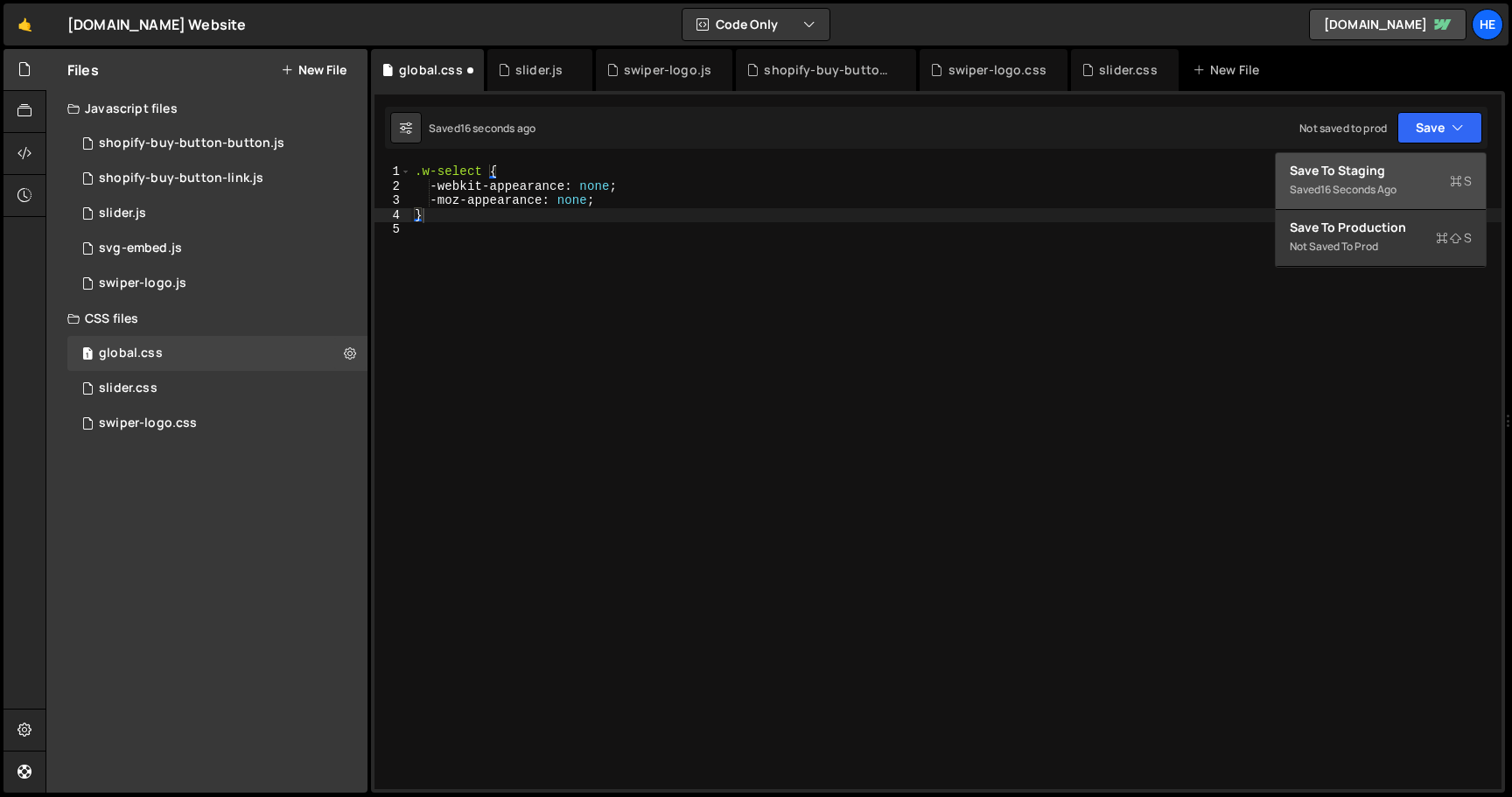
click at [1405, 191] on div "Saved 16 seconds ago" at bounding box center [1380, 190] width 182 height 21
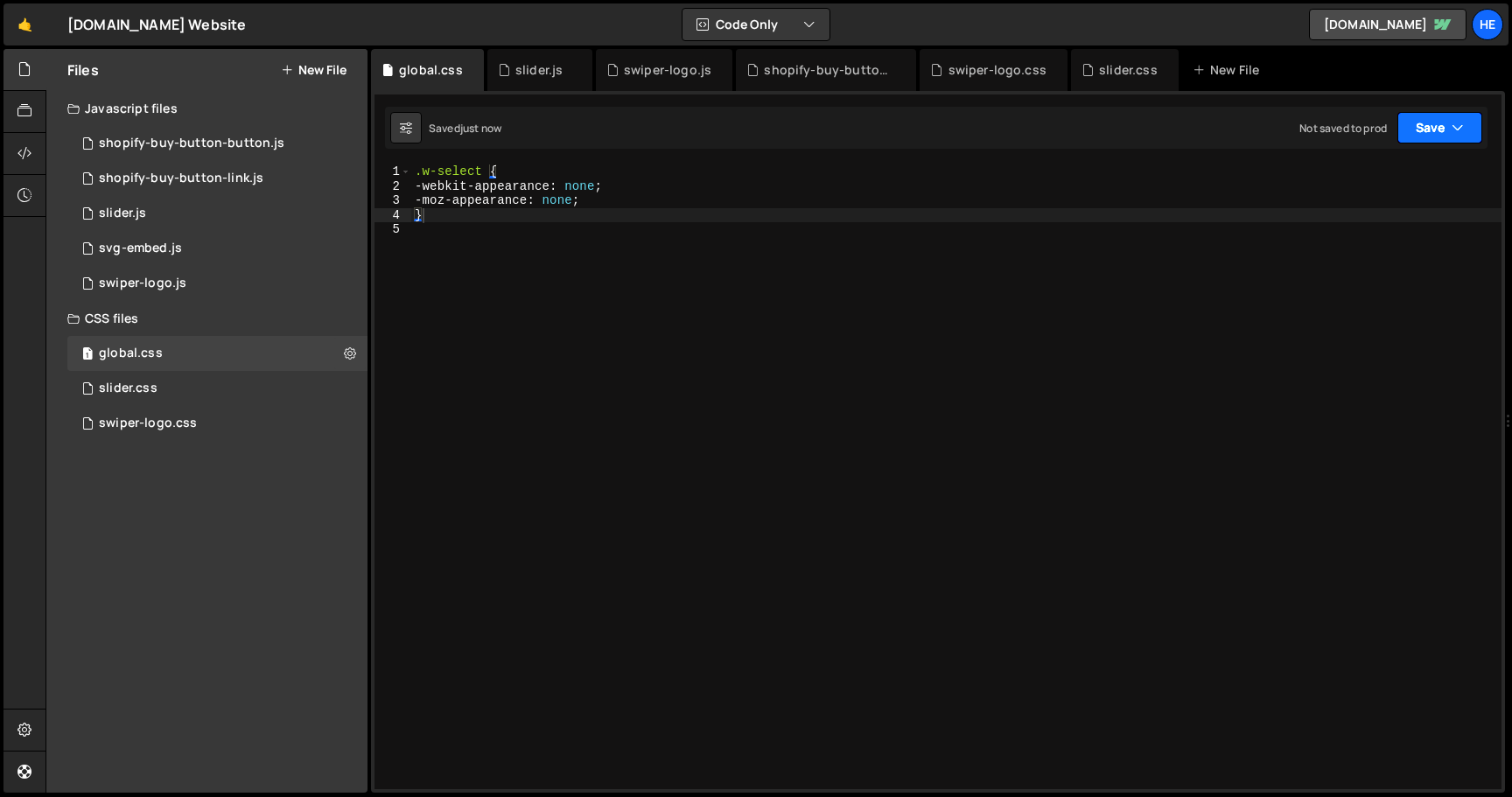
click at [1429, 121] on button "Save" at bounding box center [1439, 128] width 84 height 31
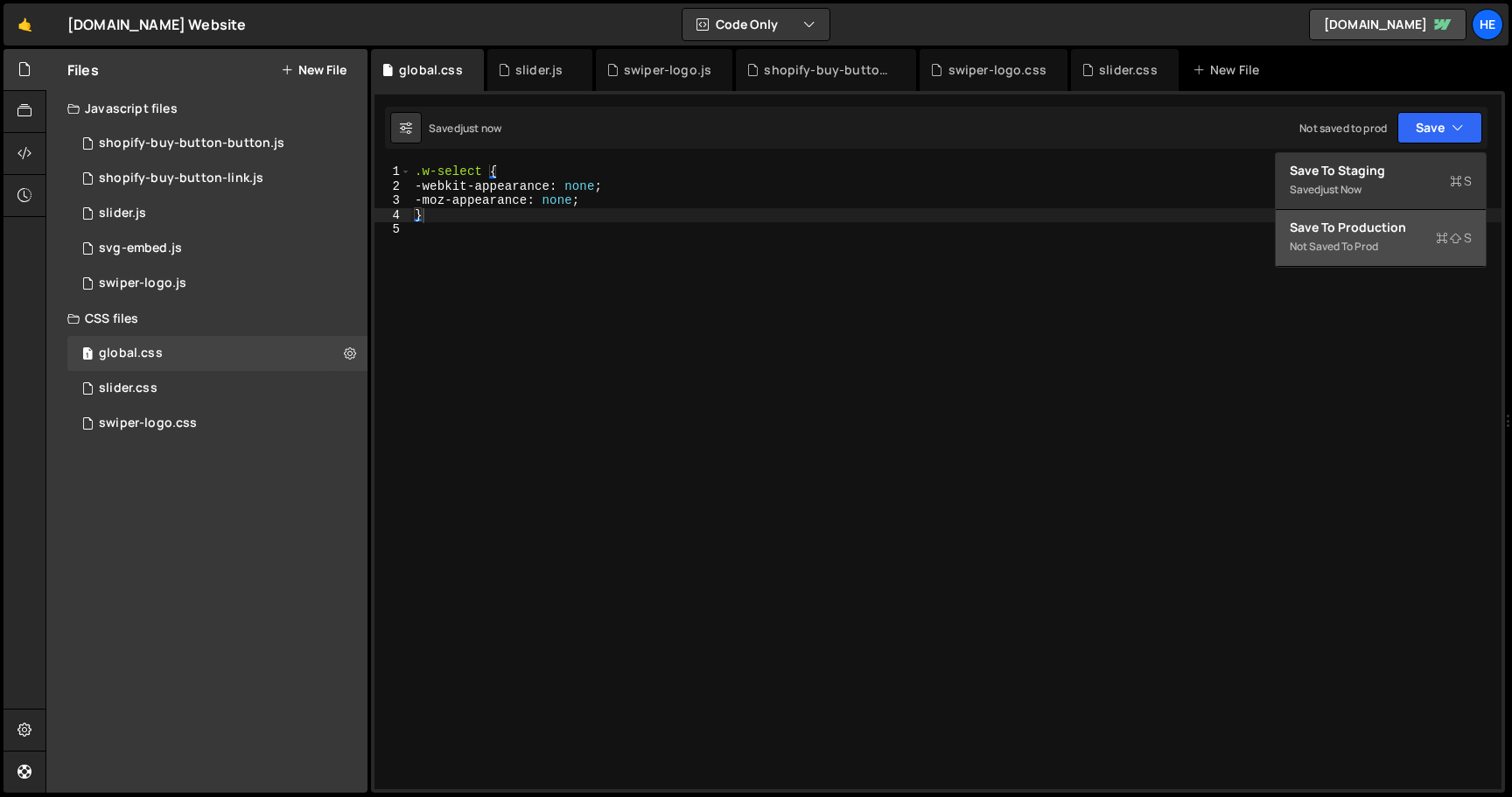
click at [1377, 236] on div "Not saved to prod" at bounding box center [1380, 246] width 182 height 21
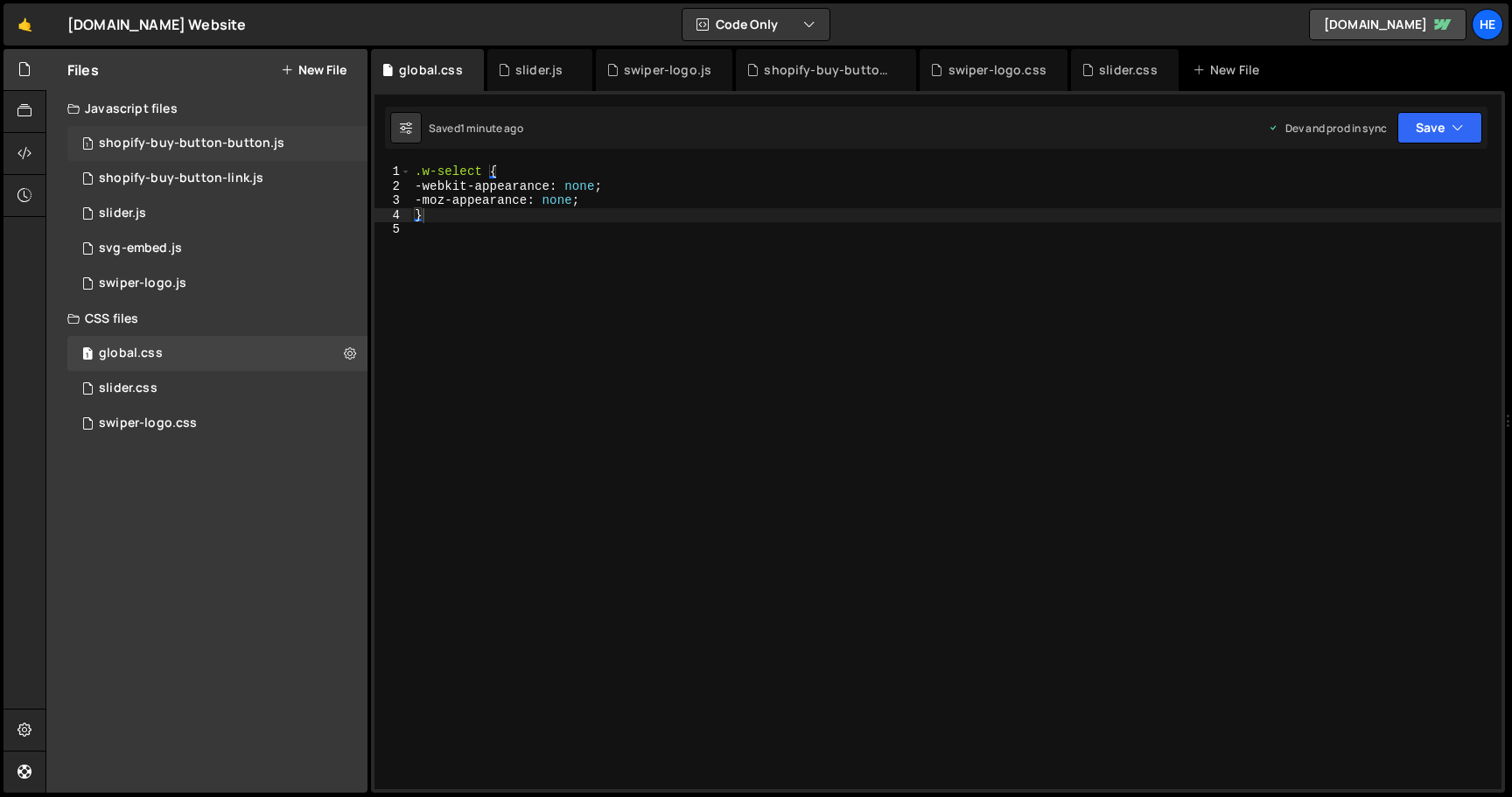
click at [209, 146] on div "shopify-buy-button-button.js" at bounding box center [192, 143] width 186 height 16
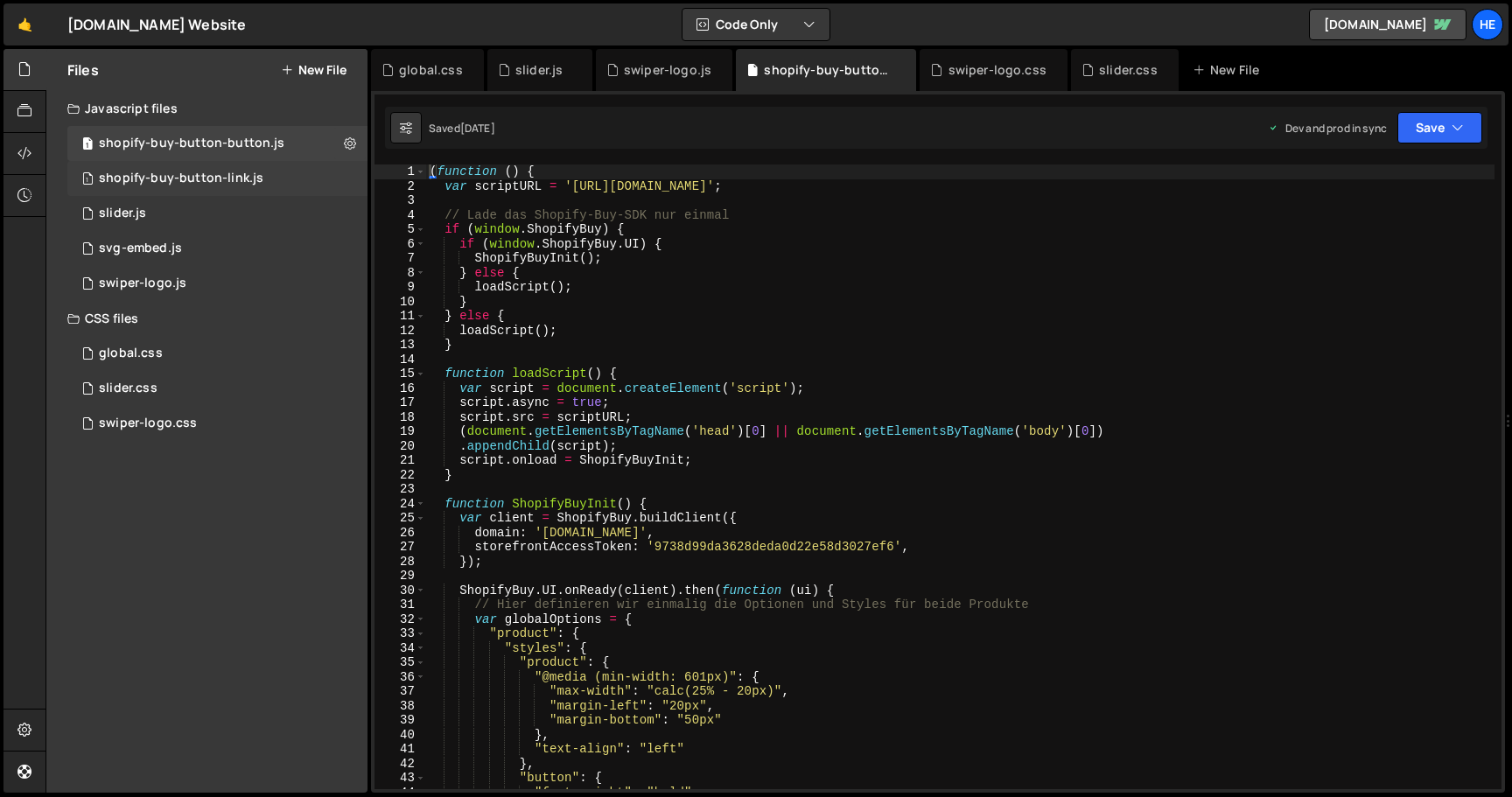
click at [154, 173] on div "shopify-buy-button-link.js" at bounding box center [181, 179] width 164 height 16
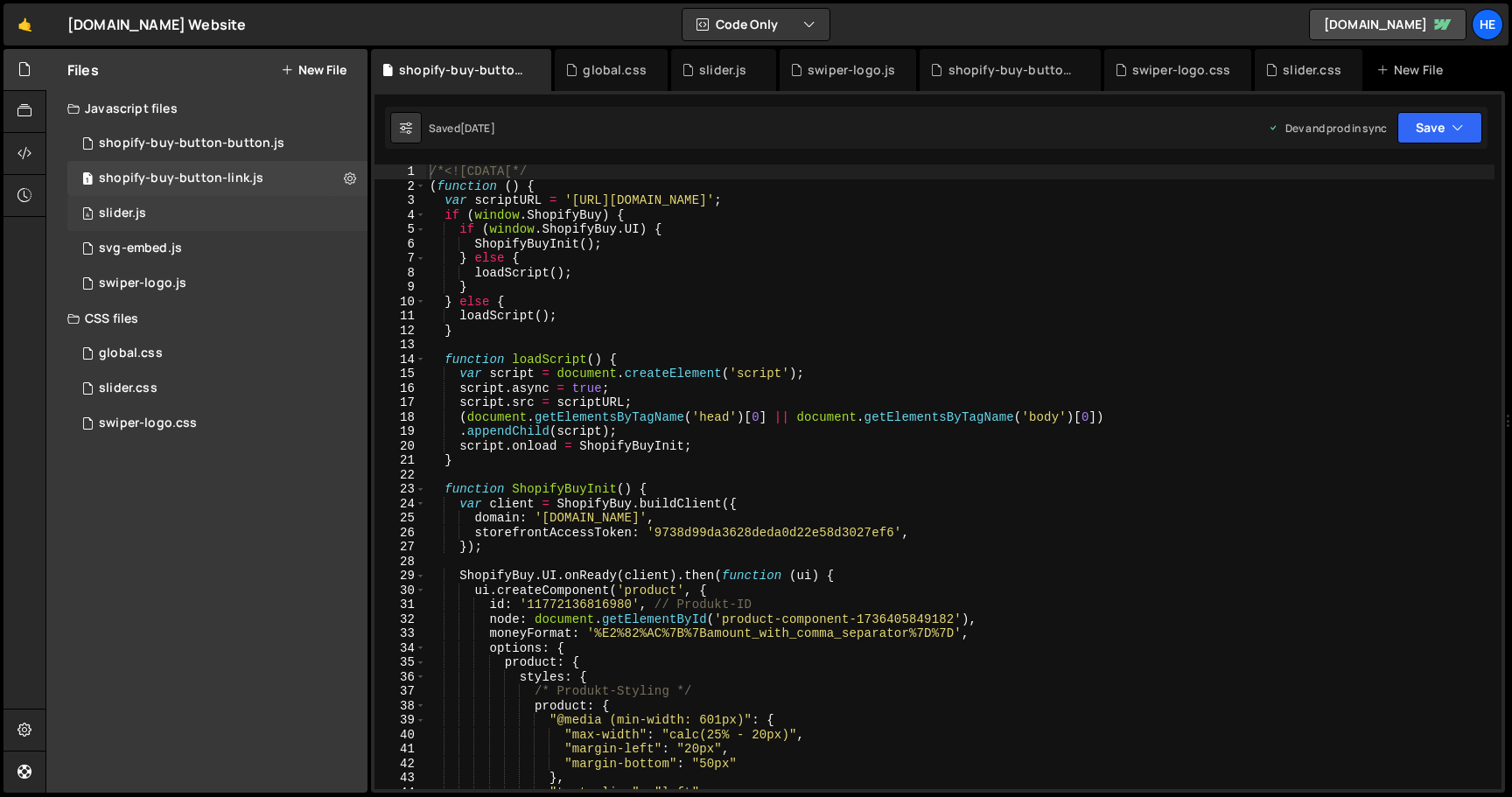
click at [143, 211] on div "slider.js" at bounding box center [123, 213] width 47 height 16
